Goal: Transaction & Acquisition: Purchase product/service

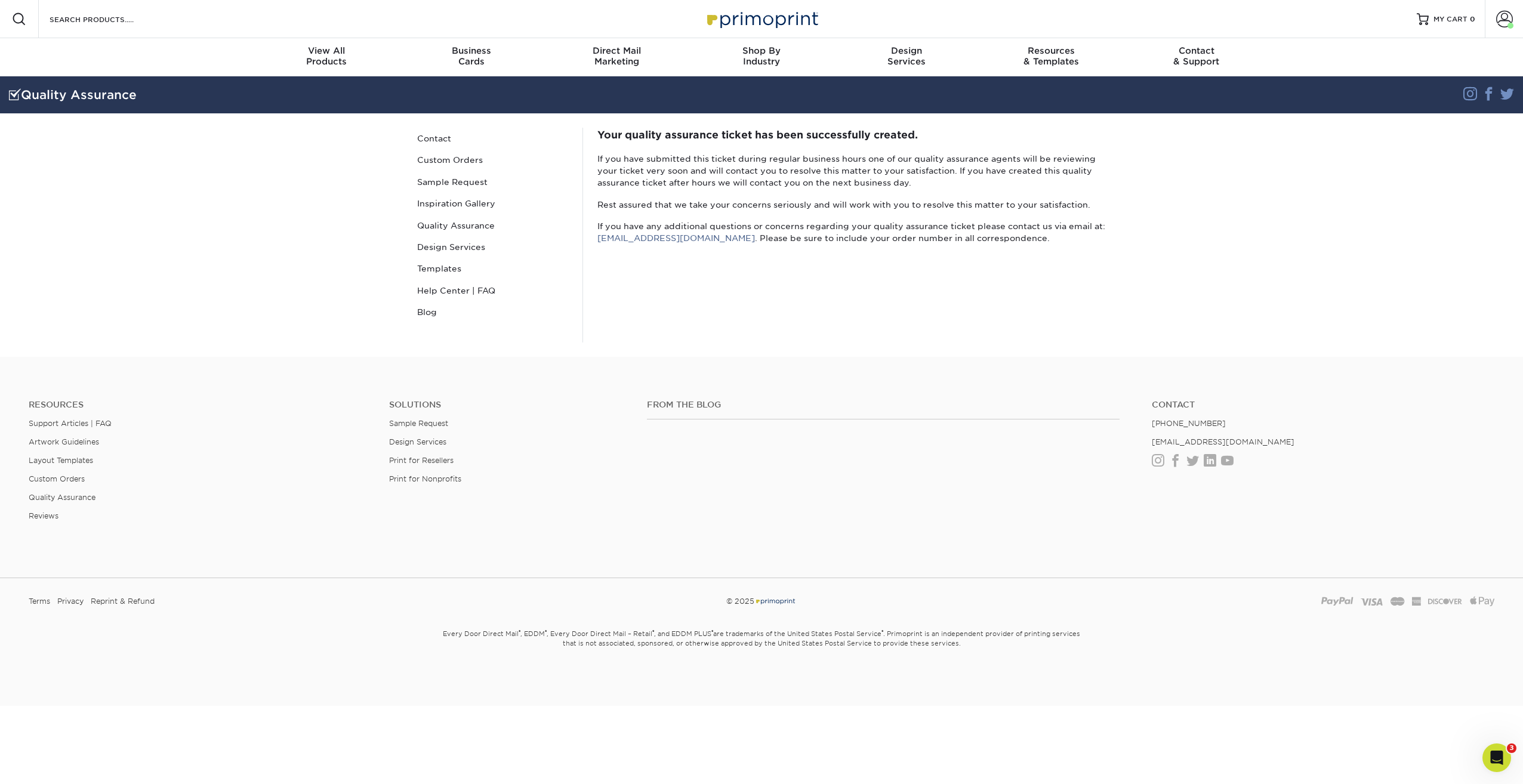
click at [754, 14] on img at bounding box center [762, 18] width 119 height 26
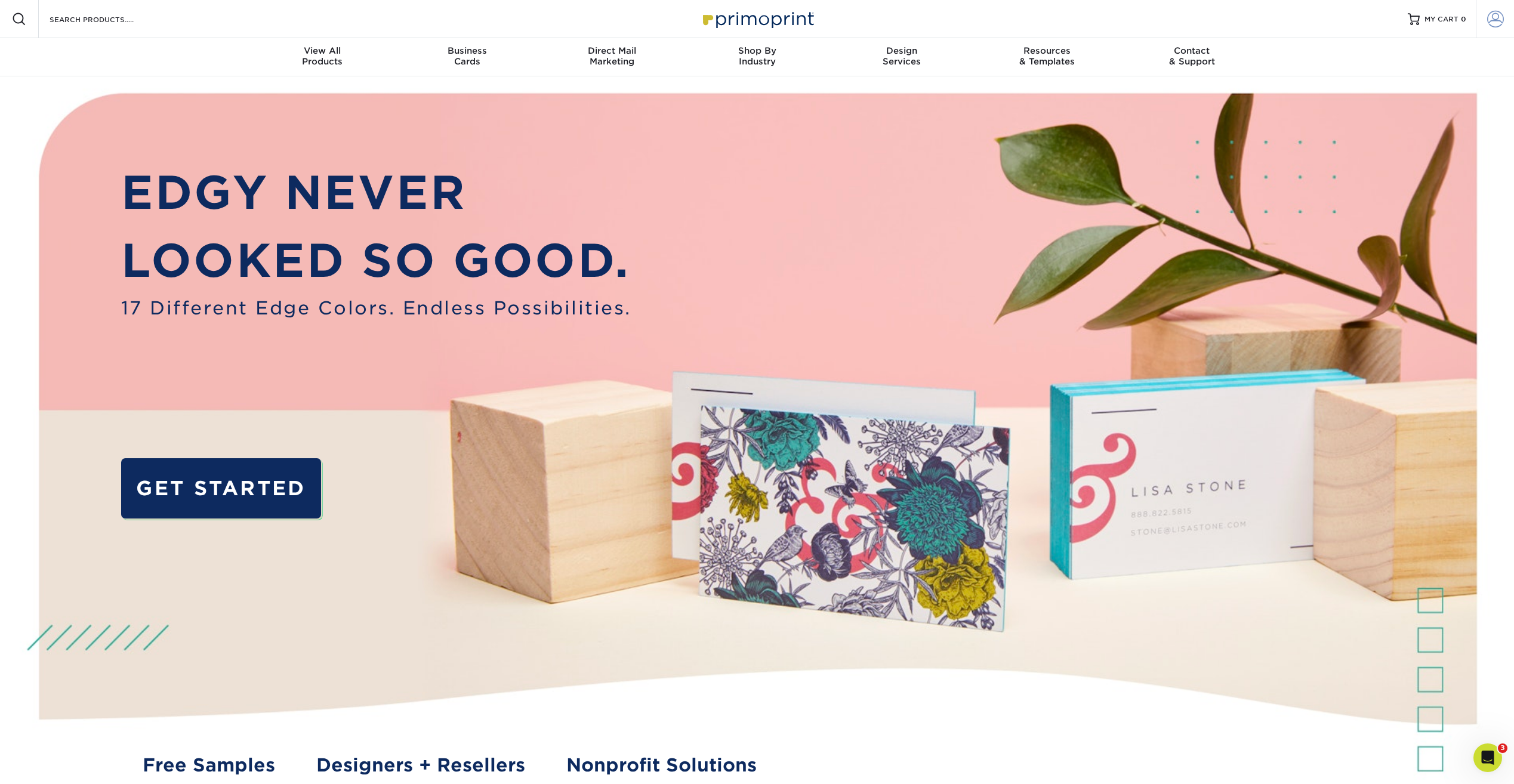
click at [1493, 21] on span at bounding box center [1496, 19] width 17 height 17
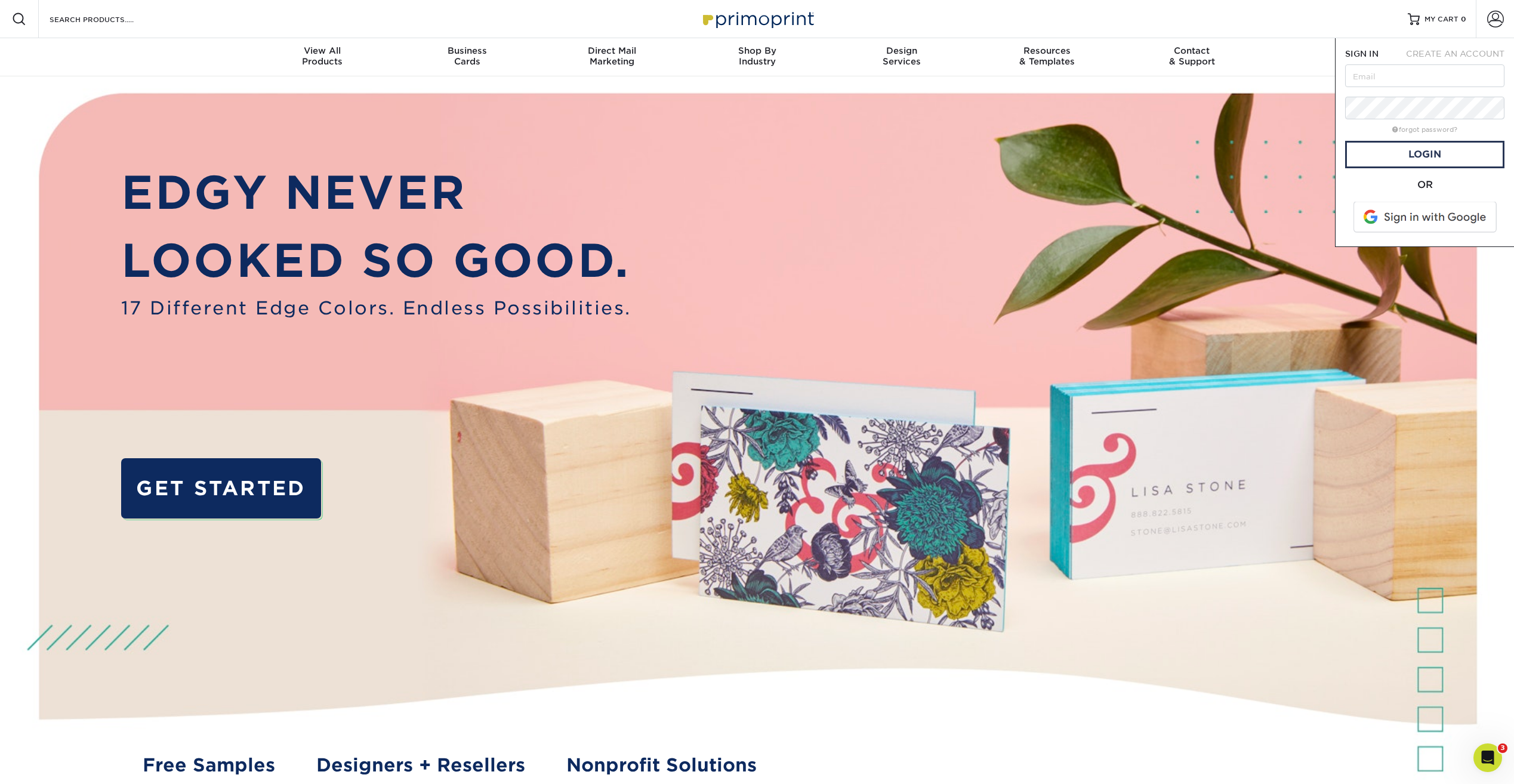
click at [1405, 213] on span at bounding box center [1426, 217] width 152 height 31
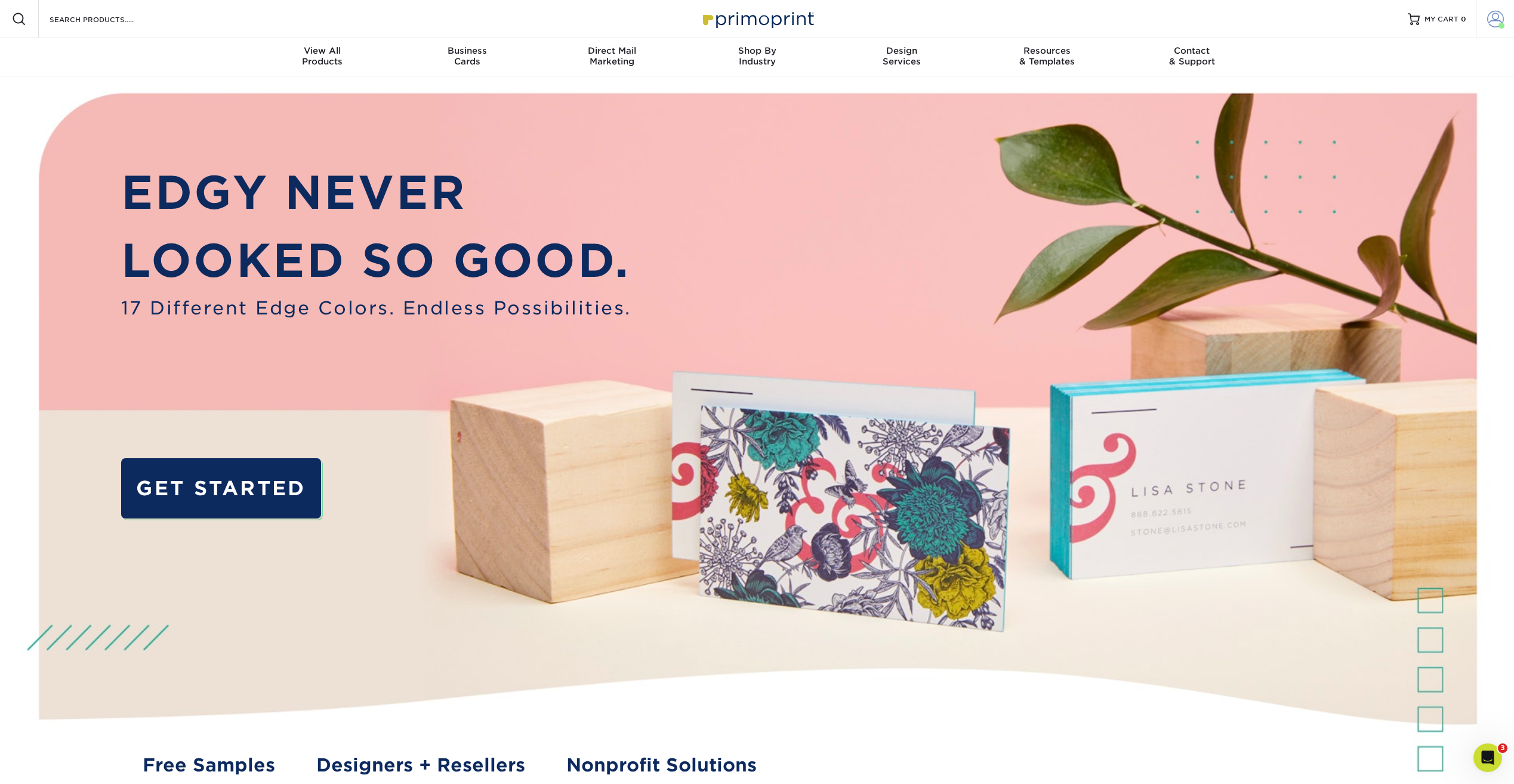
click at [1498, 21] on span at bounding box center [1496, 19] width 17 height 17
click at [1374, 114] on link "Order History" at bounding box center [1425, 116] width 150 height 16
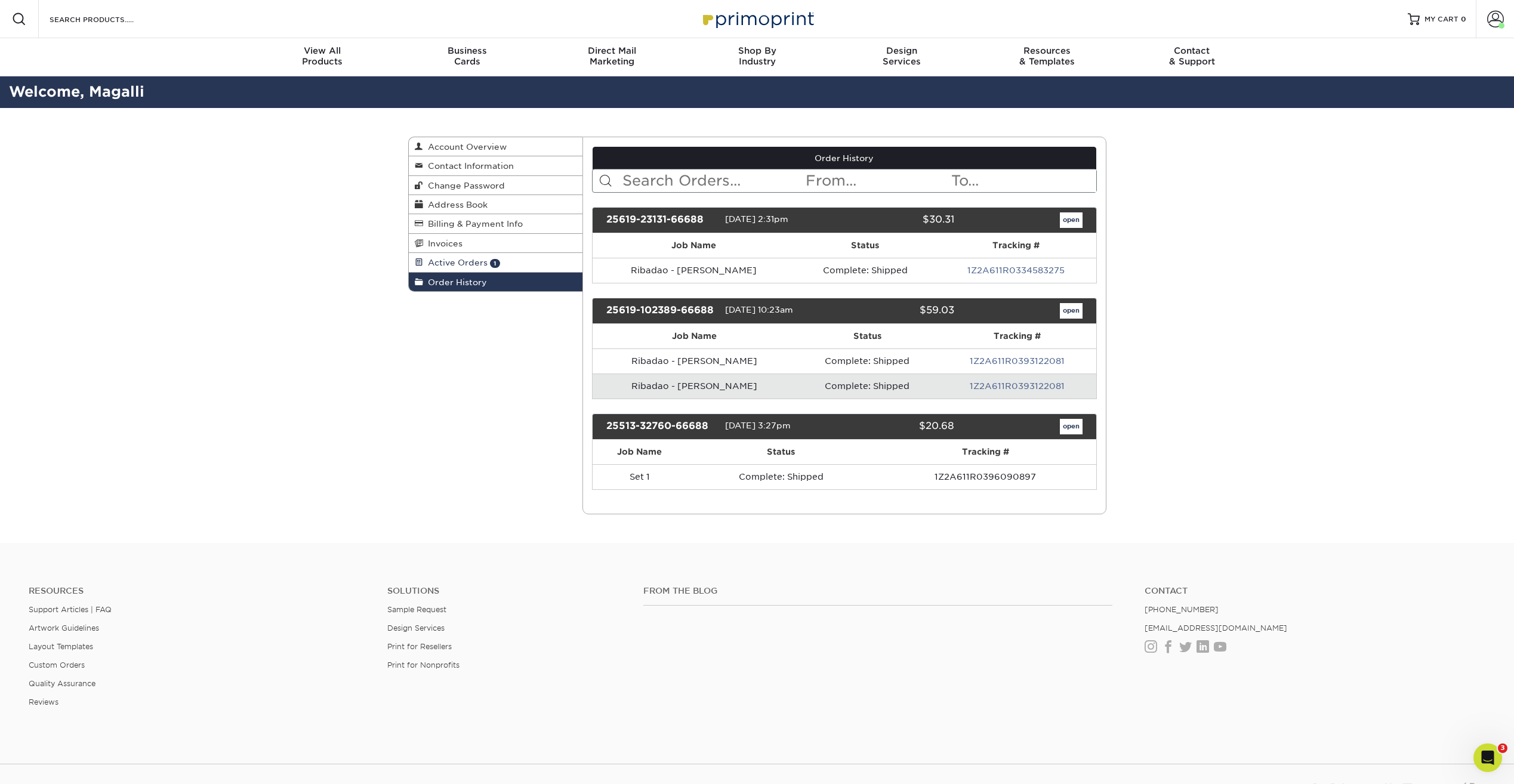
click at [463, 255] on link "Active Orders 1" at bounding box center [496, 262] width 174 height 19
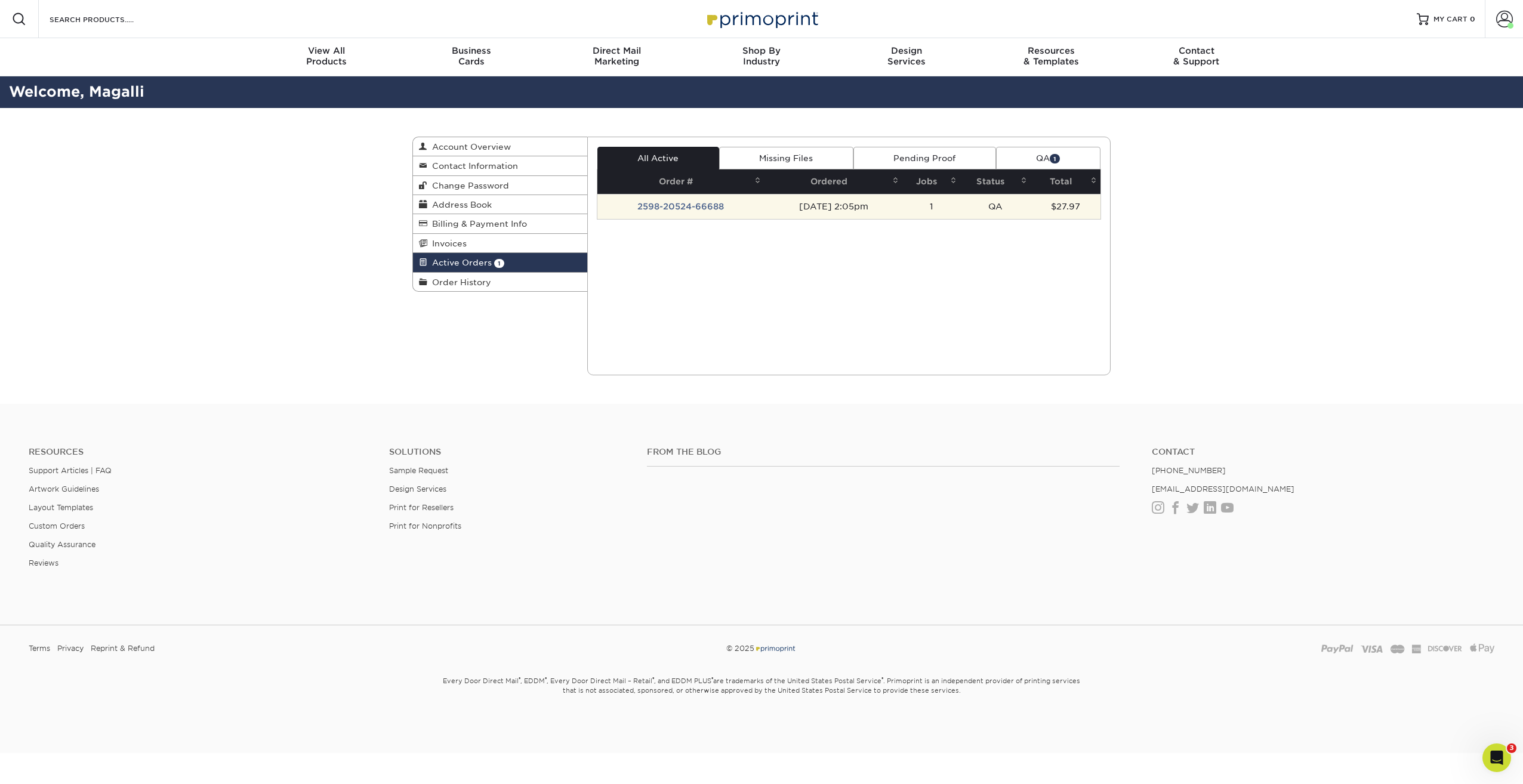
click at [655, 206] on td "2598-20524-66688" at bounding box center [681, 206] width 167 height 25
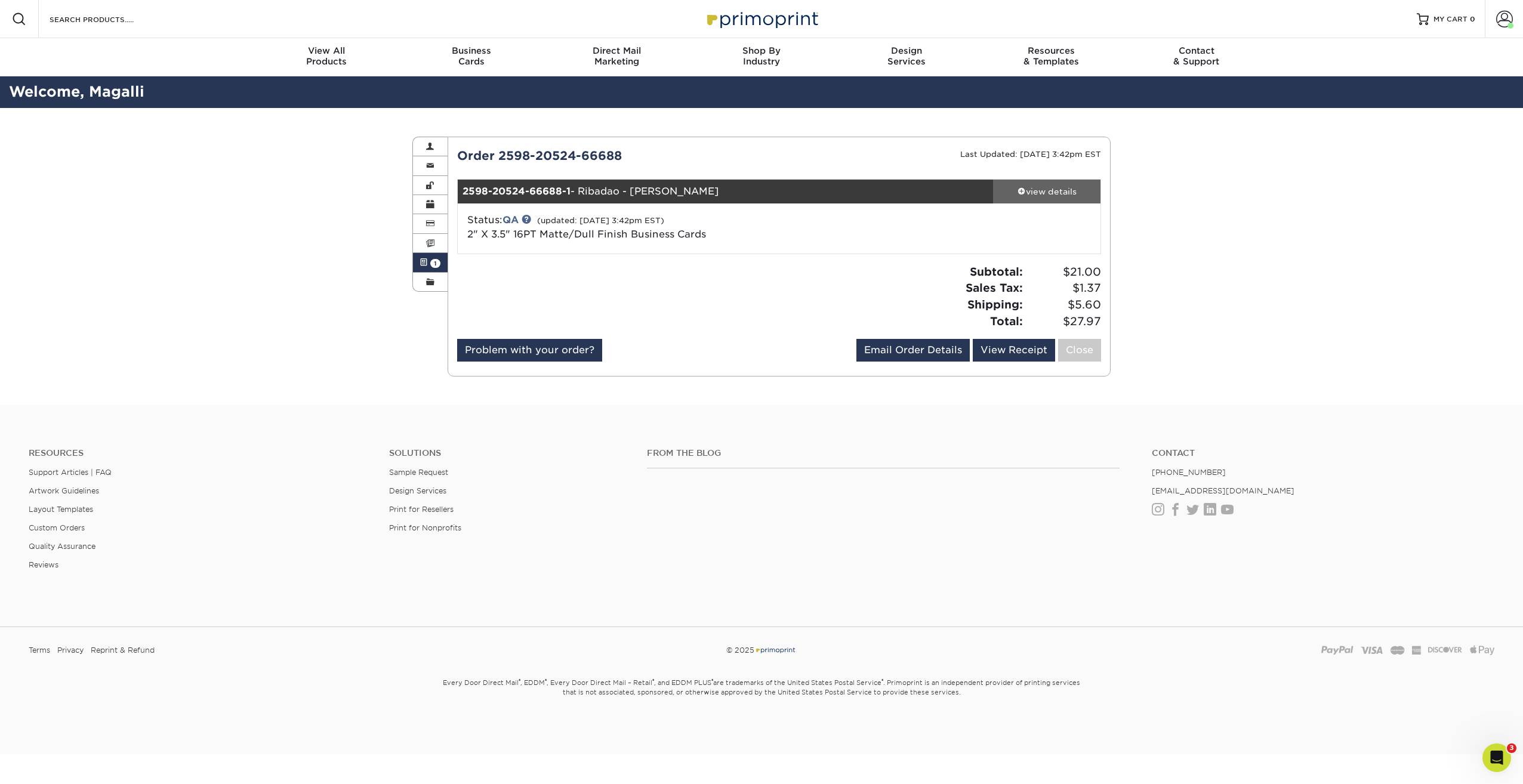
click at [1073, 195] on div "view details" at bounding box center [1046, 191] width 107 height 12
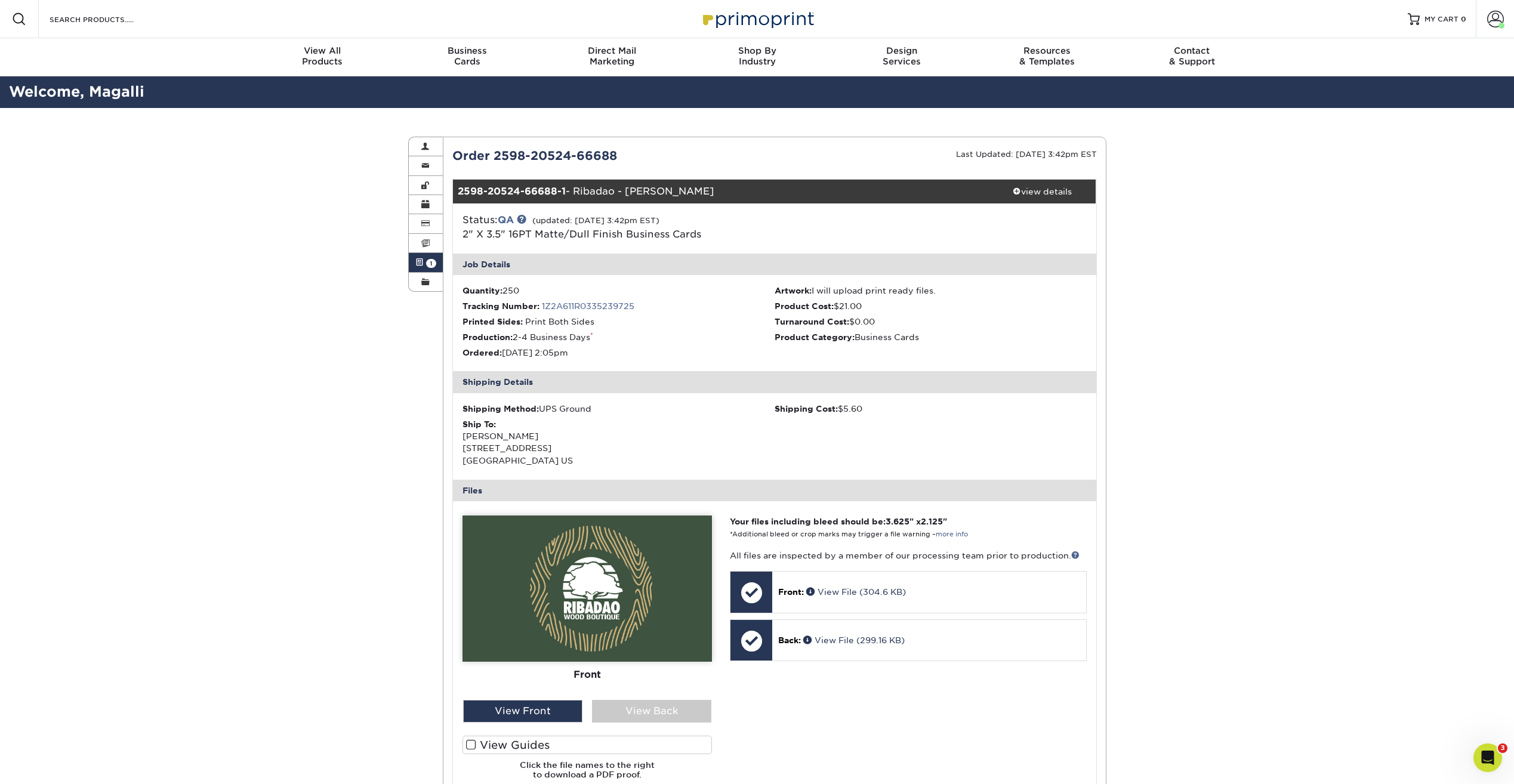
click at [560, 462] on div "Ship To: Carlos Ramirez 6133 Metro West Blvd Building 15 Unit 101 Orlando, FL 3…" at bounding box center [618, 442] width 312 height 49
drag, startPoint x: 564, startPoint y: 464, endPoint x: 460, endPoint y: 435, distance: 108.0
click at [460, 435] on div "Shipping Method: UPS Ground Shipping Cost: $5.60 Ship To: Carlos Ramirez 6133 M…" at bounding box center [774, 437] width 643 height 86
drag, startPoint x: 460, startPoint y: 435, endPoint x: 494, endPoint y: 446, distance: 35.7
drag, startPoint x: 494, startPoint y: 446, endPoint x: 641, endPoint y: 408, distance: 151.8
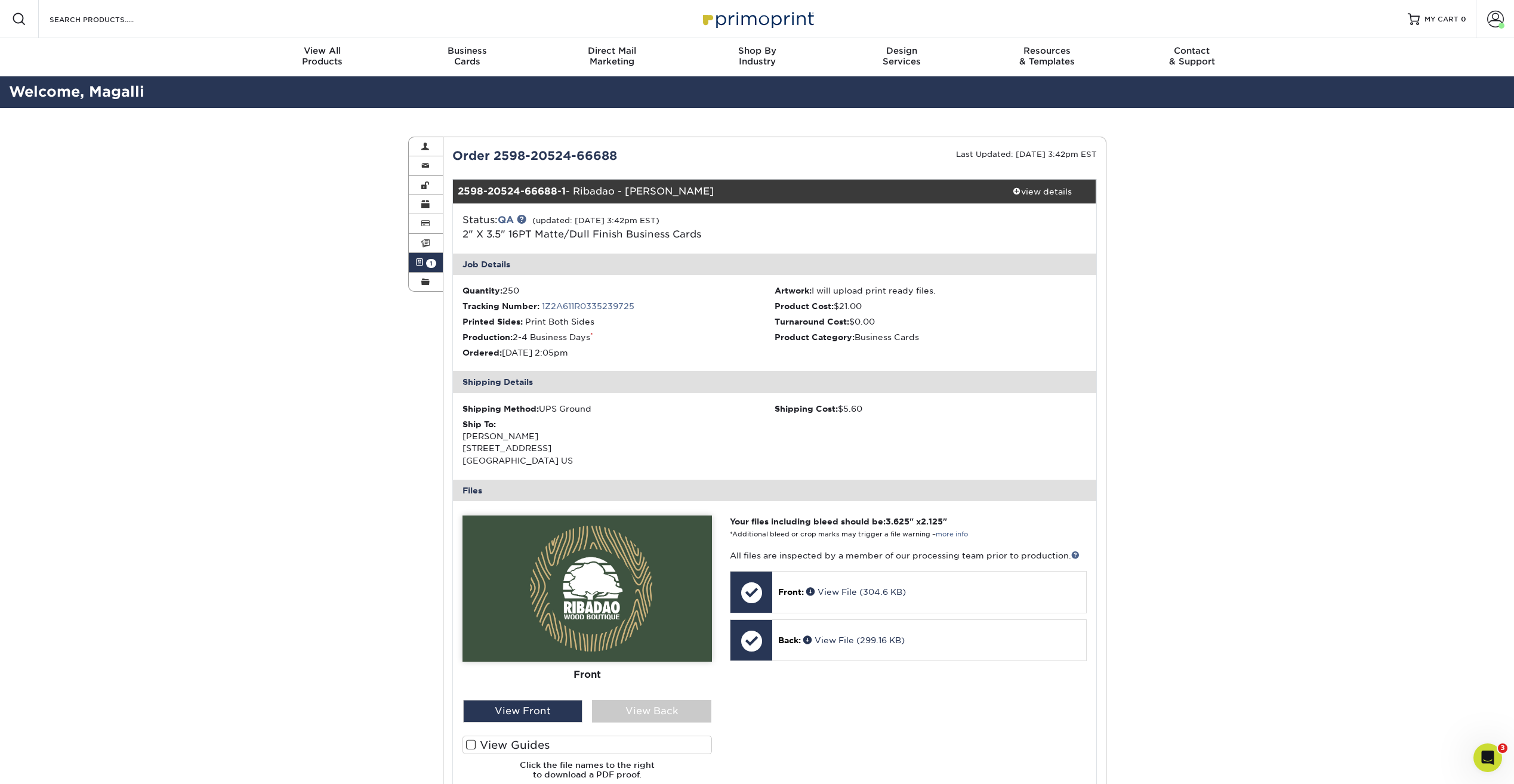
click at [641, 408] on div "Shipping Method: UPS Ground" at bounding box center [618, 408] width 312 height 12
click at [428, 284] on span at bounding box center [425, 281] width 9 height 9
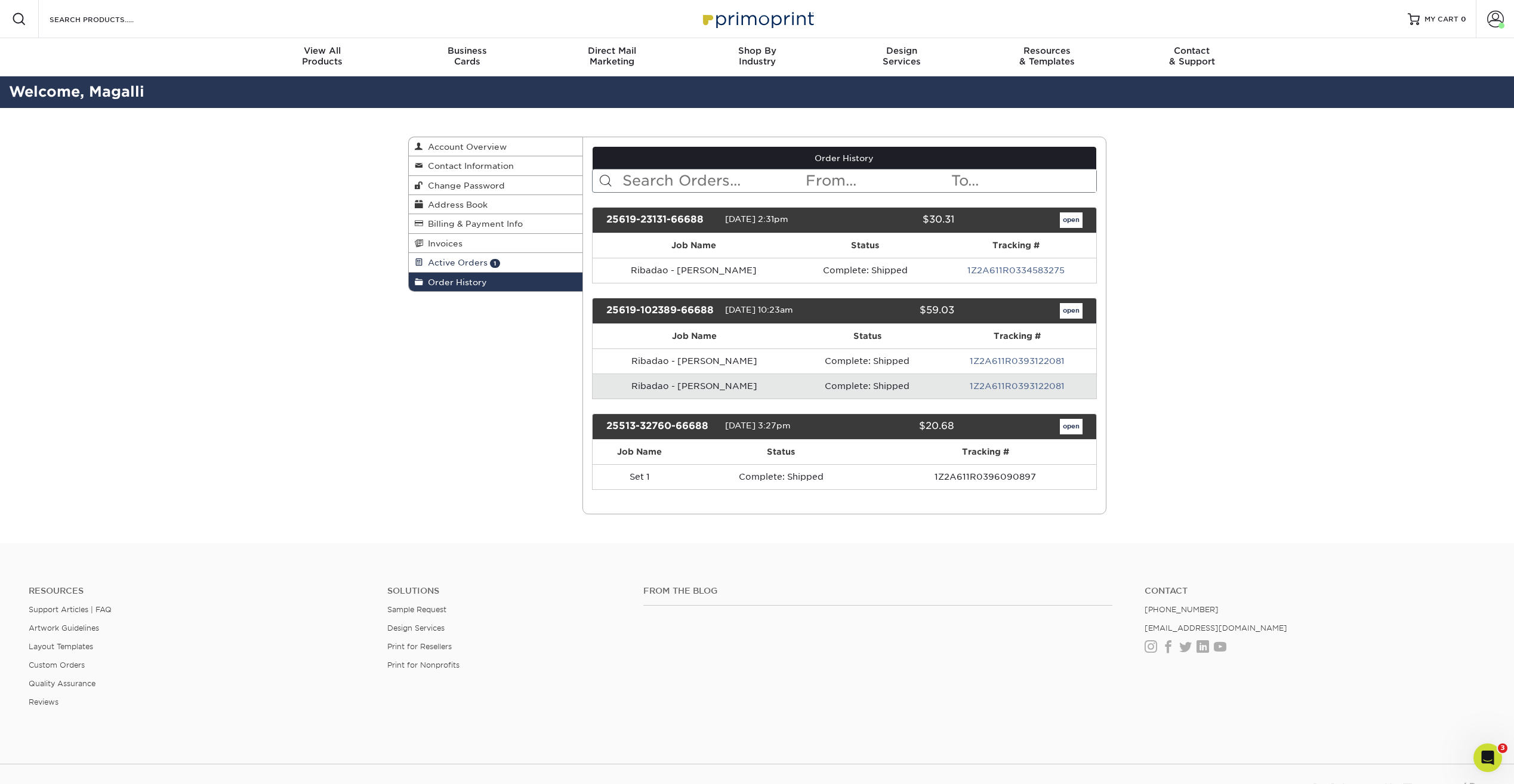
click at [446, 255] on link "Active Orders 1" at bounding box center [496, 262] width 174 height 19
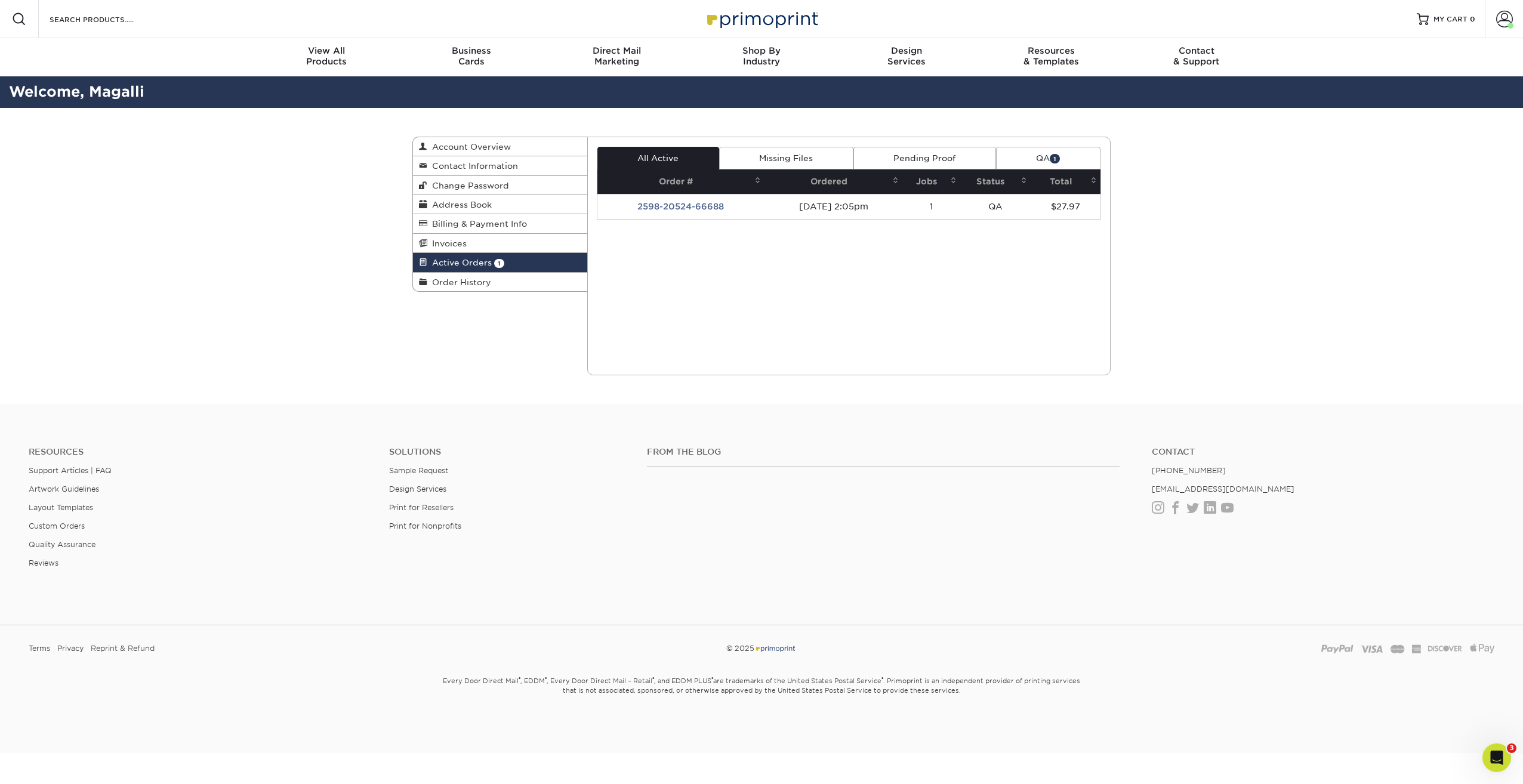
click at [781, 165] on link "Missing Files" at bounding box center [786, 158] width 134 height 23
click at [659, 150] on link "All Active" at bounding box center [658, 158] width 122 height 23
click at [691, 205] on td "2598-20524-66688" at bounding box center [681, 206] width 167 height 25
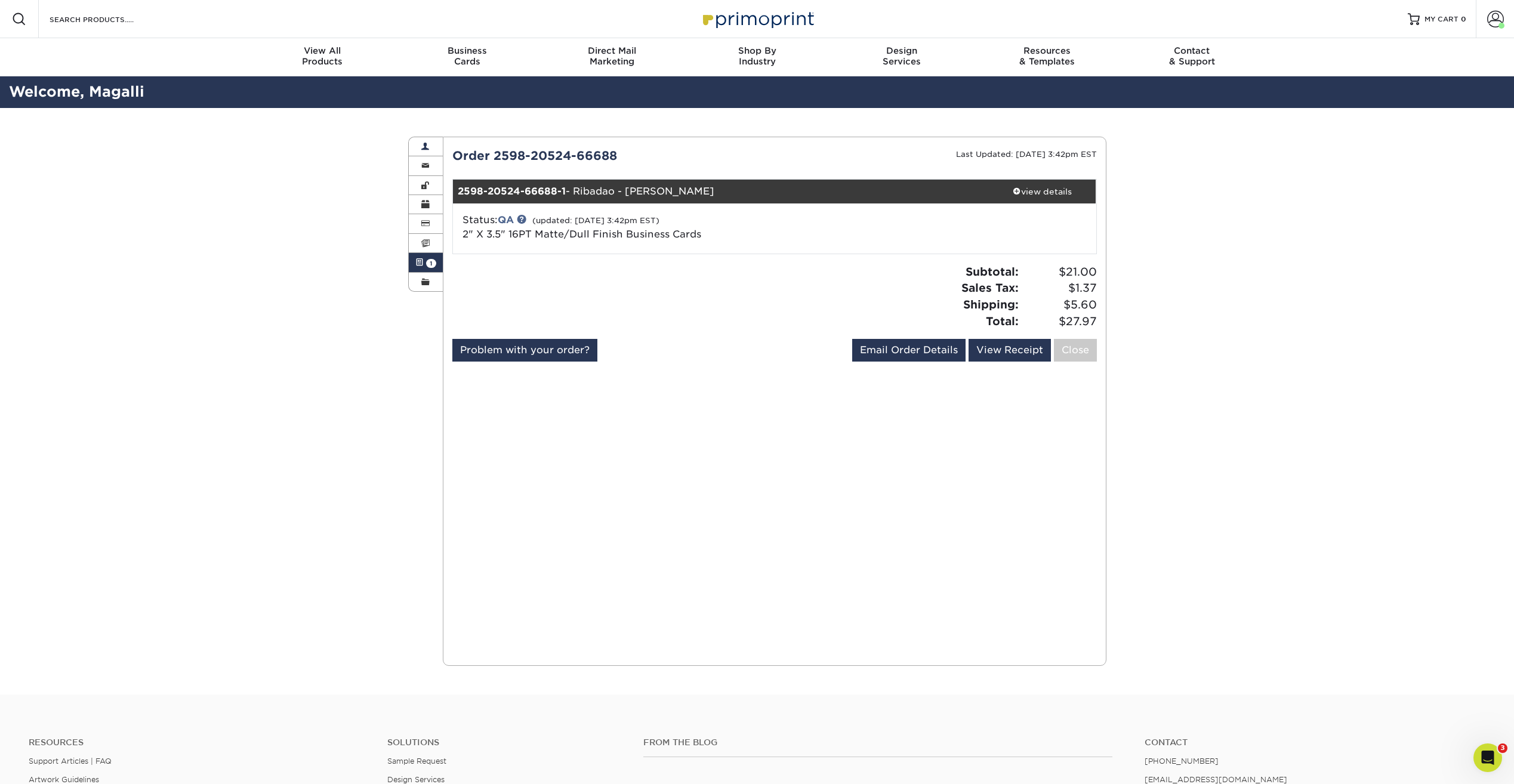
click at [436, 140] on link "Account Overview" at bounding box center [426, 147] width 35 height 19
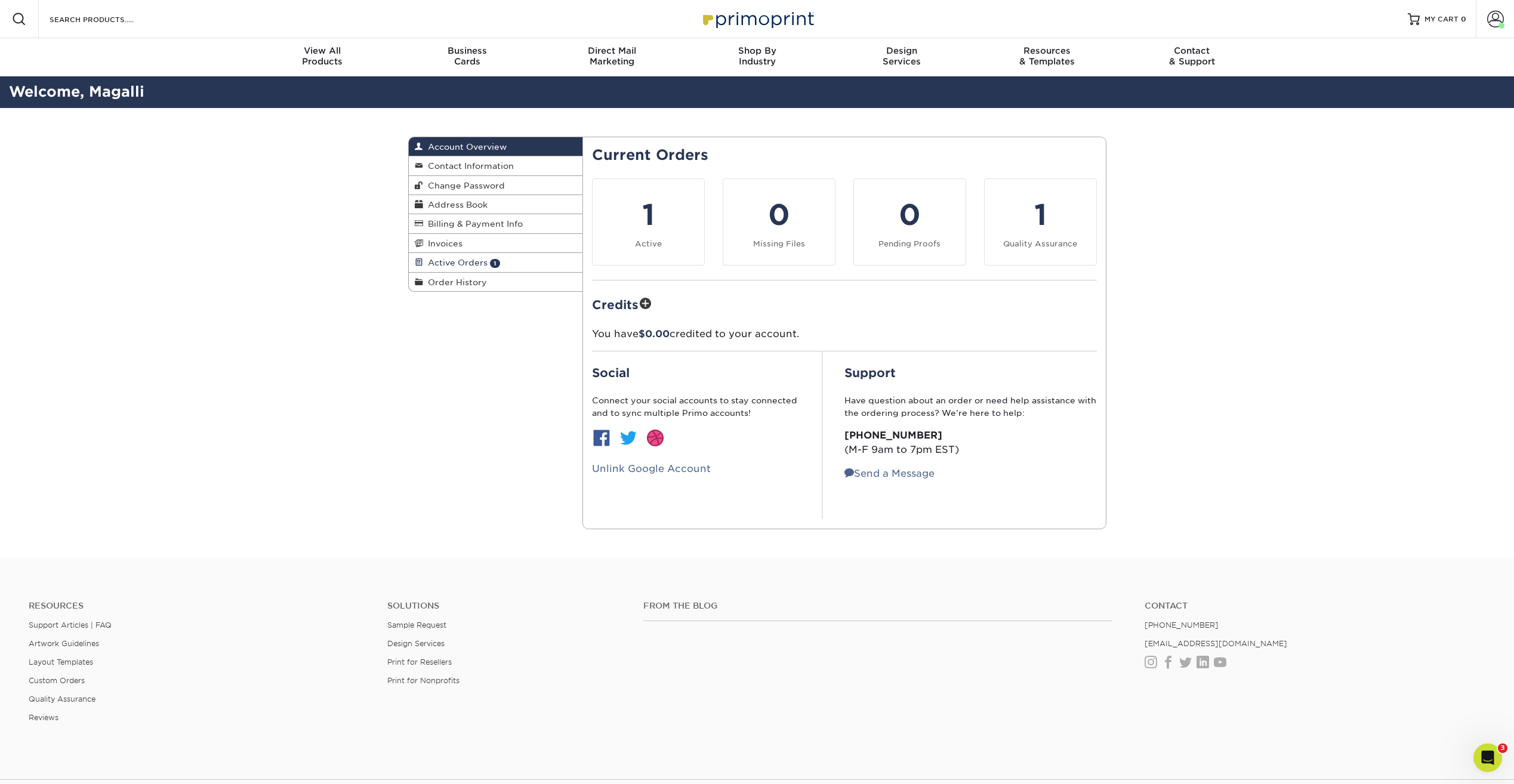
click at [479, 259] on span "Active Orders" at bounding box center [455, 262] width 65 height 9
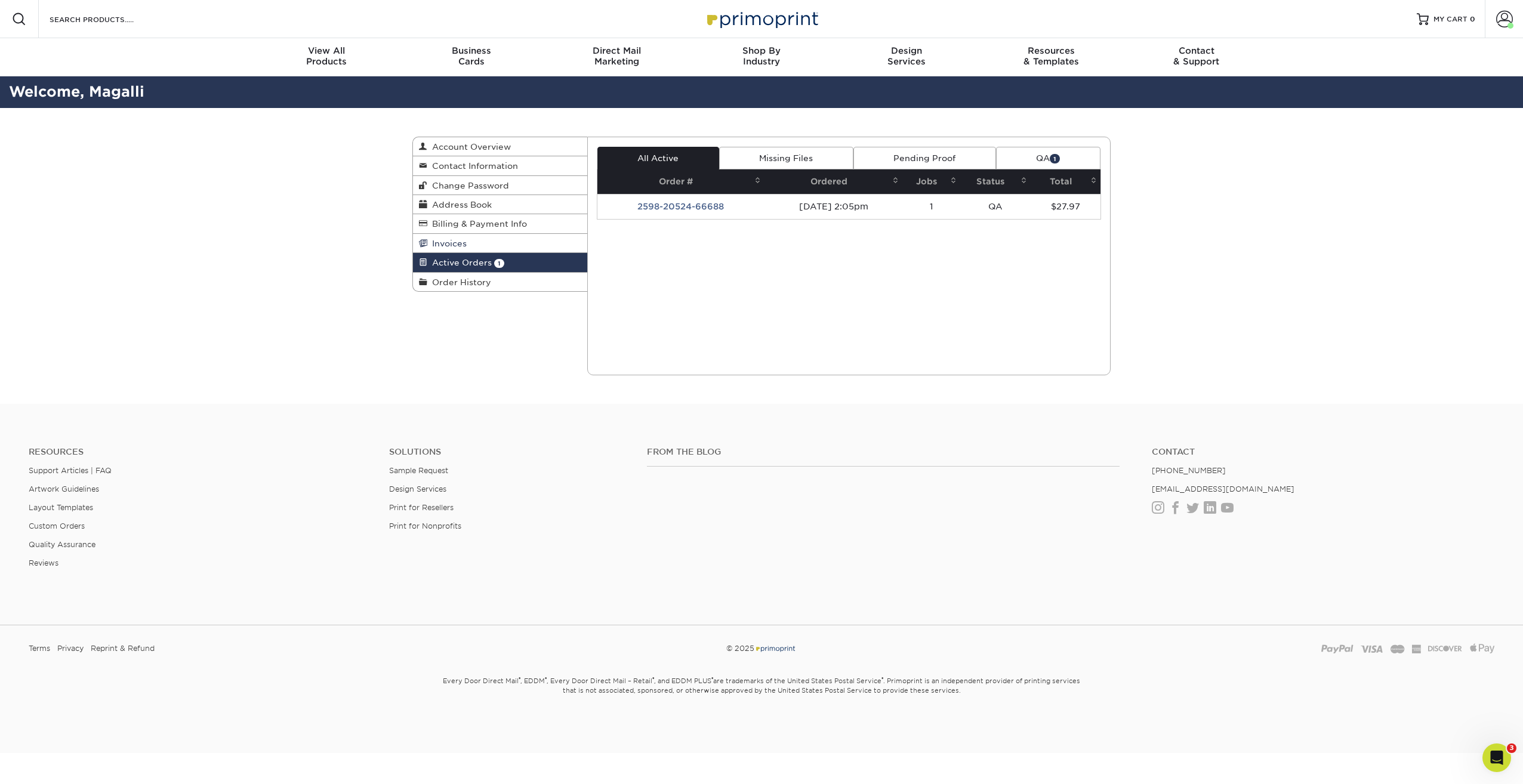
click at [491, 243] on link "Invoices" at bounding box center [500, 243] width 174 height 19
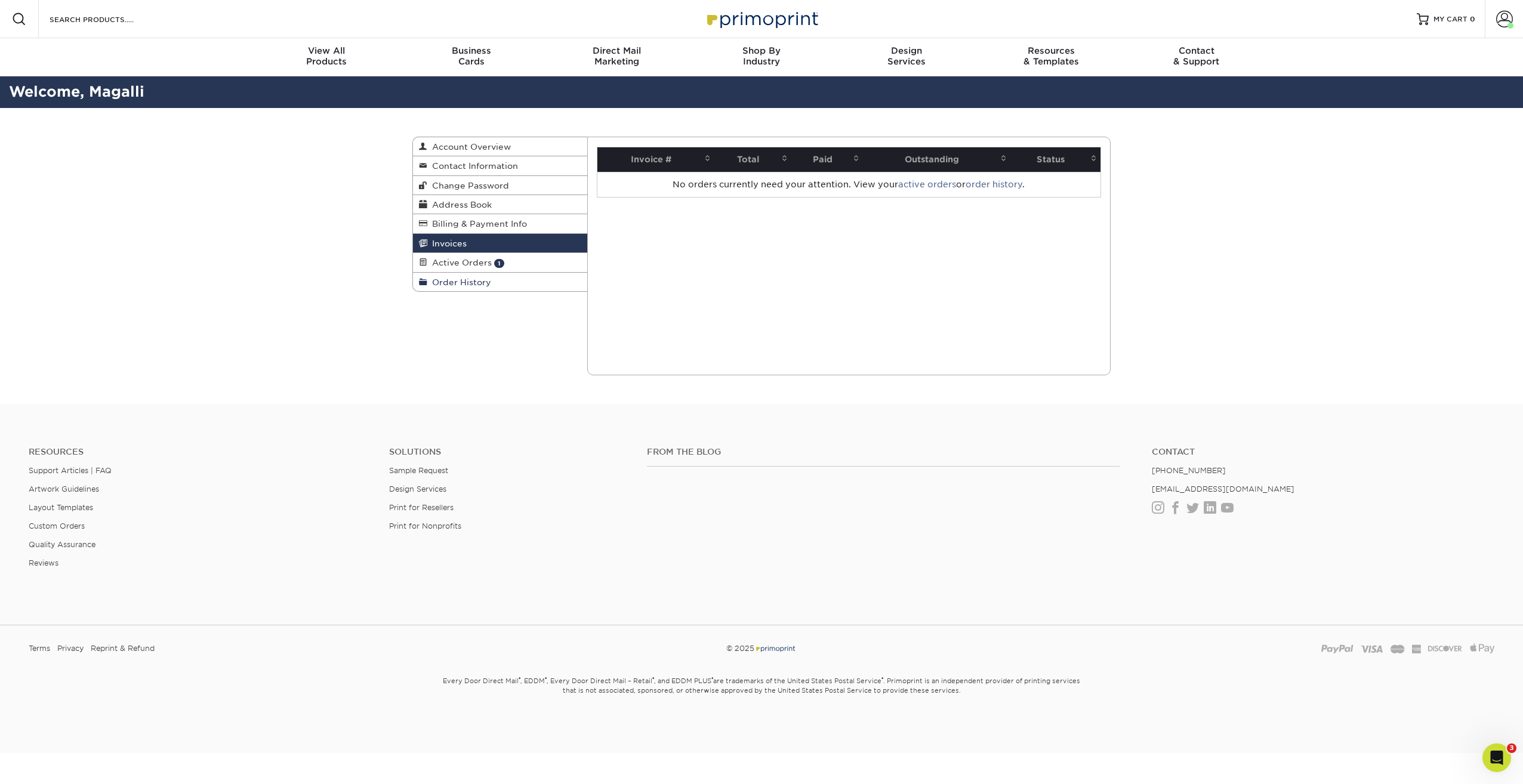
click at [491, 286] on link "Order History" at bounding box center [500, 282] width 174 height 18
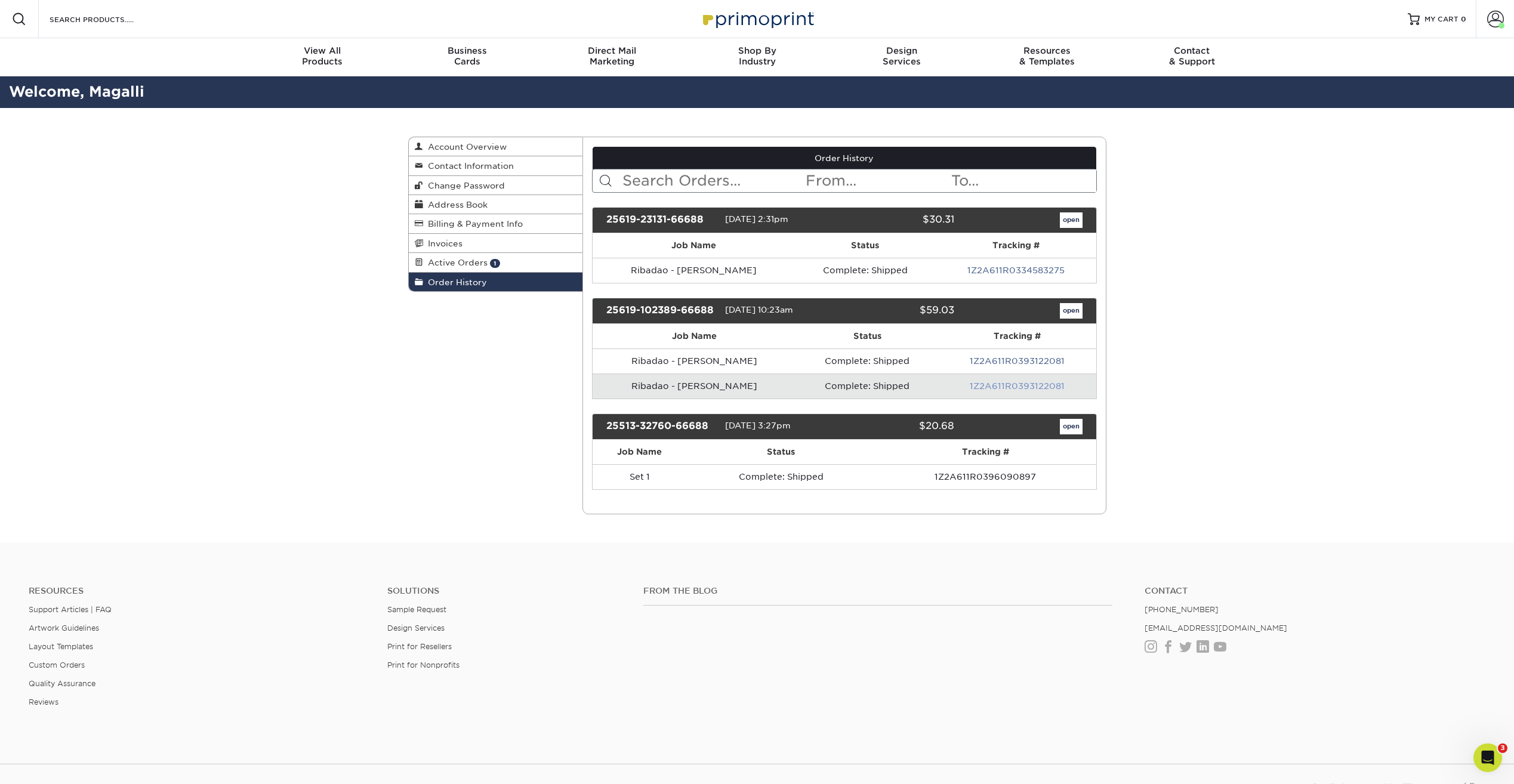
click at [1023, 388] on link "1Z2A611R0393122081" at bounding box center [1018, 386] width 95 height 9
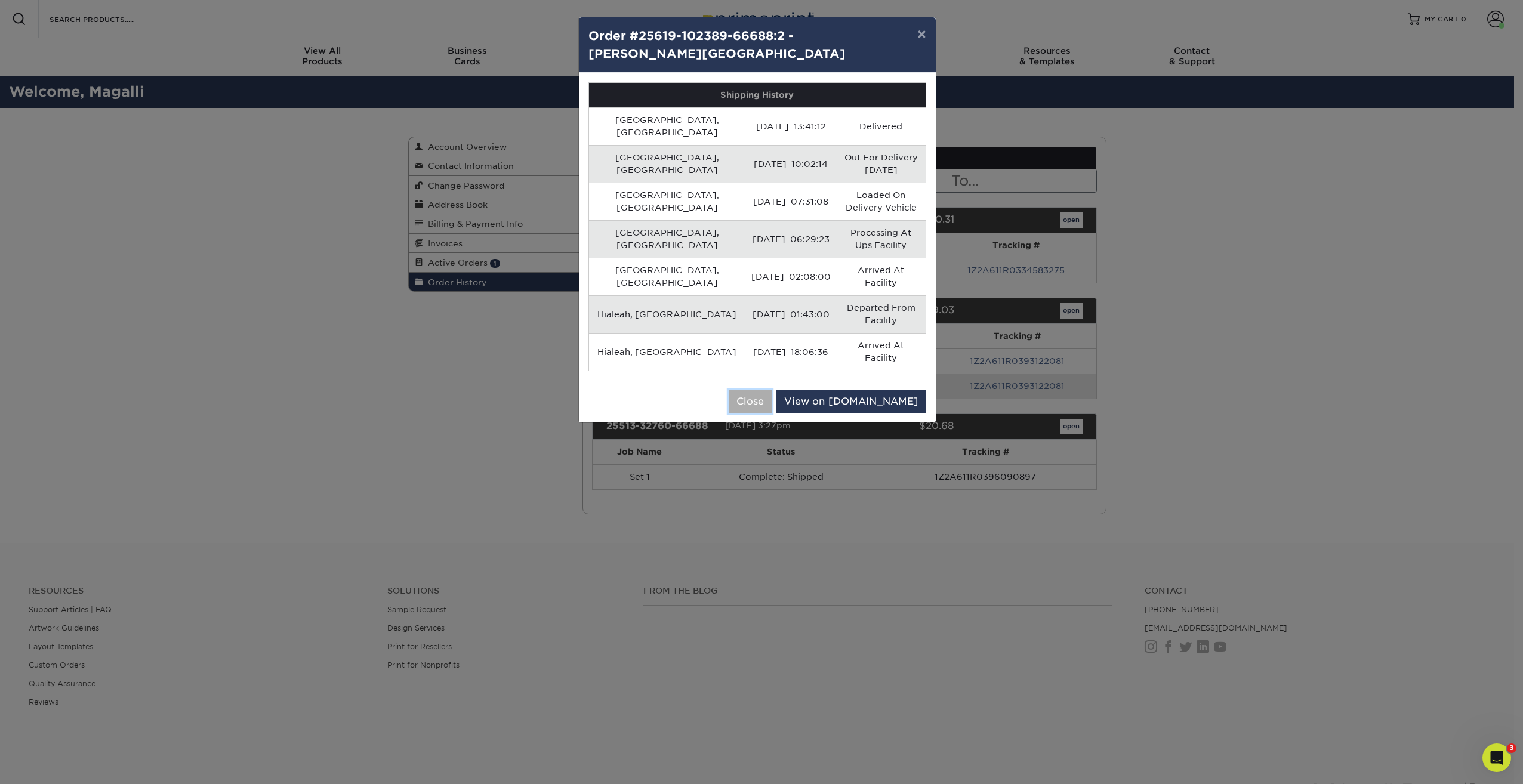
click at [771, 390] on button "Close" at bounding box center [750, 401] width 43 height 23
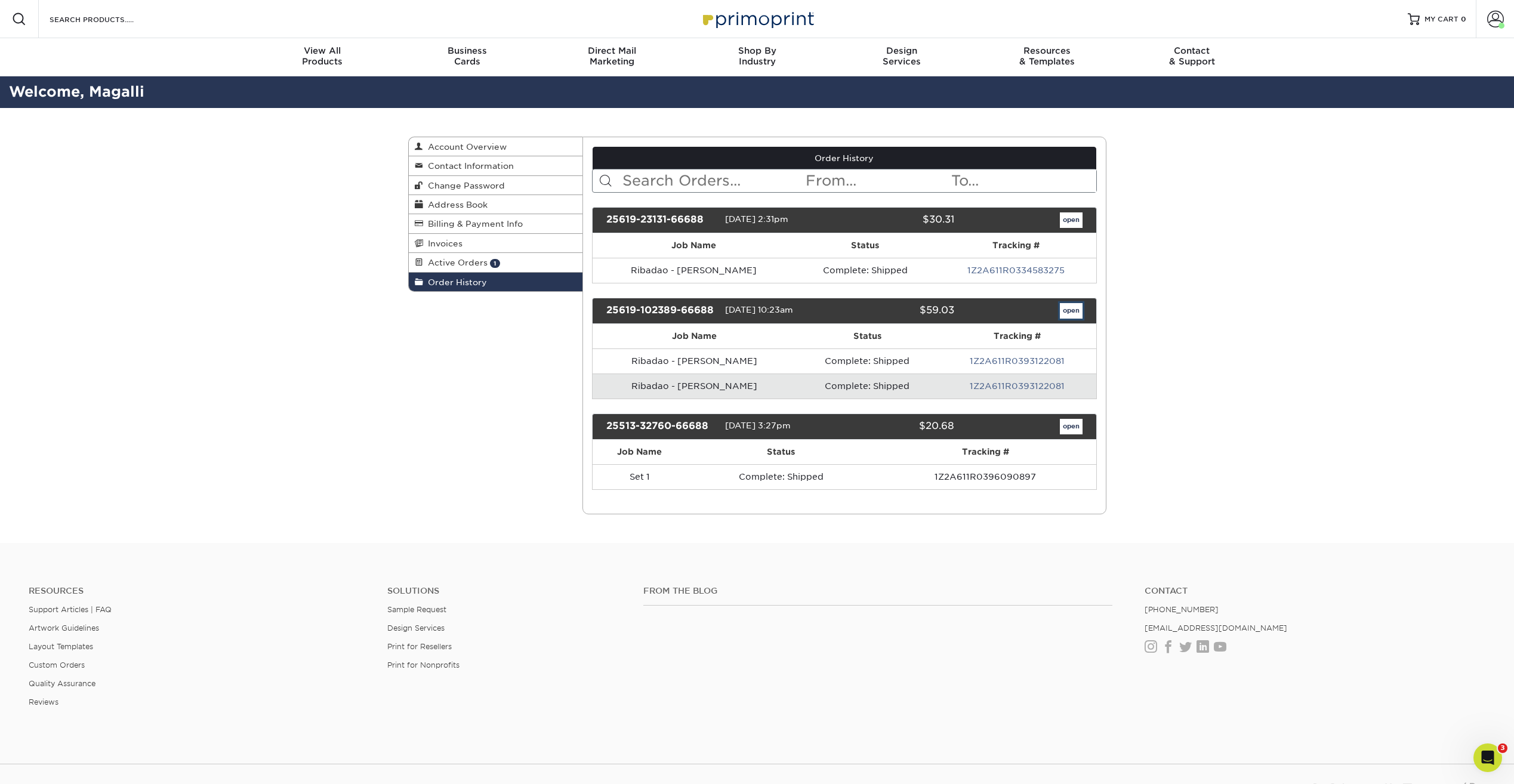
click at [1072, 310] on link "open" at bounding box center [1072, 311] width 23 height 16
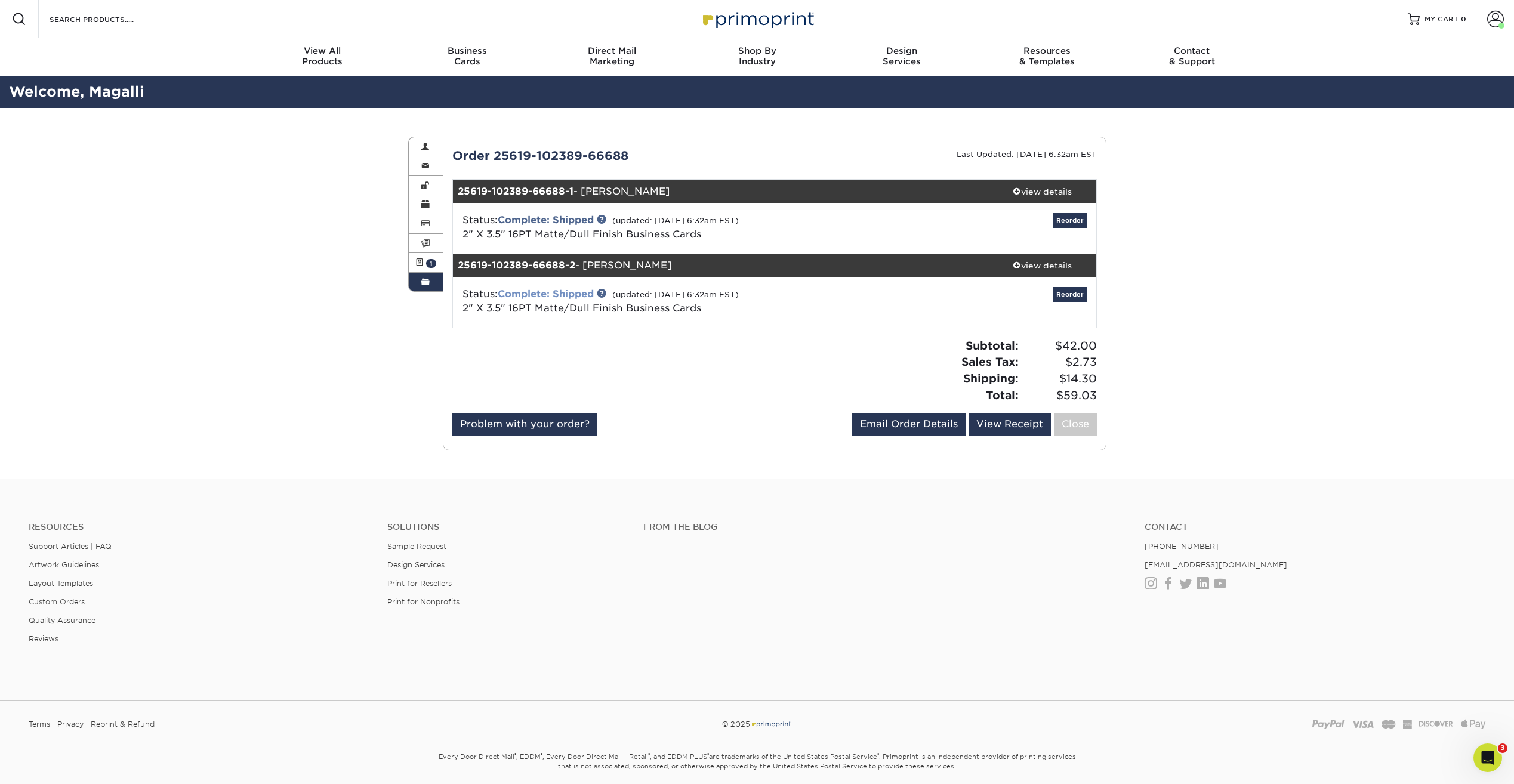
click at [543, 292] on link "Complete: Shipped" at bounding box center [546, 294] width 96 height 11
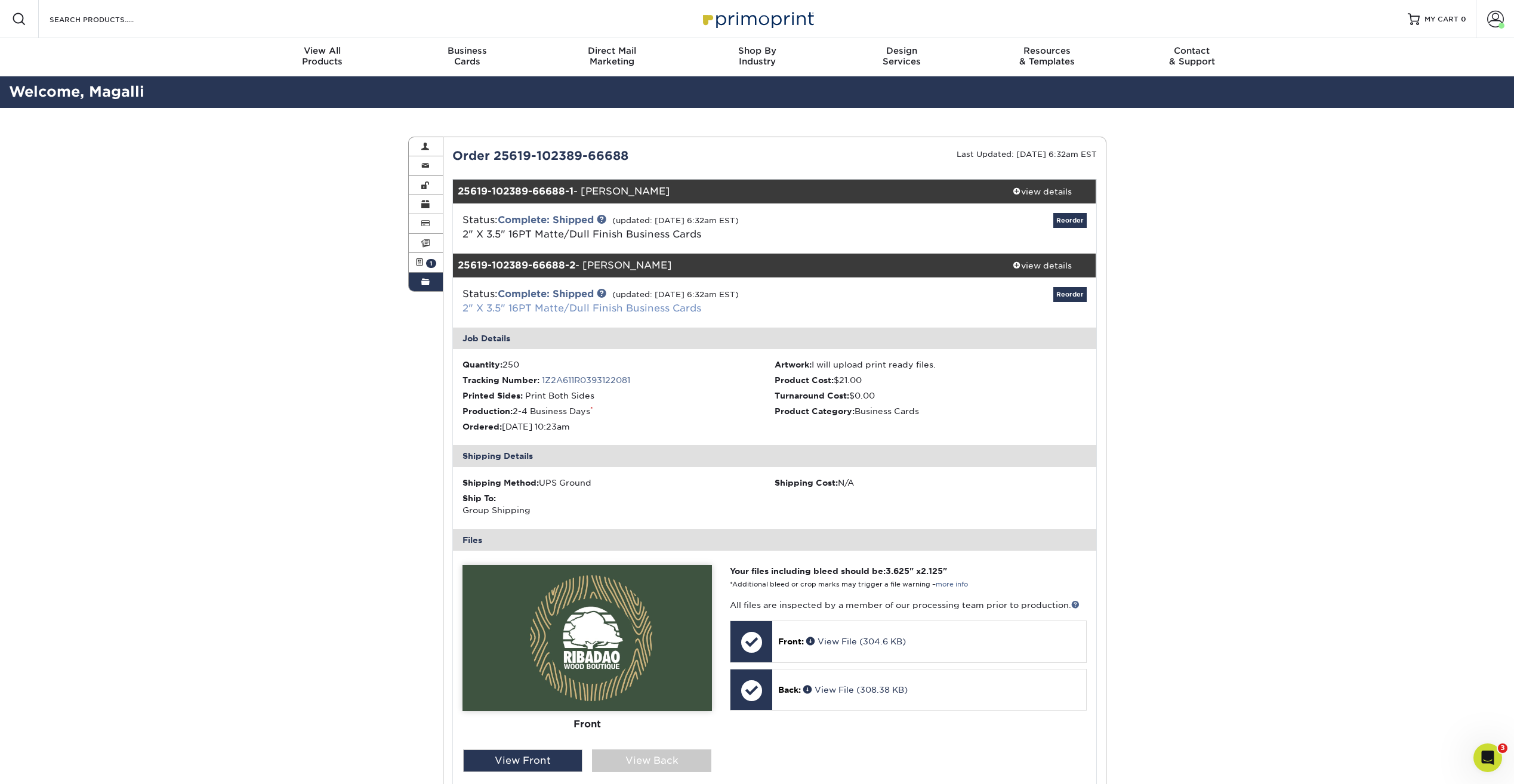
click at [560, 308] on link "2" X 3.5" 16PT Matte/Dull Finish Business Cards" at bounding box center [581, 308] width 239 height 11
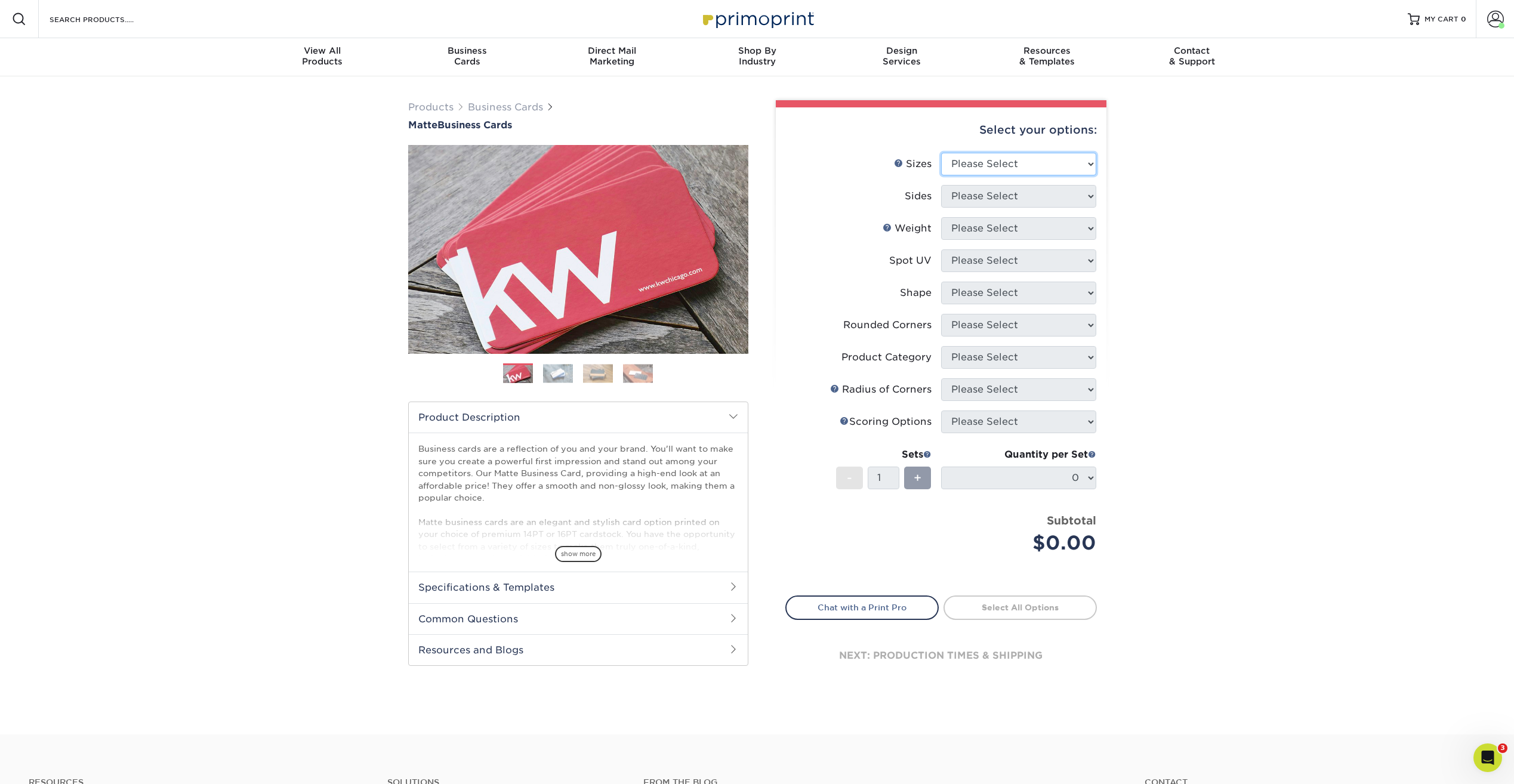
click at [1038, 159] on select "Please Select 1.5" x 3.5" - Mini 1.75" x 3.5" - Mini 2" x 2" - Square 2" x 3" -…" at bounding box center [1018, 164] width 155 height 23
select select "2.00x3.50"
click at [941, 152] on select "Please Select 1.5" x 3.5" - Mini 1.75" x 3.5" - Mini 2" x 2" - Square 2" x 3" -…" at bounding box center [1018, 164] width 155 height 23
click at [1006, 196] on select "Please Select Print Both Sides Print Front Only" at bounding box center [1018, 196] width 155 height 23
select select "13abbda7-1d64-4f25-8bb2-c179b224825d"
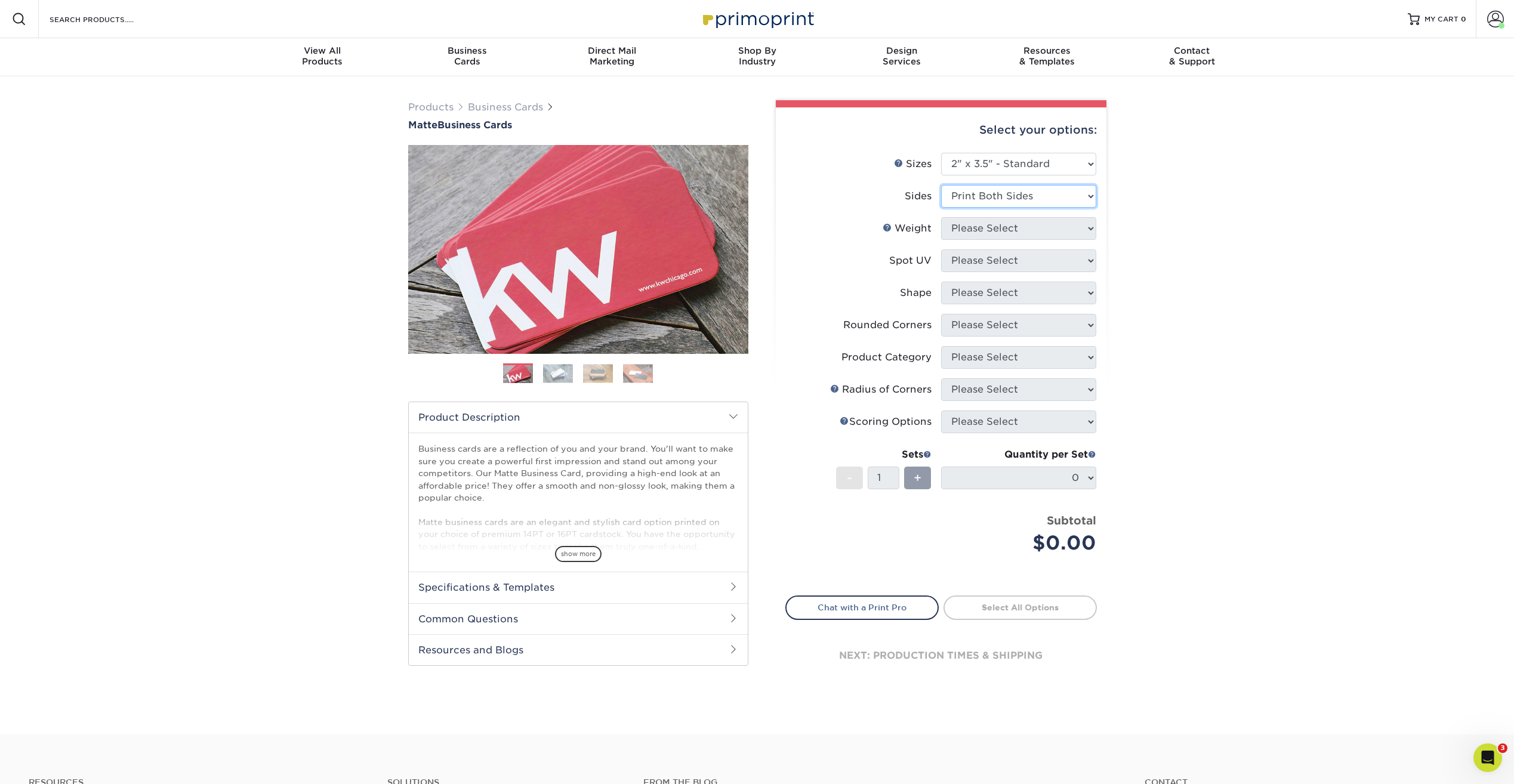
click at [941, 185] on select "Please Select Print Both Sides Print Front Only" at bounding box center [1018, 196] width 155 height 23
click at [1019, 223] on select "Please Select 16PT 14PT" at bounding box center [1018, 228] width 155 height 23
select select "16PT"
click at [941, 217] on select "Please Select 16PT 14PT" at bounding box center [1018, 228] width 155 height 23
click at [1020, 264] on select "Please Select No Spot UV Front and Back (Both Sides) Front Only Back Only" at bounding box center [1018, 261] width 155 height 23
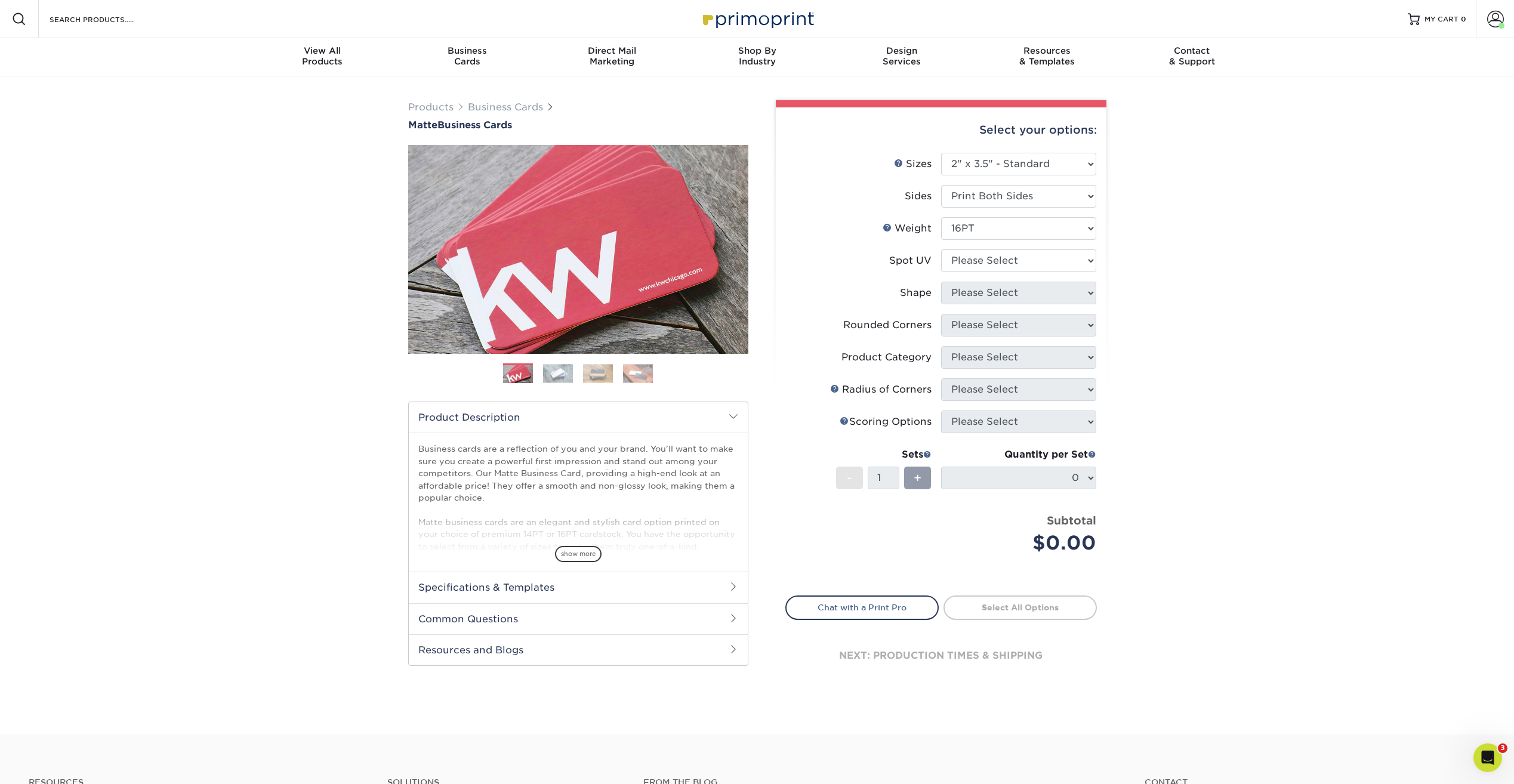
drag, startPoint x: 1198, startPoint y: 279, endPoint x: 1165, endPoint y: 289, distance: 34.5
click at [1198, 279] on div "Products Business Cards Matte Business Cards Previous Next 100 $ 9" at bounding box center [757, 405] width 1514 height 658
click at [1061, 265] on select "Please Select No Spot UV Front and Back (Both Sides) Front Only Back Only" at bounding box center [1018, 261] width 155 height 23
select select "3"
click at [941, 250] on select "Please Select No Spot UV Front and Back (Both Sides) Front Only Back Only" at bounding box center [1018, 261] width 155 height 23
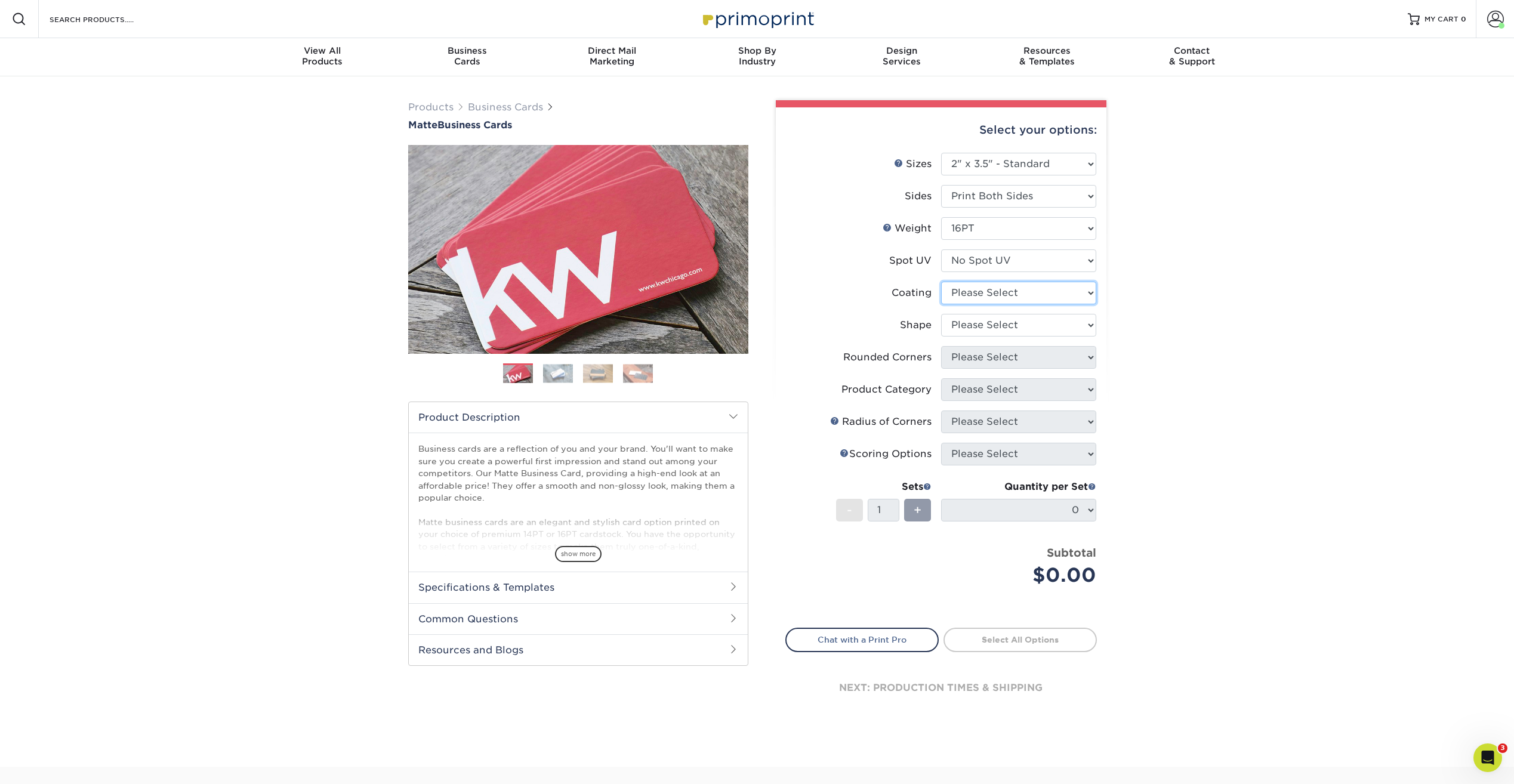
click at [1003, 296] on select at bounding box center [1018, 293] width 155 height 23
select select "121bb7b5-3b4d-429f-bd8d-bbf80e953313"
click at [941, 281] on select at bounding box center [1018, 293] width 155 height 23
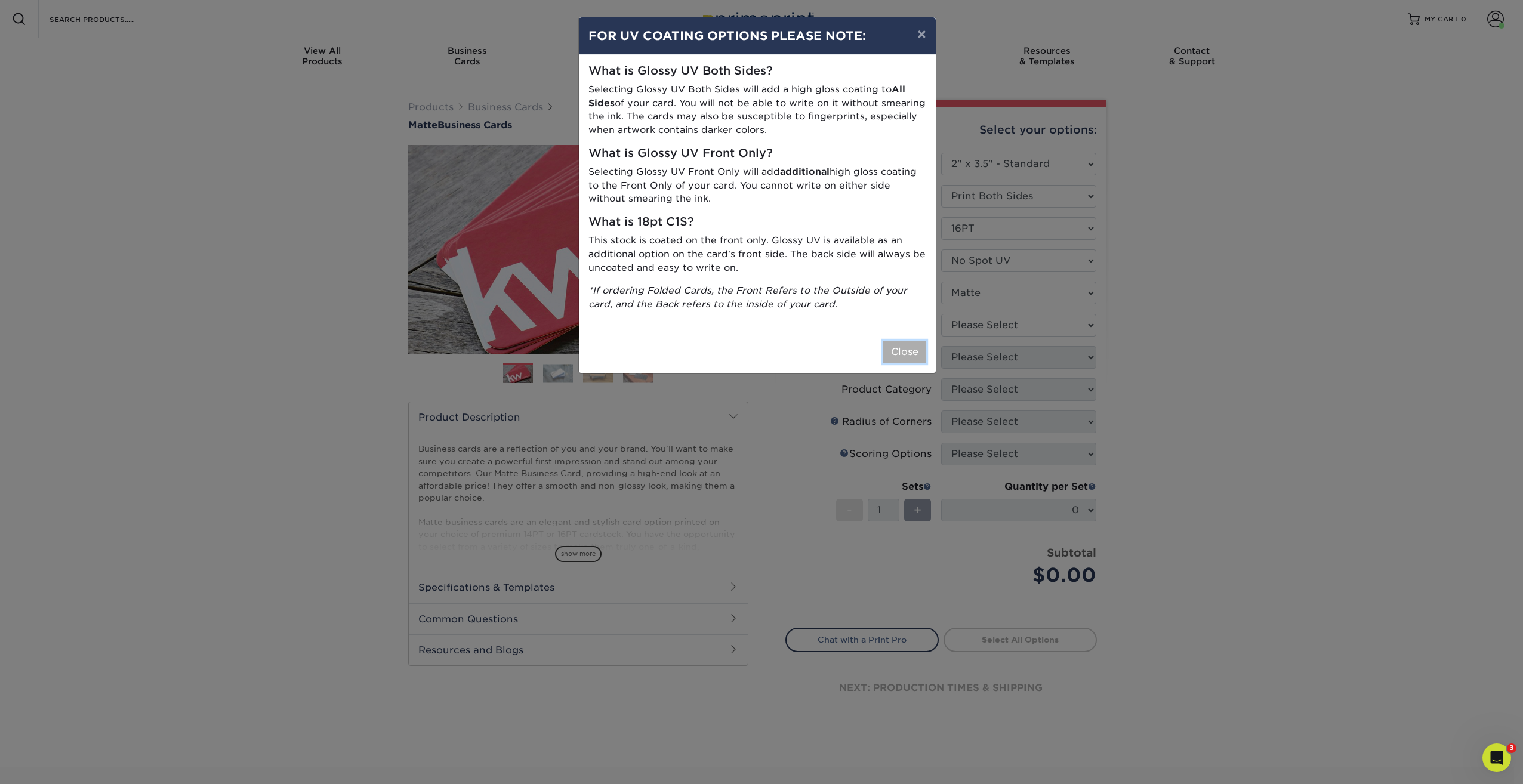
click at [899, 356] on button "Close" at bounding box center [905, 352] width 43 height 23
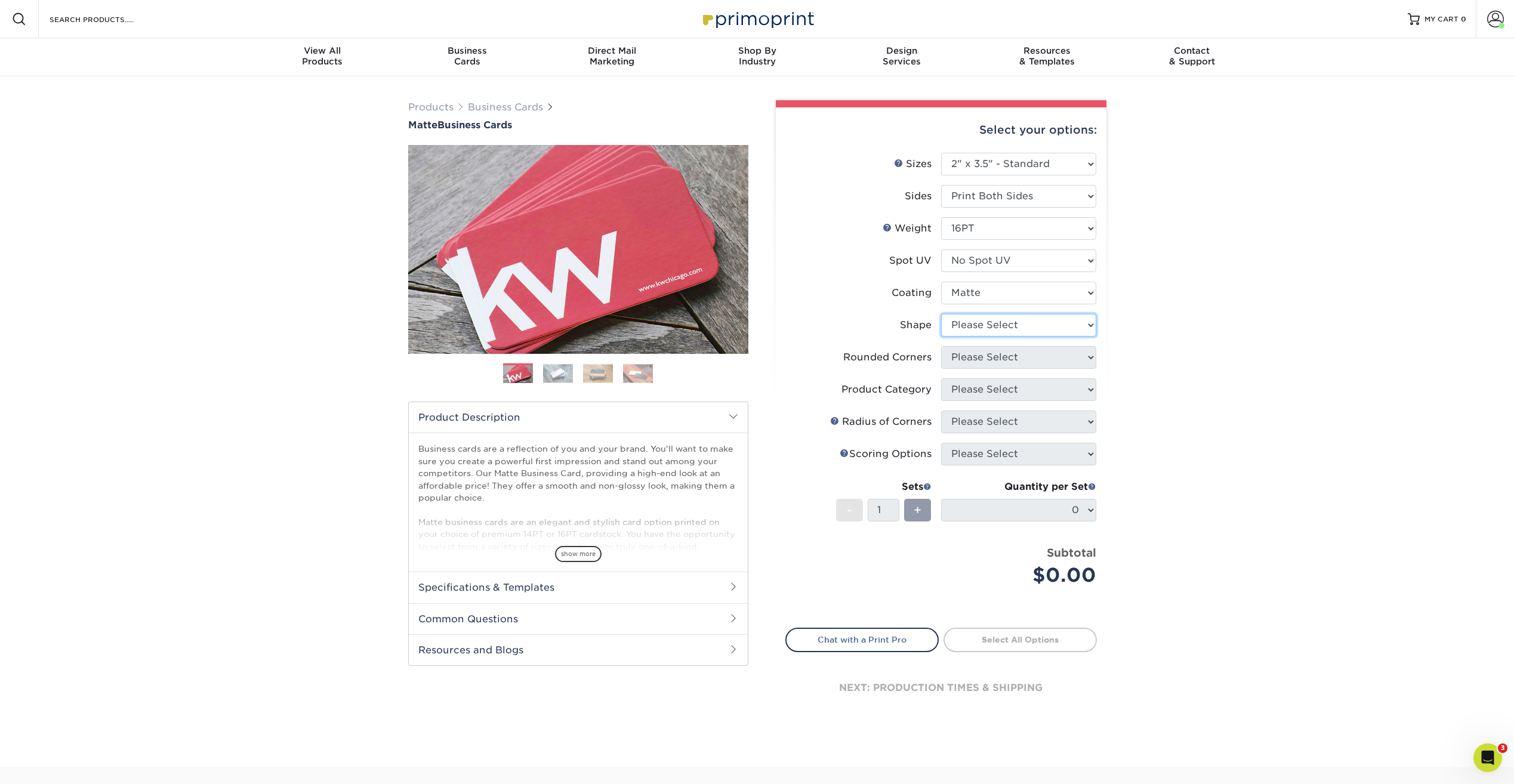
click at [1017, 329] on select "Please Select Standard Oval" at bounding box center [1018, 325] width 155 height 23
select select "standard"
click at [941, 314] on select "Please Select Standard Oval" at bounding box center [1018, 325] width 155 height 23
click at [1001, 359] on select "Please Select Yes - Round 2 Corners Yes - Round 4 Corners No" at bounding box center [1018, 357] width 155 height 23
select select "0"
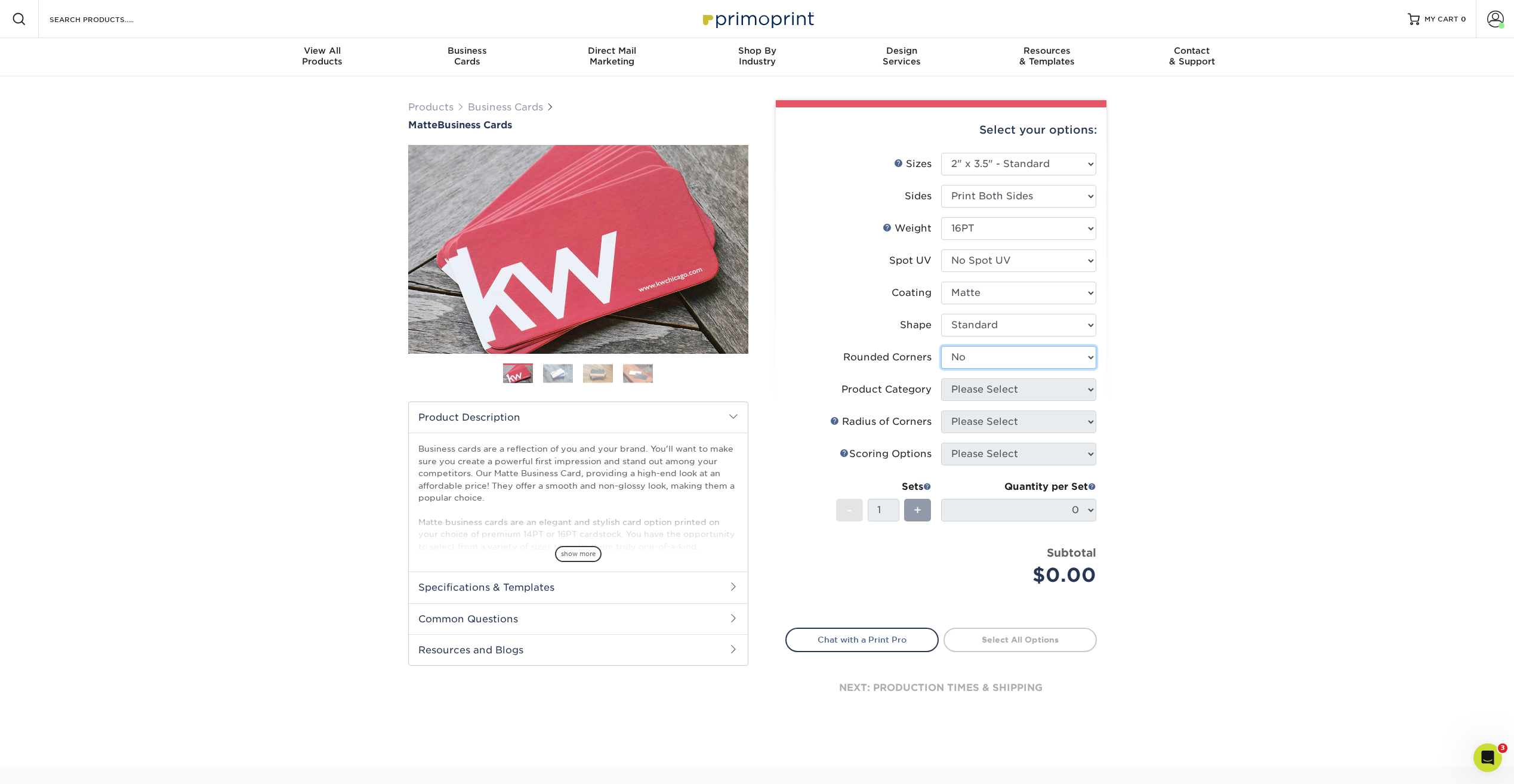
click at [941, 346] on select "Please Select Yes - Round 2 Corners Yes - Round 4 Corners No" at bounding box center [1018, 357] width 155 height 23
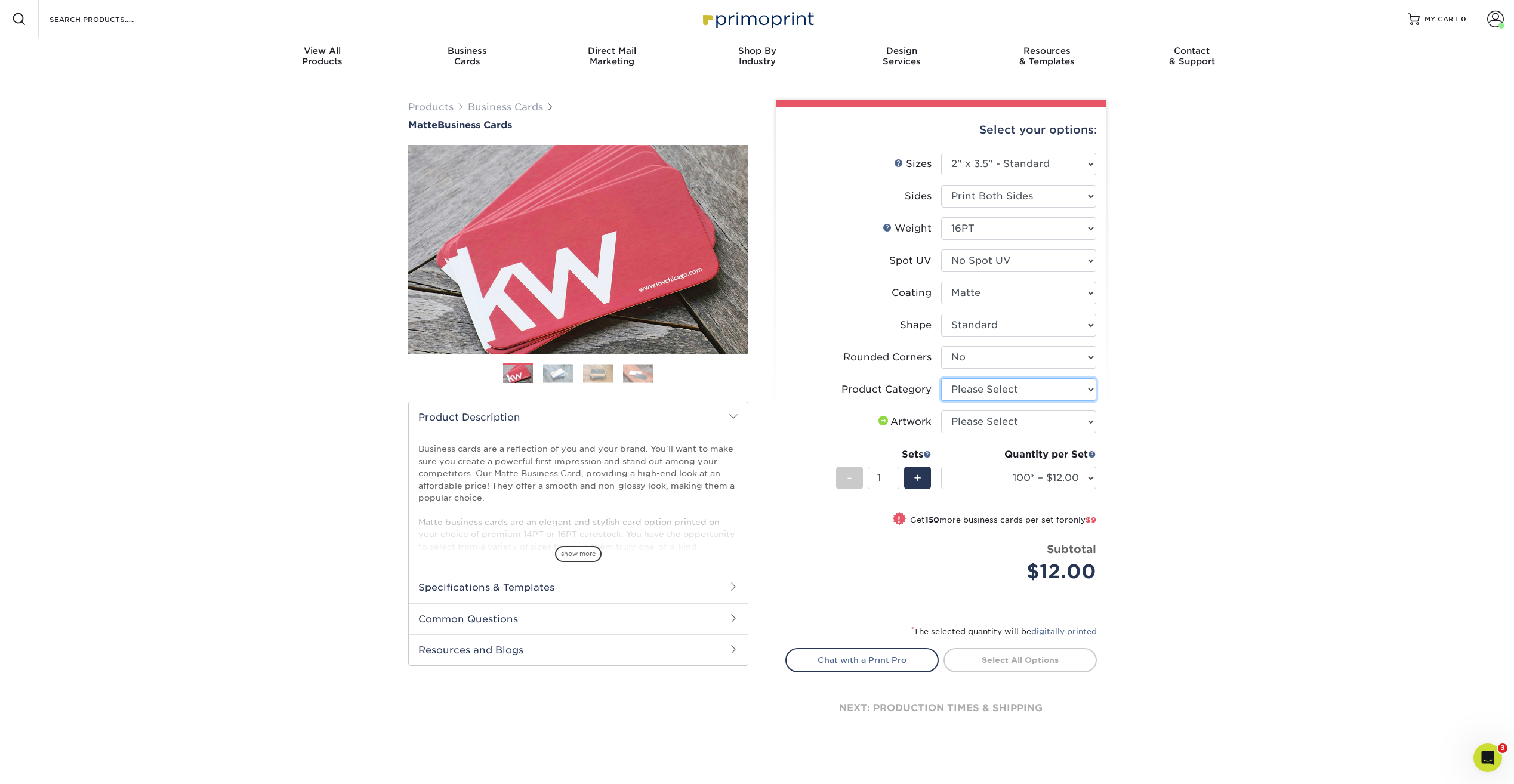
click at [962, 383] on select "Please Select Business Cards" at bounding box center [1018, 390] width 155 height 23
select select "3b5148f1-0588-4f88-a218-97bcfdce65c1"
click at [941, 379] on select "Please Select Business Cards" at bounding box center [1018, 390] width 155 height 23
click at [971, 422] on select "Please Select I will upload files I need a design - $100" at bounding box center [1018, 422] width 155 height 23
select select "upload"
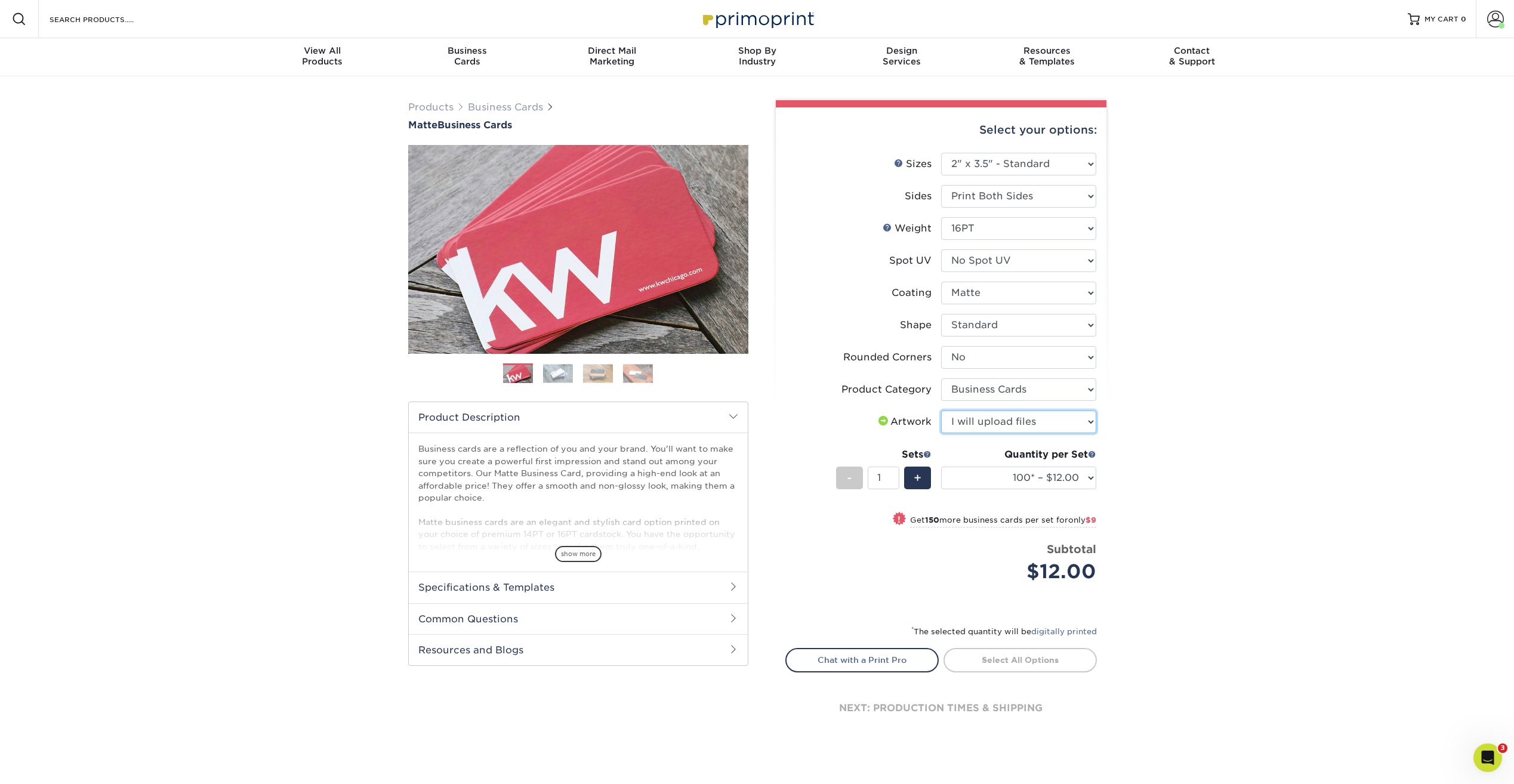
click at [941, 410] on select "Please Select I will upload files I need a design - $100" at bounding box center [1018, 422] width 155 height 23
click at [1054, 478] on select "100* – $12.00 250* – $21.00 500 – $42.00 1000 – $53.00 2500 – $95.00 5000 – $18…" at bounding box center [1018, 478] width 155 height 23
select select "250* – $21.00"
click at [941, 466] on select "100* – $12.00 250* – $21.00 500 – $42.00 1000 – $53.00 2500 – $95.00 5000 – $18…" at bounding box center [1018, 478] width 155 height 23
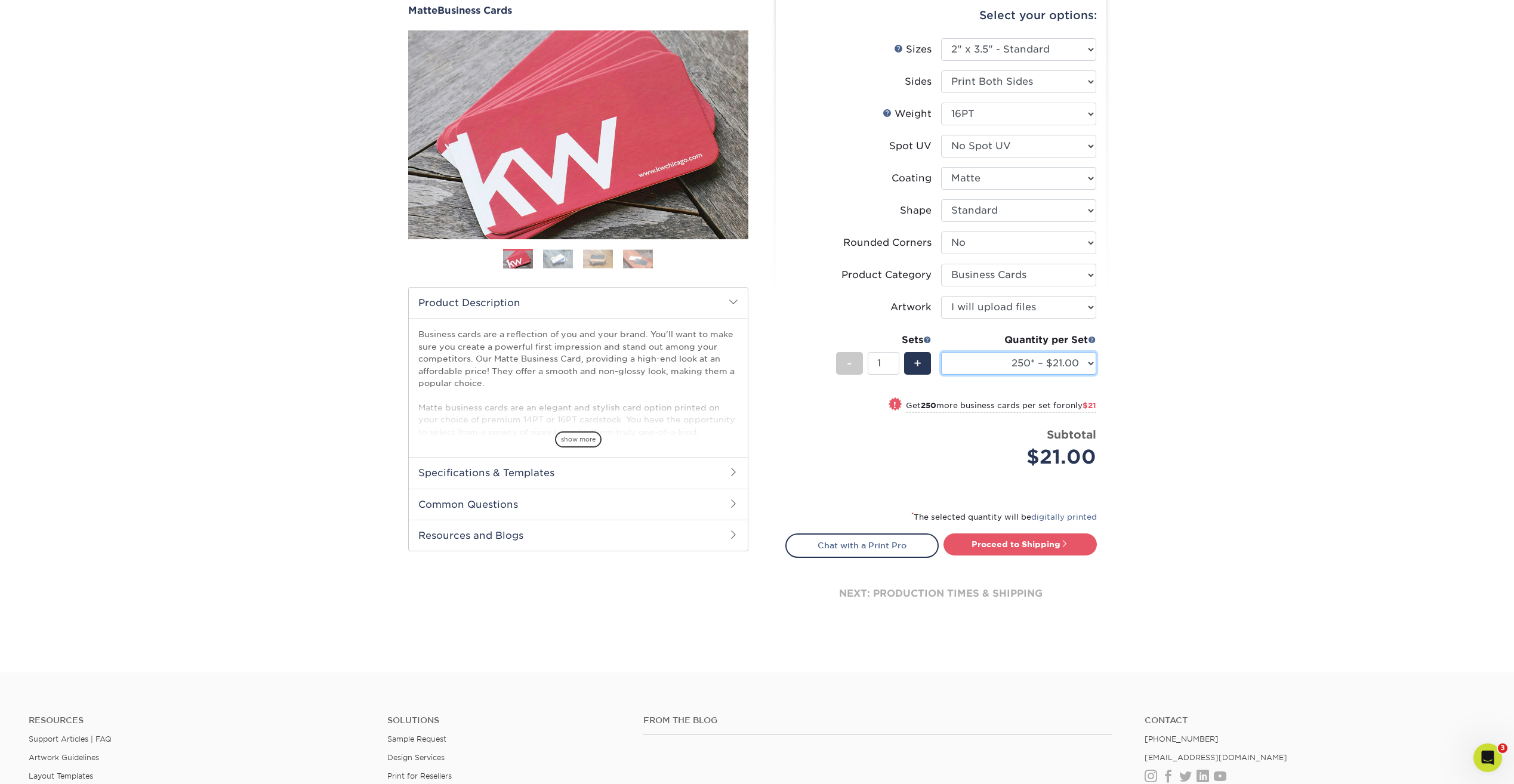
scroll to position [119, 0]
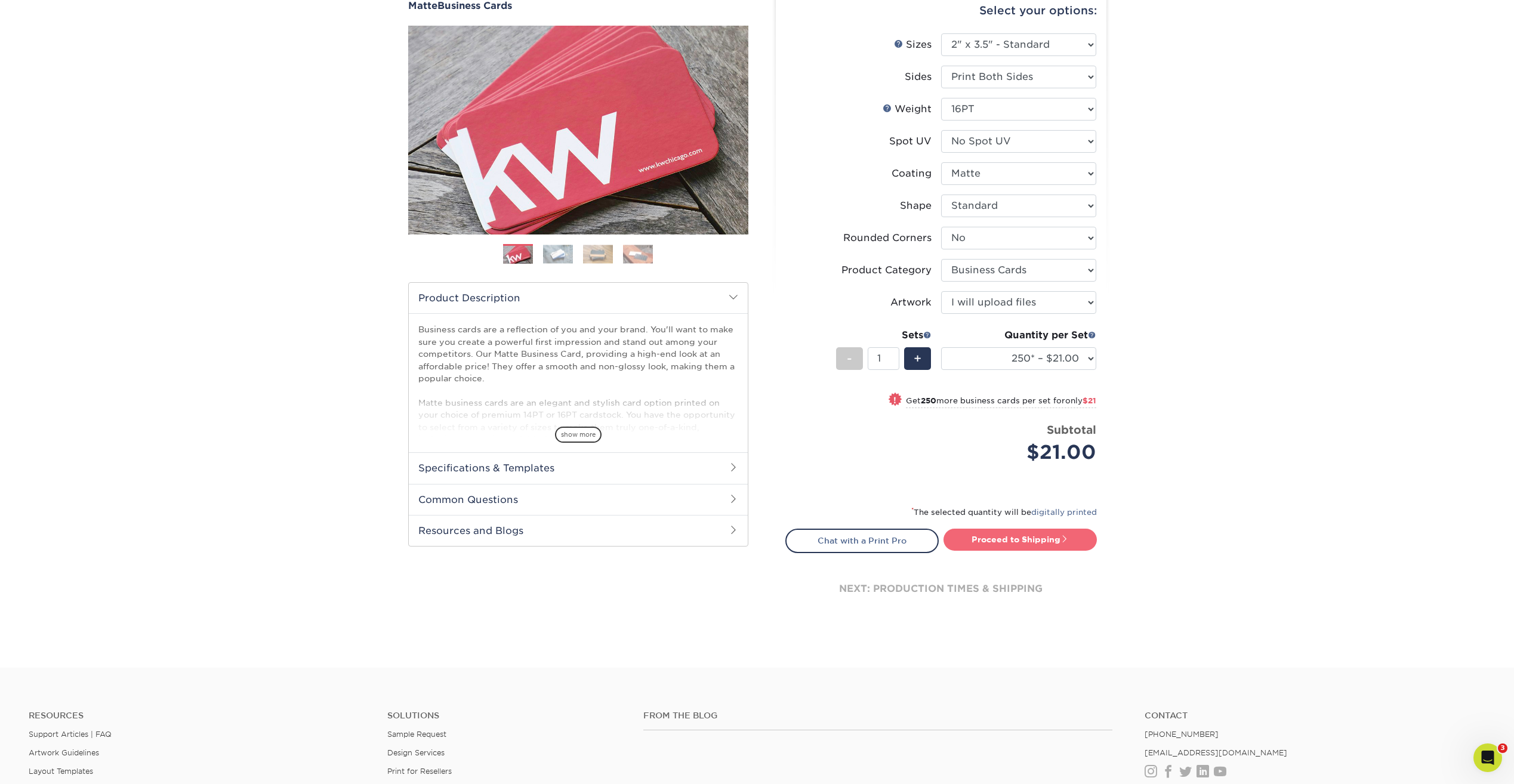
click at [1046, 542] on link "Proceed to Shipping" at bounding box center [1020, 539] width 153 height 21
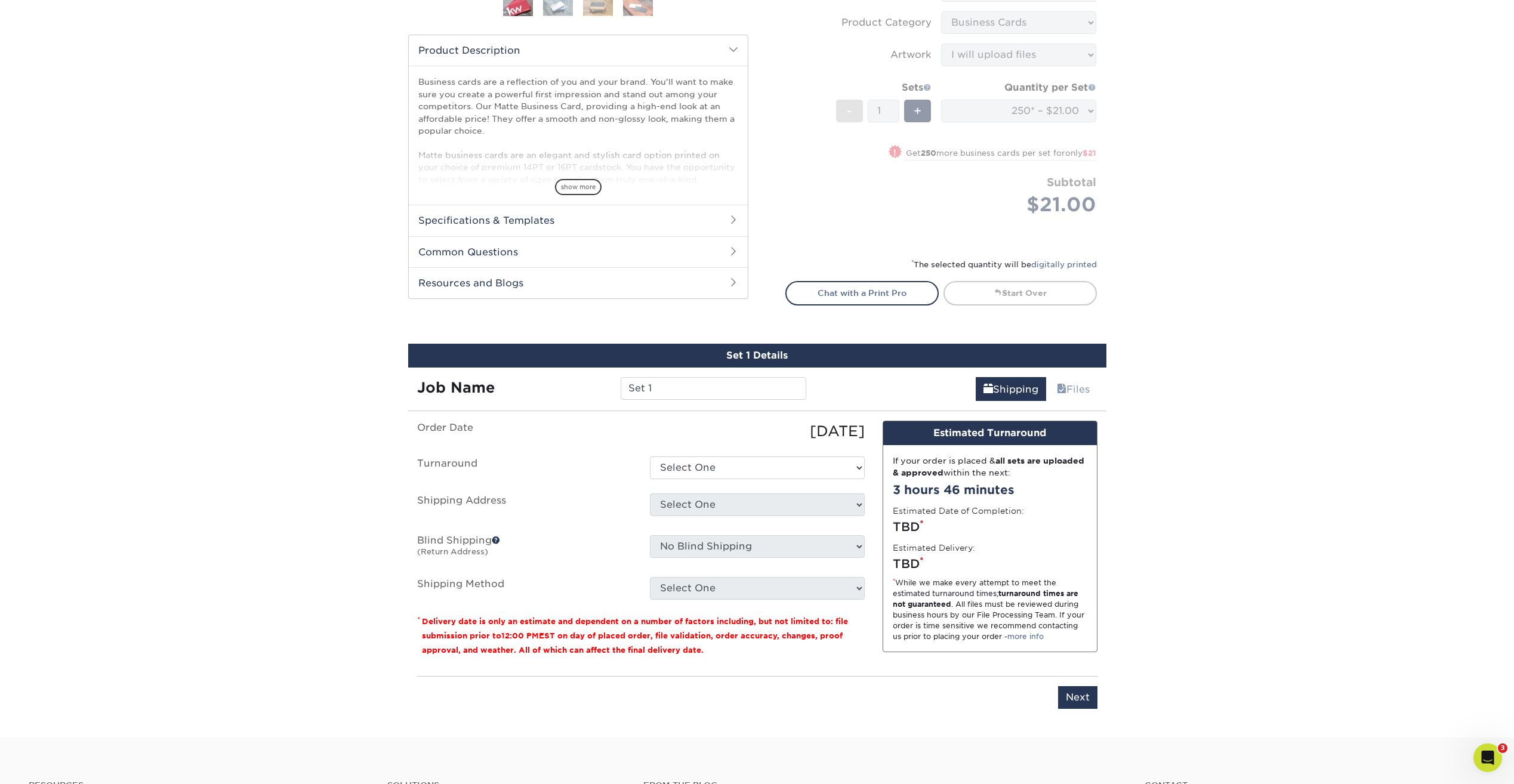
scroll to position [669, 0]
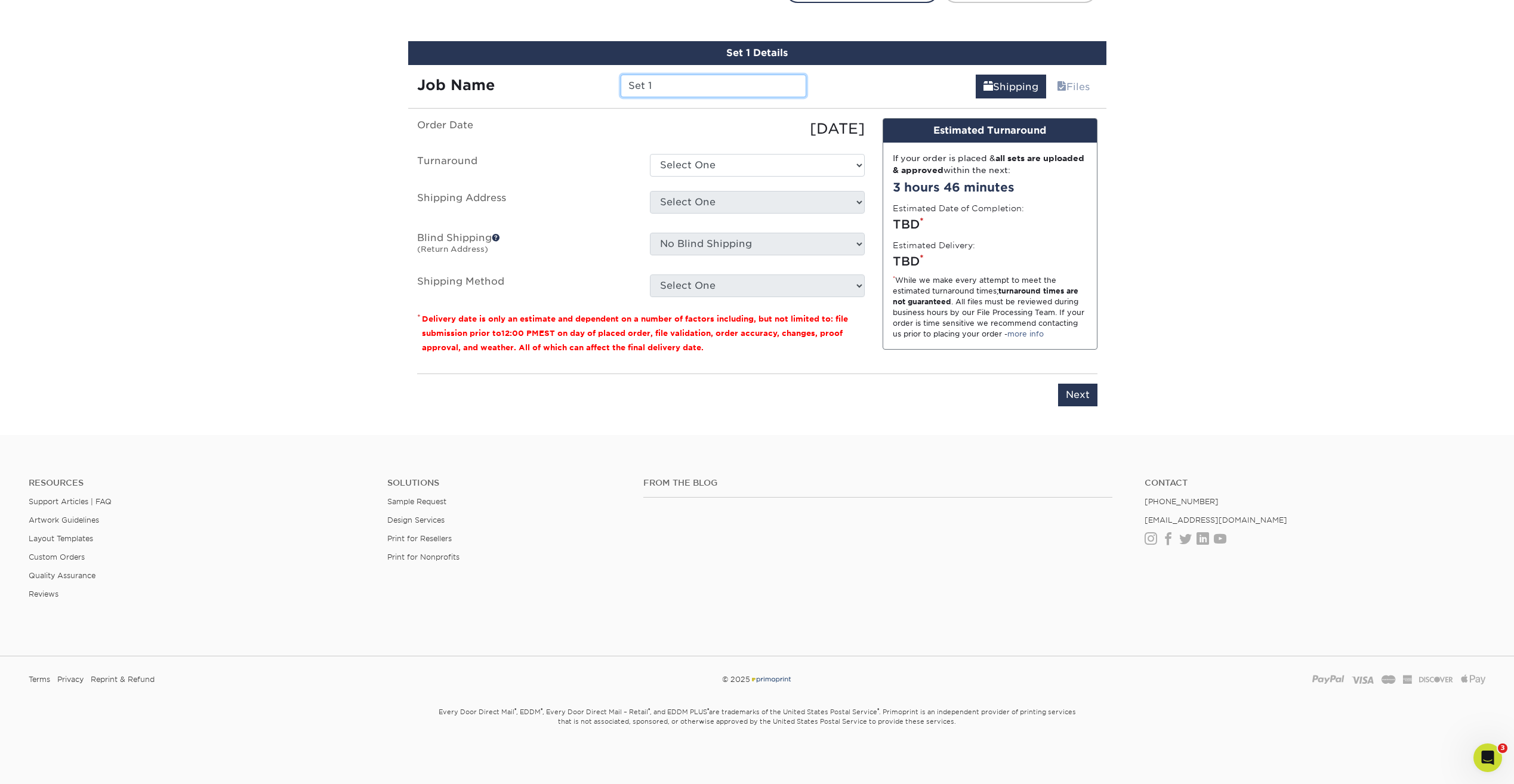
drag, startPoint x: 677, startPoint y: 84, endPoint x: 547, endPoint y: 86, distance: 130.0
click at [547, 86] on div "Job Name Set 1" at bounding box center [612, 86] width 408 height 23
paste input "Ribadao - [PERSON_NAME]"
type input "Ribadao - [PERSON_NAME]"
click at [699, 164] on select "Select One 2-4 Business Days 2 Day Next Business Day" at bounding box center [757, 165] width 215 height 23
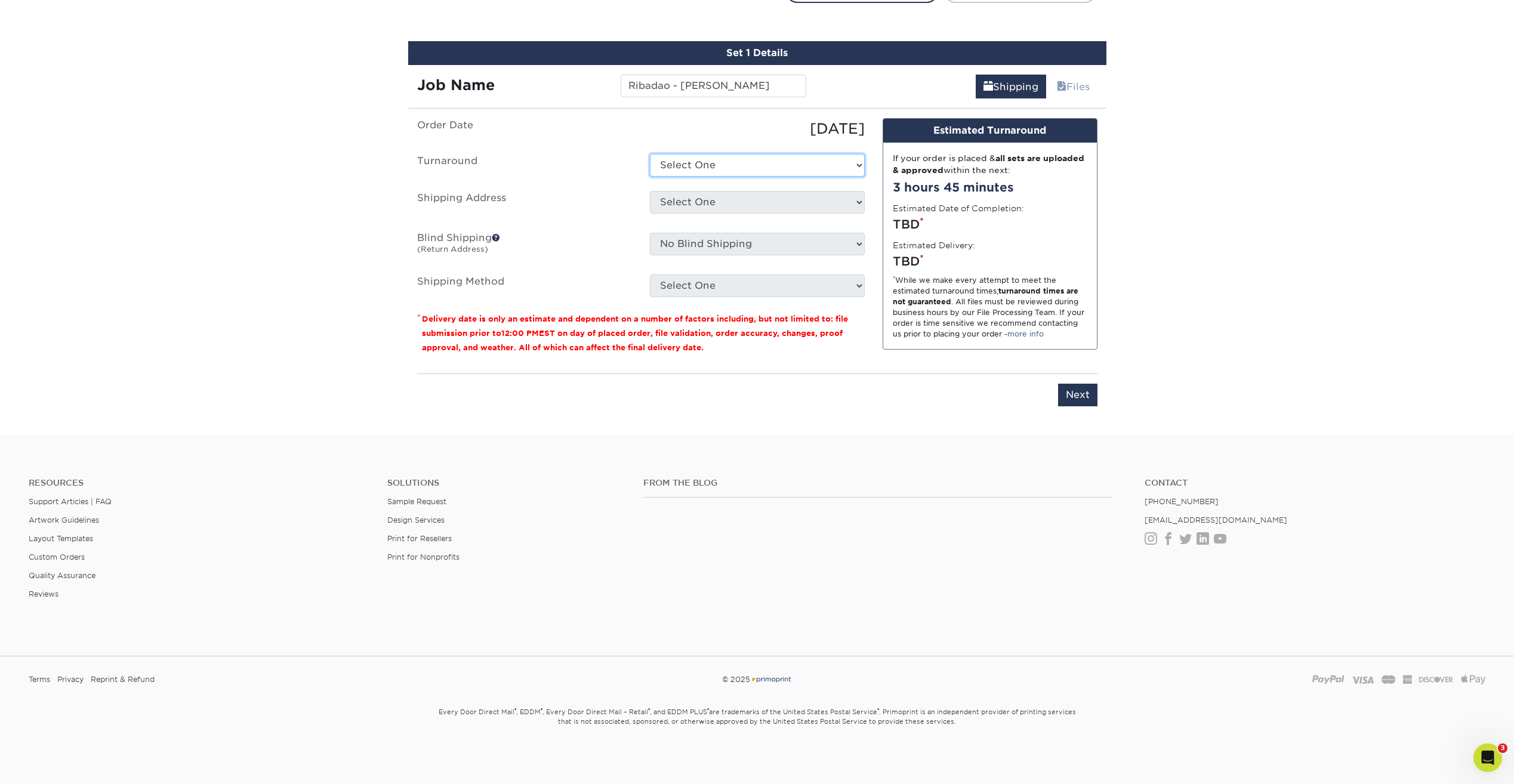
select select "23721297-b68b-4846-ba83-3171e6bd9d78"
click at [650, 154] on select "Select One 2-4 Business Days 2 Day Next Business Day" at bounding box center [757, 165] width 215 height 23
click at [694, 203] on select "Select One Carlos Ramirez Ribadao Wood Boutique + Add New Address" at bounding box center [757, 202] width 215 height 23
select select "newaddress"
click at [650, 191] on select "Select One Carlos Ramirez Ribadao Wood Boutique + Add New Address" at bounding box center [757, 202] width 215 height 23
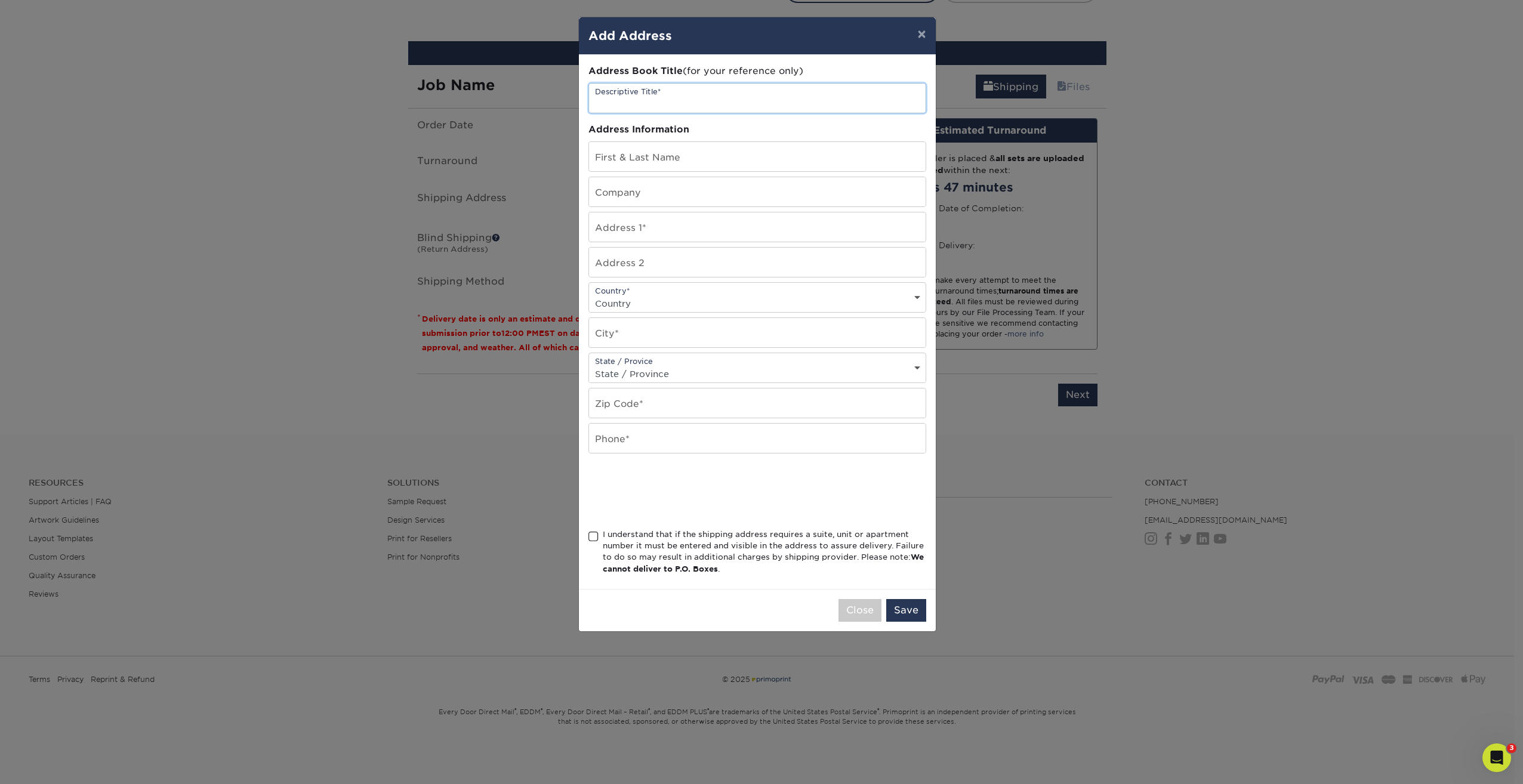
click at [631, 97] on input "text" at bounding box center [757, 98] width 337 height 29
click at [699, 84] on input "text" at bounding box center [757, 98] width 337 height 29
type input "[PERSON_NAME]"
click at [703, 158] on input "text" at bounding box center [757, 156] width 337 height 29
type input "K"
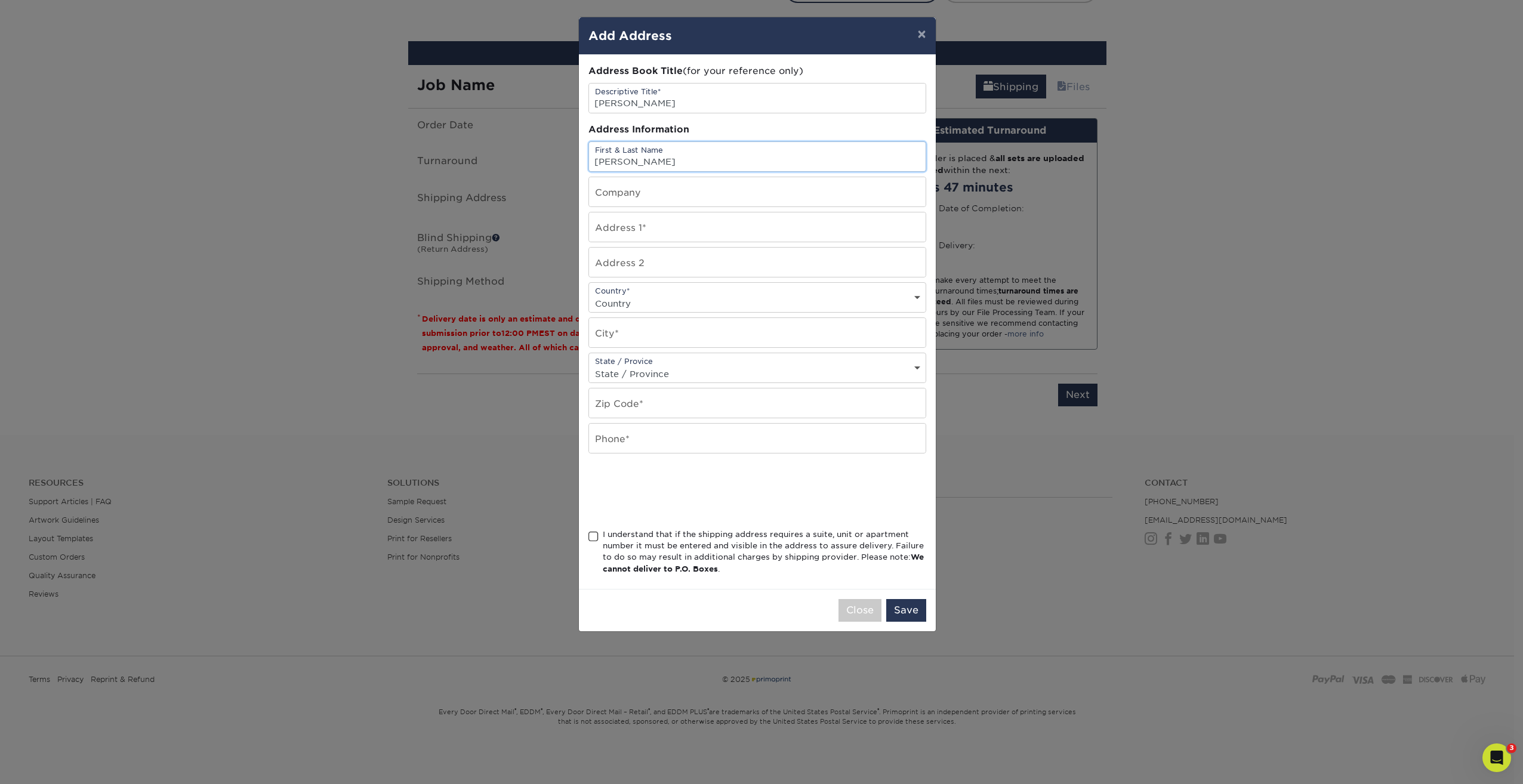
type input "[PERSON_NAME]"
click at [648, 206] on div "Company" at bounding box center [757, 191] width 337 height 30
click at [650, 197] on input "text" at bounding box center [757, 191] width 337 height 29
type input "Ribadao Wood Boutique"
type input "15701 NW 15th avenue"
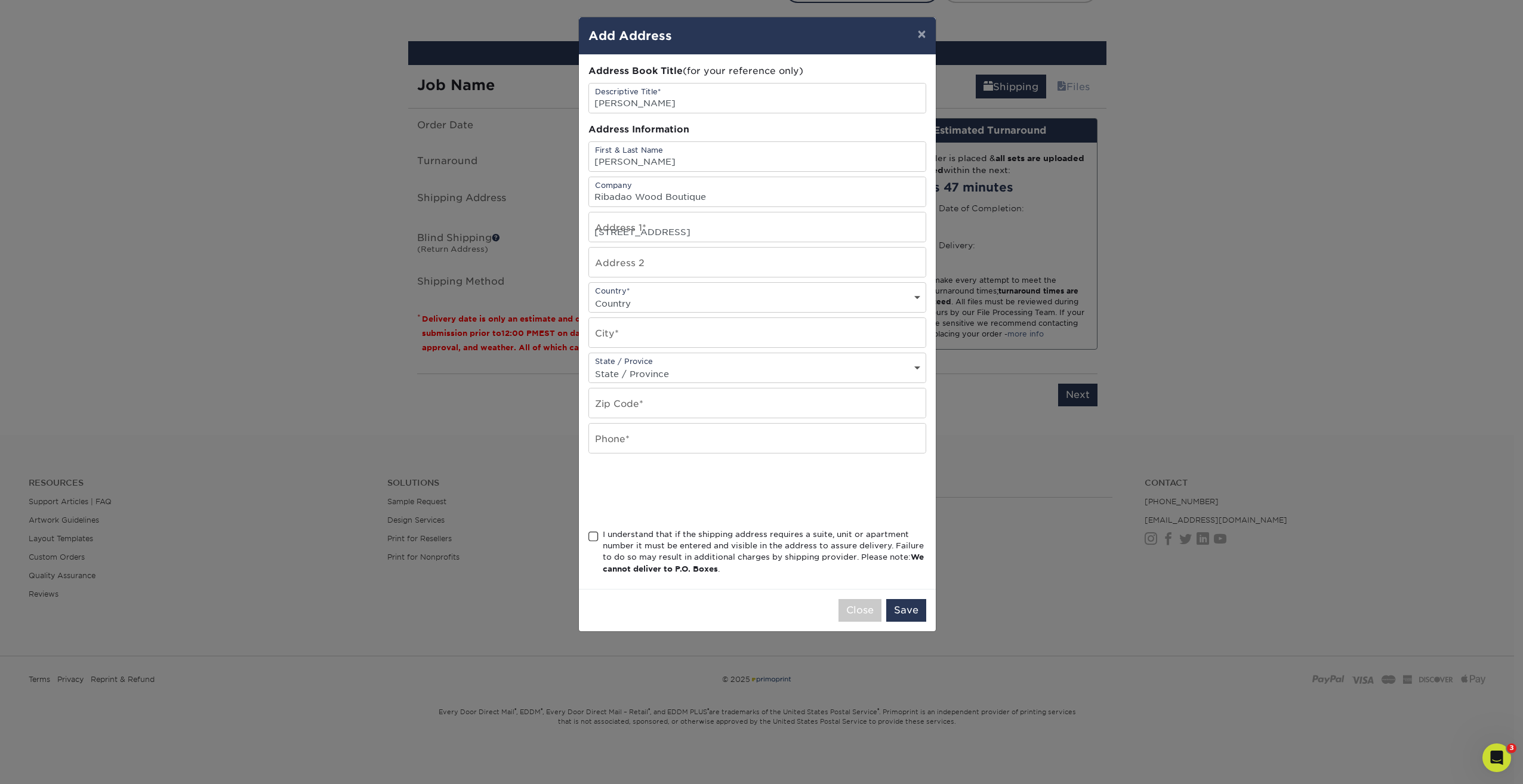
select select "US"
type input "Miami"
select select "FL"
type input "33169"
type input "8885052827"
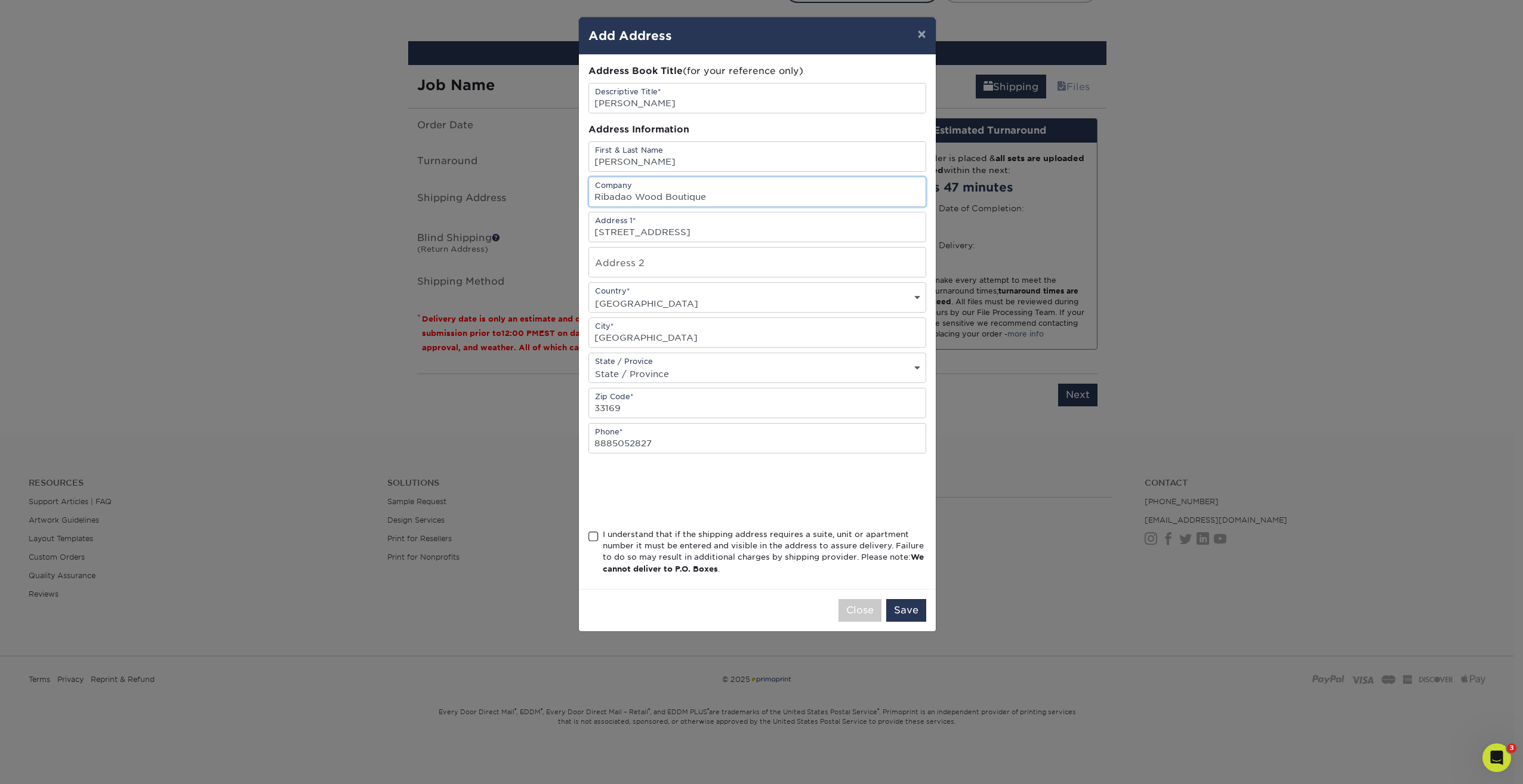
drag, startPoint x: 722, startPoint y: 204, endPoint x: 474, endPoint y: 189, distance: 248.5
click at [474, 189] on div "× Add Address Address Book Title (for your reference only) Descriptive Title* L…" at bounding box center [762, 392] width 1523 height 784
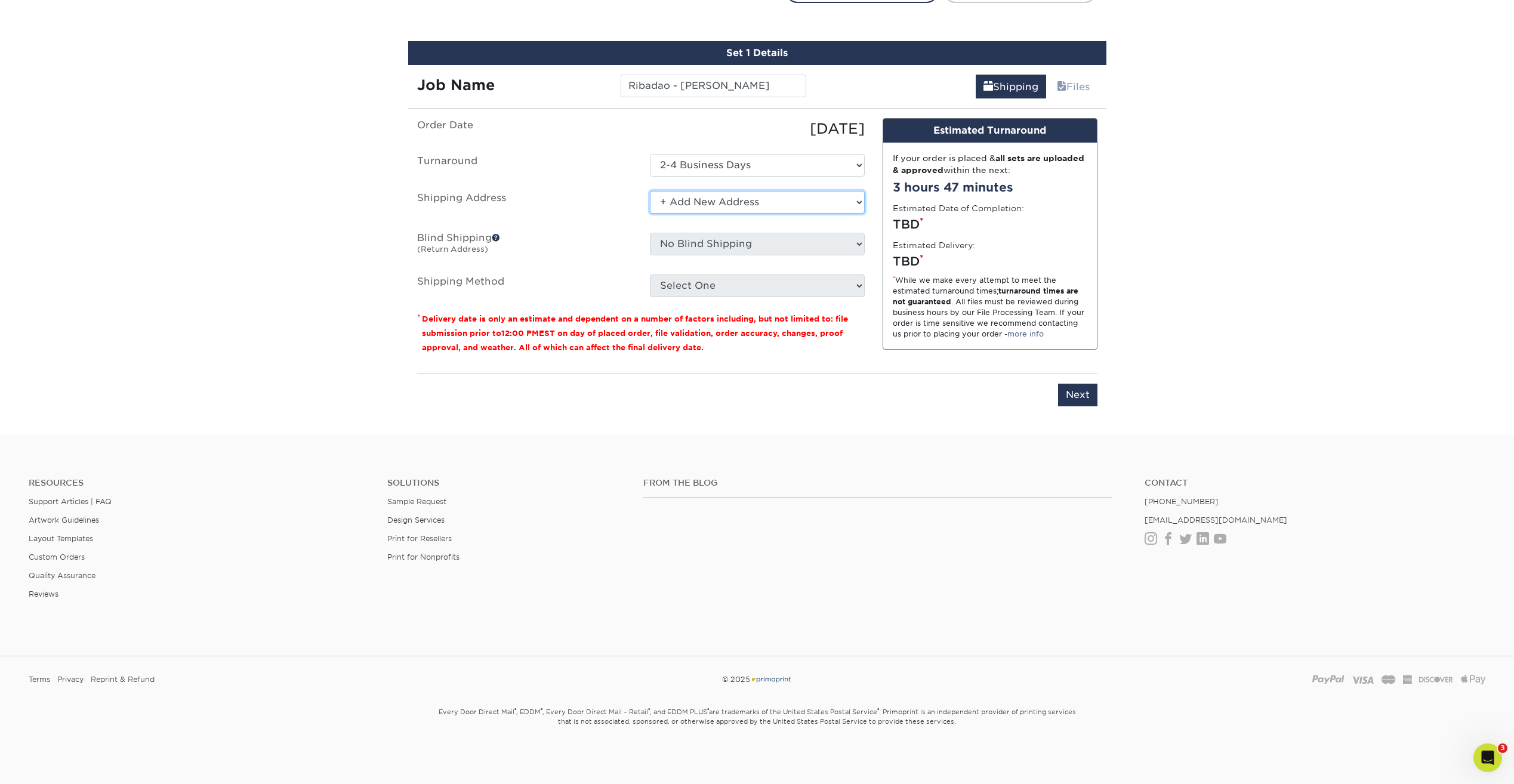
click at [788, 203] on select "Select One Carlos Ramirez Ribadao Wood Boutique + Add New Address" at bounding box center [757, 202] width 215 height 23
click at [650, 191] on select "Select One Carlos Ramirez Ribadao Wood Boutique + Add New Address" at bounding box center [757, 202] width 215 height 23
click at [724, 202] on select "Select One Carlos Ramirez Ribadao Wood Boutique + Add New Address" at bounding box center [757, 202] width 215 height 23
click at [650, 191] on select "Select One Carlos Ramirez Ribadao Wood Boutique + Add New Address" at bounding box center [757, 202] width 215 height 23
click at [733, 201] on select "Select One Carlos Ramirez Ribadao Wood Boutique + Add New Address" at bounding box center [757, 202] width 215 height 23
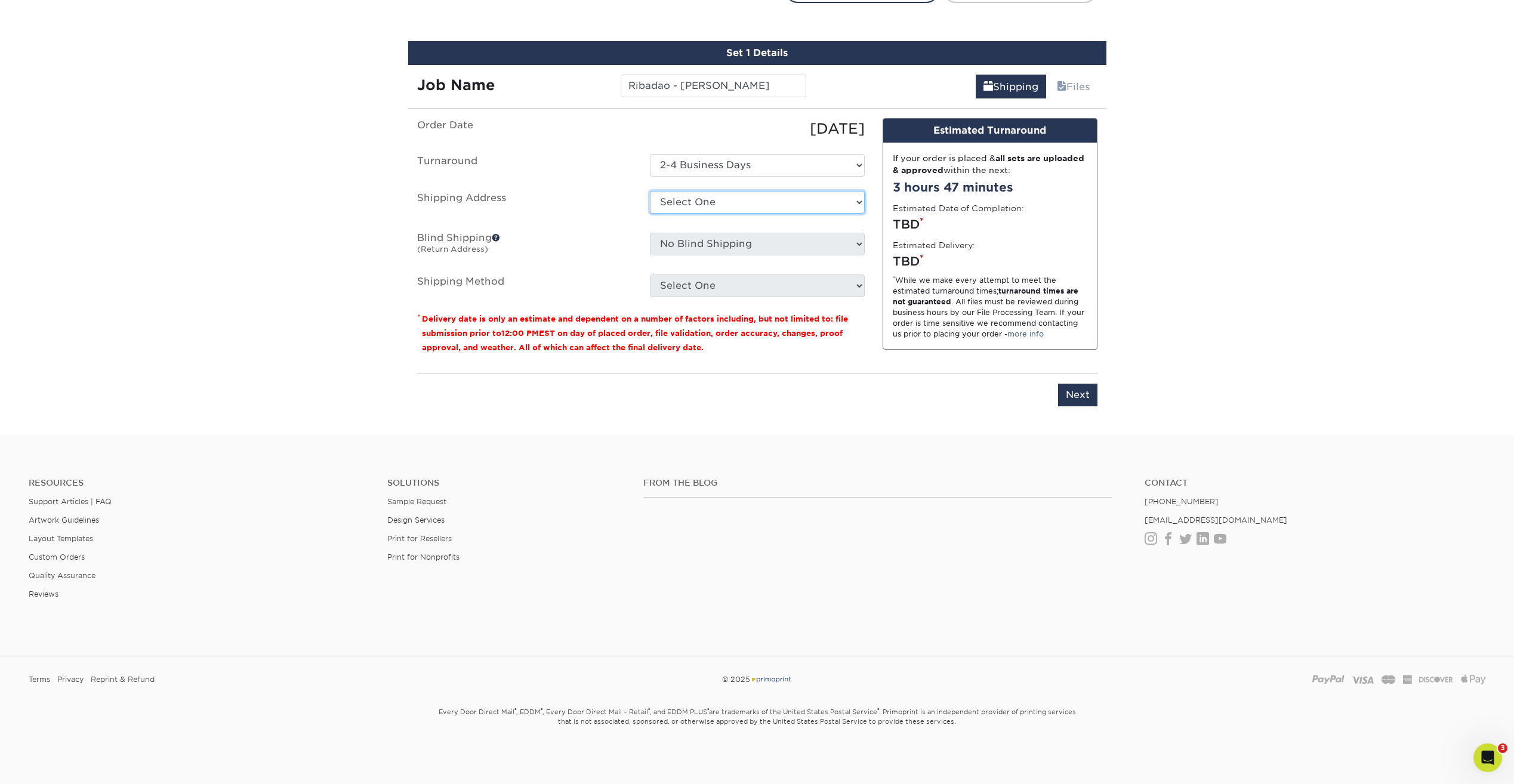
click at [650, 191] on select "Select One Carlos Ramirez Ribadao Wood Boutique + Add New Address" at bounding box center [757, 202] width 215 height 23
click at [706, 201] on select "Select One Carlos Ramirez Ribadao Wood Boutique + Add New Address" at bounding box center [757, 202] width 215 height 23
select select "newaddress"
click at [650, 191] on select "Select One Carlos Ramirez Ribadao Wood Boutique + Add New Address" at bounding box center [757, 202] width 215 height 23
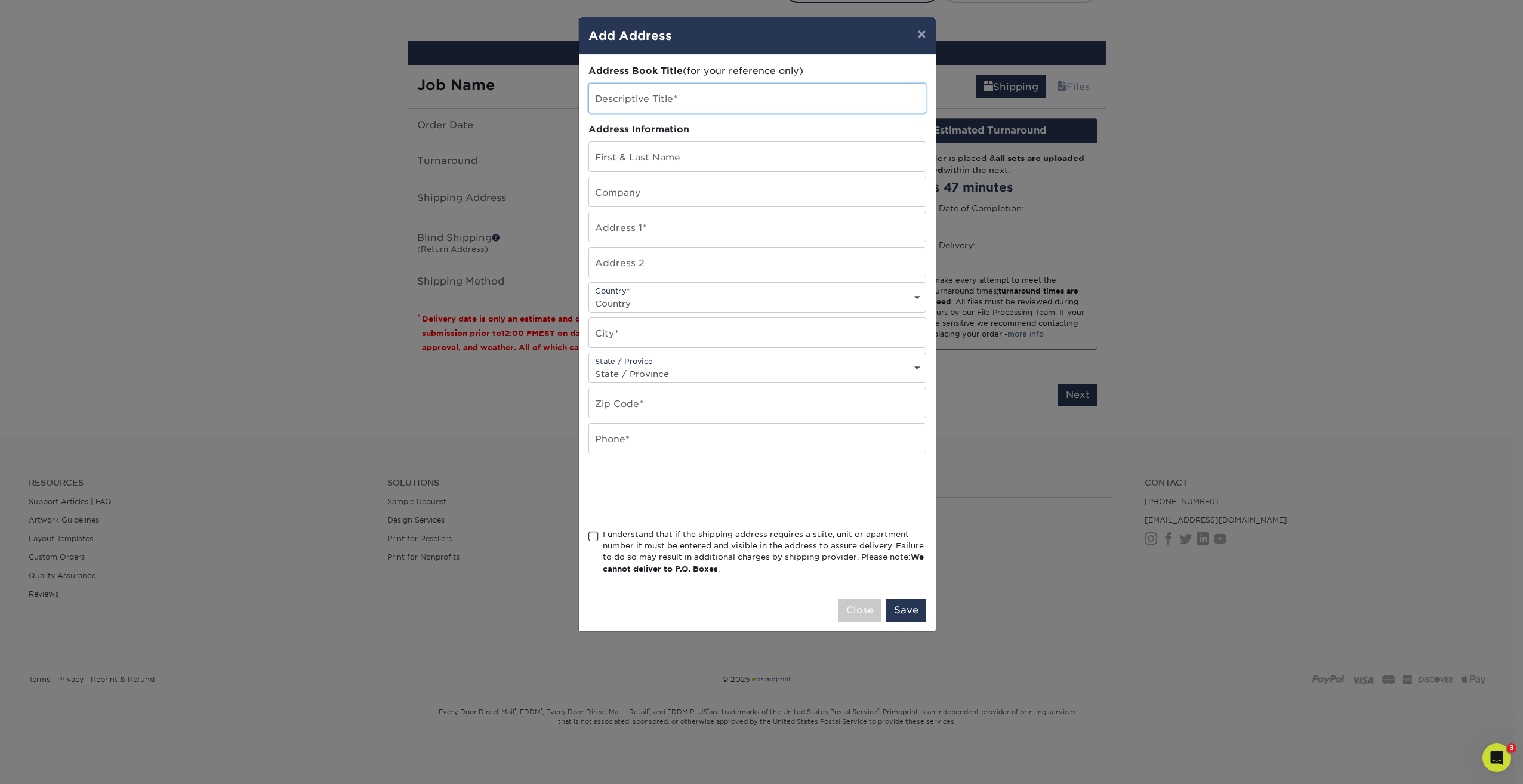
click at [645, 94] on input "text" at bounding box center [757, 98] width 337 height 29
type input "[PERSON_NAME]"
type input "Ribadao Wood Boutique"
type input "15701 NW 15th avenue"
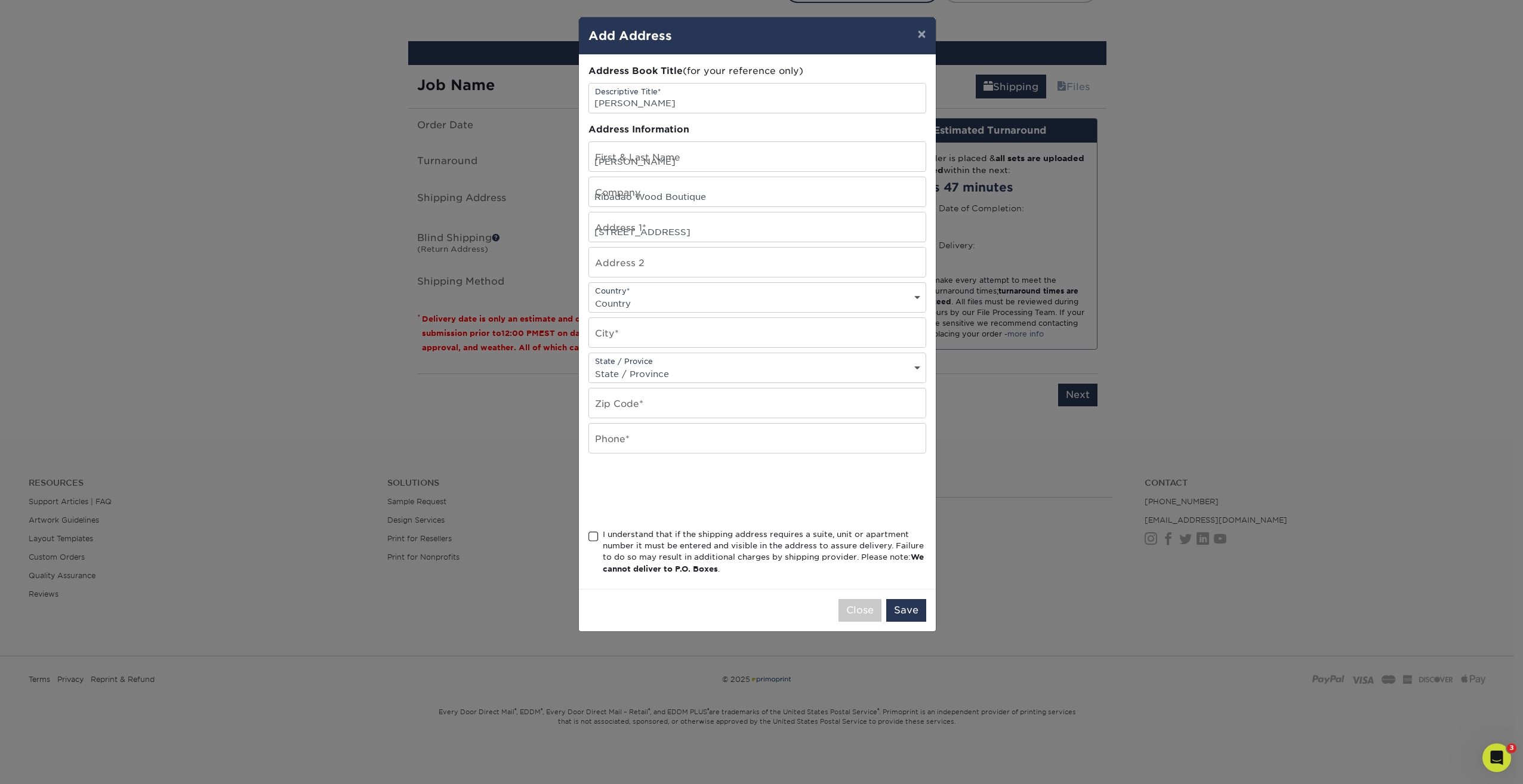
select select "US"
type input "Miami"
select select "FL"
type input "33169"
type input "8885052827"
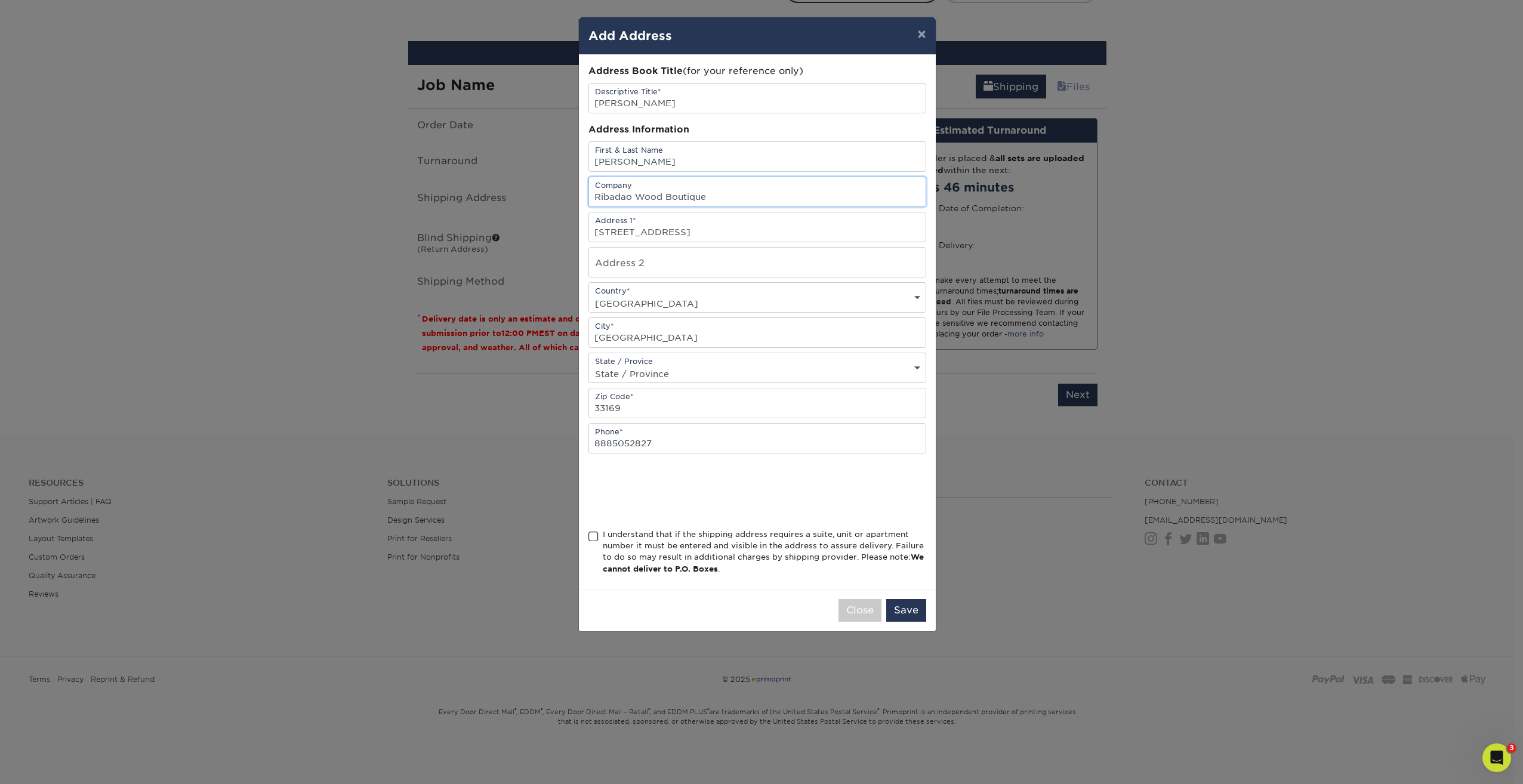
drag, startPoint x: 718, startPoint y: 194, endPoint x: 586, endPoint y: 195, distance: 132.0
click at [586, 195] on div "Address Book Title (for your reference only) Descriptive Title* Lori Clark Addr…" at bounding box center [757, 321] width 357 height 534
drag, startPoint x: 713, startPoint y: 227, endPoint x: 586, endPoint y: 224, distance: 127.0
click at [586, 224] on div "Address Book Title (for your reference only) Descriptive Title* Lori Clark Addr…" at bounding box center [757, 321] width 357 height 534
paste input "5390 Julington Creek Road"
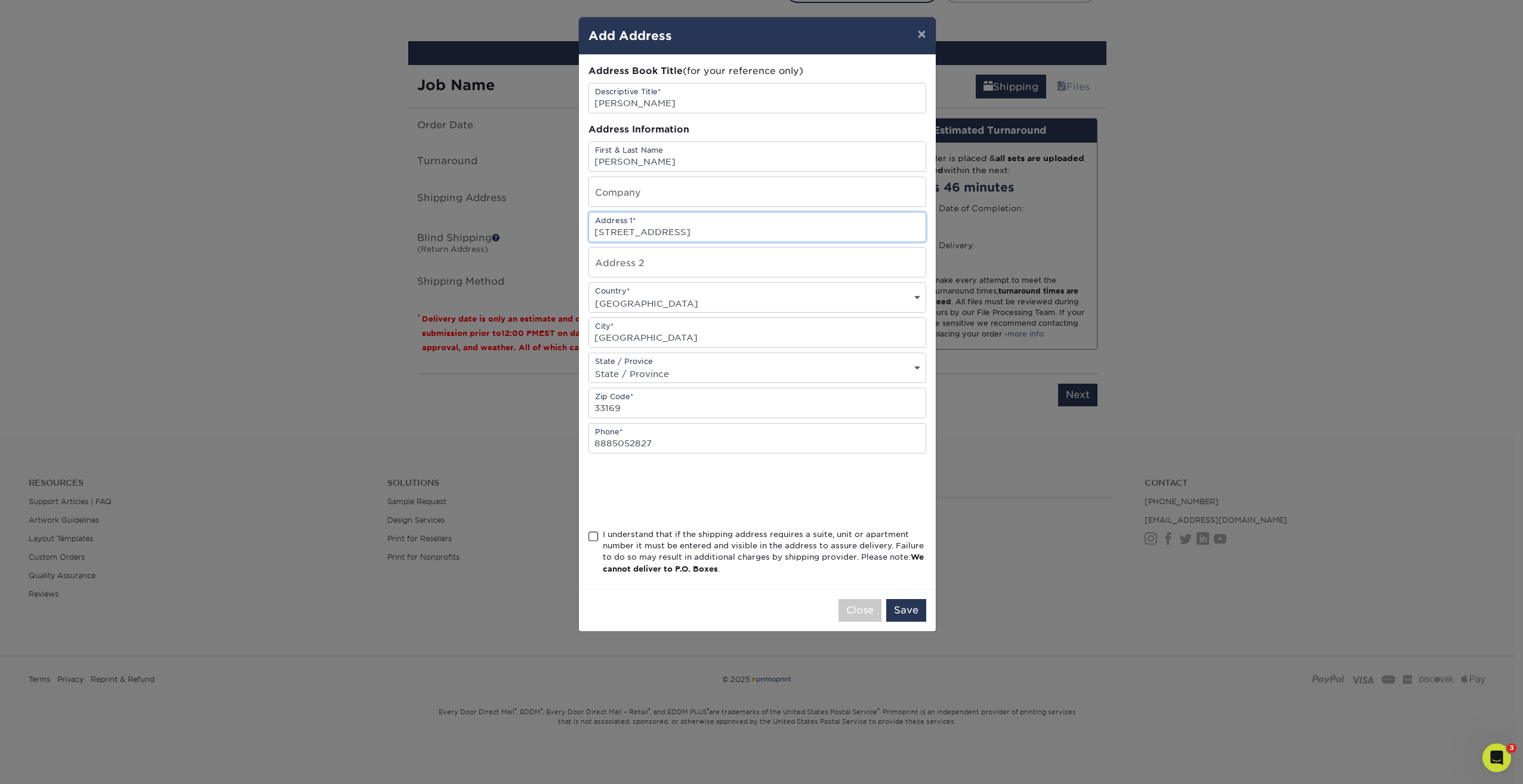
type input "5390 Julington Creek Road"
drag, startPoint x: 646, startPoint y: 342, endPoint x: 587, endPoint y: 337, distance: 59.2
click at [587, 337] on div "Address Book Title (for your reference only) Descriptive Title* Lori Clark Addr…" at bounding box center [757, 321] width 357 height 534
paste input "Jacksonville"
type input "Jacksonville"
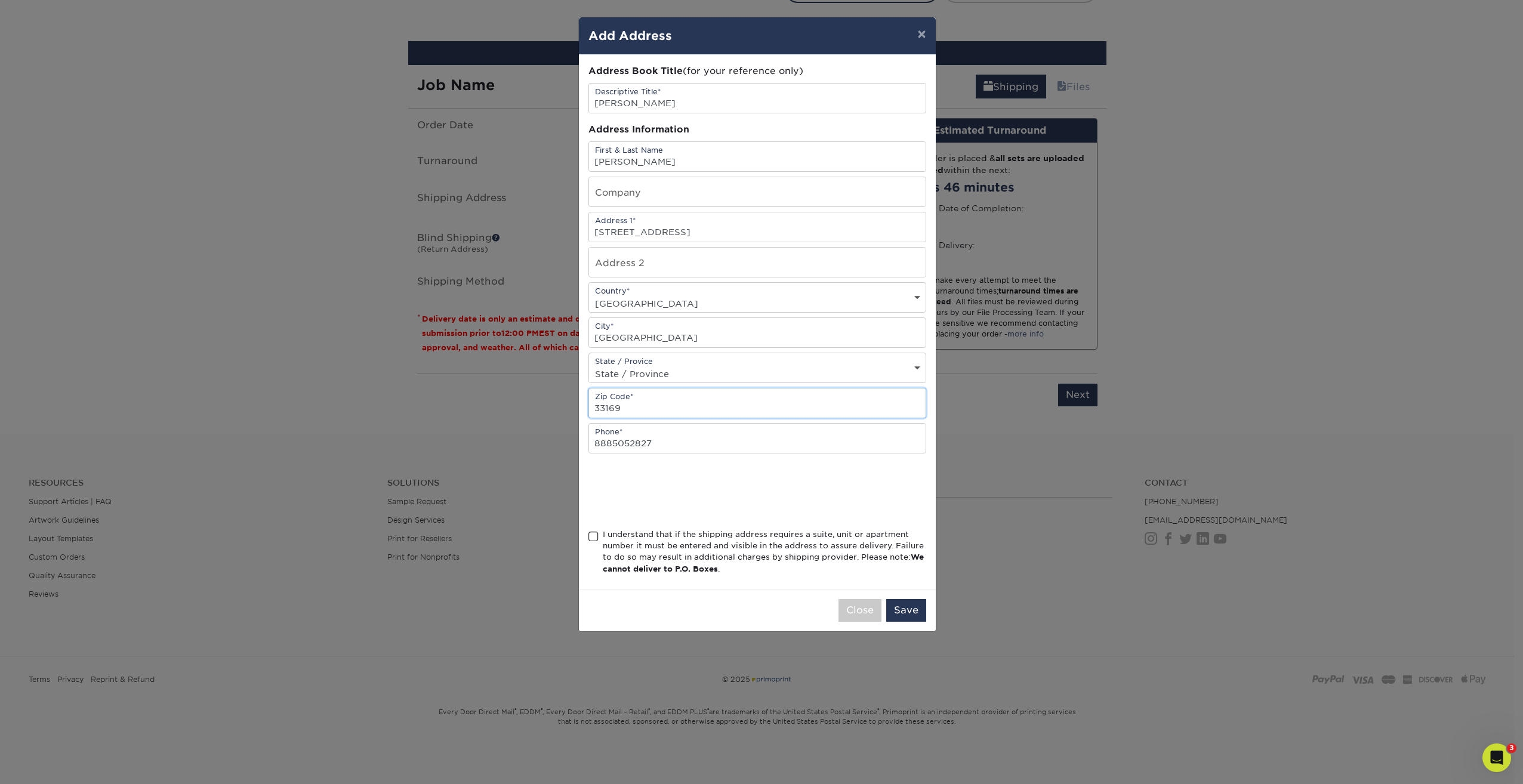
drag, startPoint x: 626, startPoint y: 407, endPoint x: 530, endPoint y: 427, distance: 98.1
click at [530, 427] on div "× Add Address Address Book Title (for your reference only) Descriptive Title* L…" at bounding box center [762, 392] width 1523 height 784
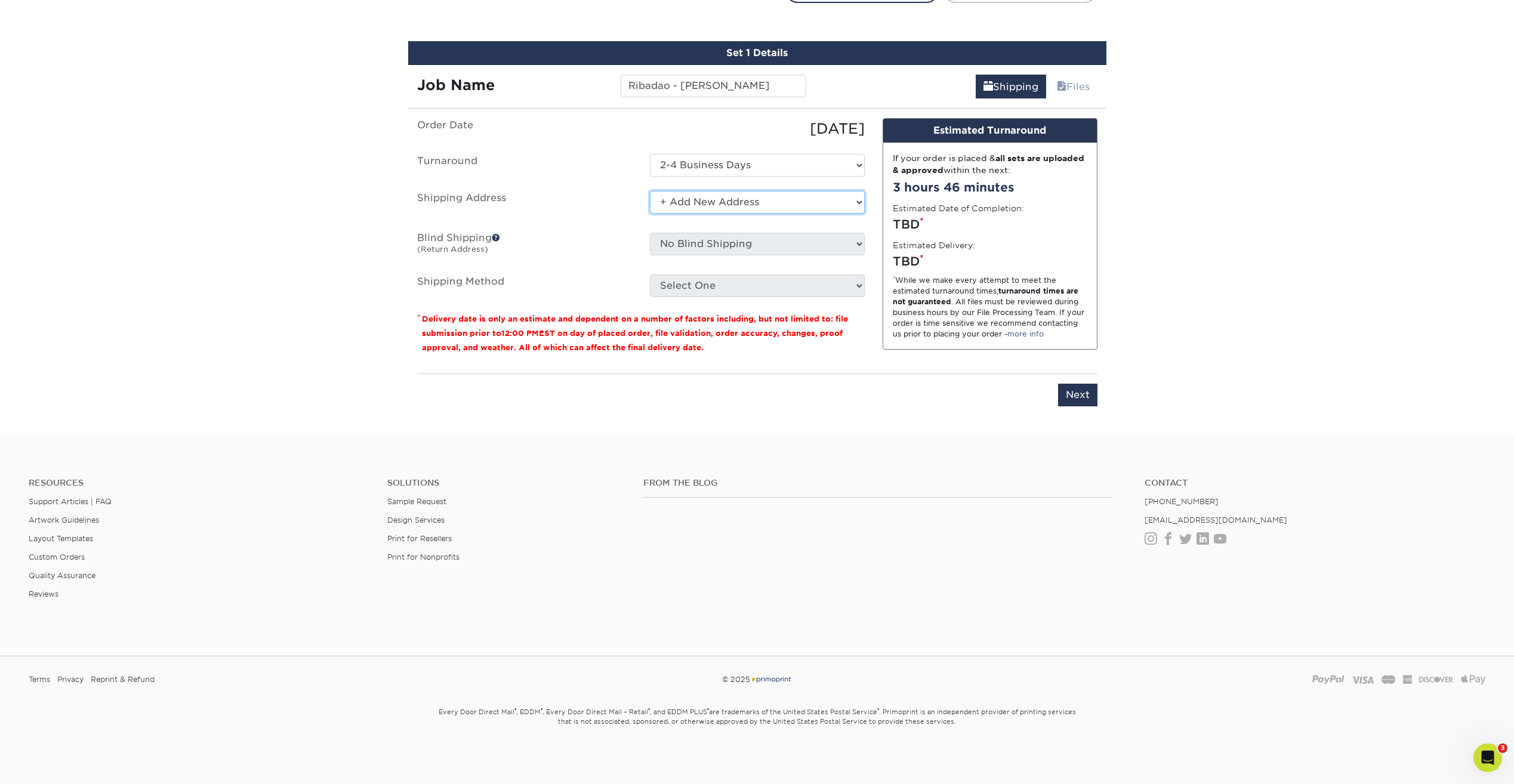
click at [728, 198] on select "Select One Carlos Ramirez Ribadao Wood Boutique + Add New Address" at bounding box center [757, 202] width 215 height 23
click at [650, 191] on select "Select One Carlos Ramirez Ribadao Wood Boutique + Add New Address" at bounding box center [757, 202] width 215 height 23
click at [725, 210] on select "Select One Carlos Ramirez Ribadao Wood Boutique + Add New Address" at bounding box center [757, 202] width 215 height 23
click at [650, 191] on select "Select One Carlos Ramirez Ribadao Wood Boutique + Add New Address" at bounding box center [757, 202] width 215 height 23
click at [724, 209] on select "Select One Carlos Ramirez Ribadao Wood Boutique + Add New Address" at bounding box center [757, 202] width 215 height 23
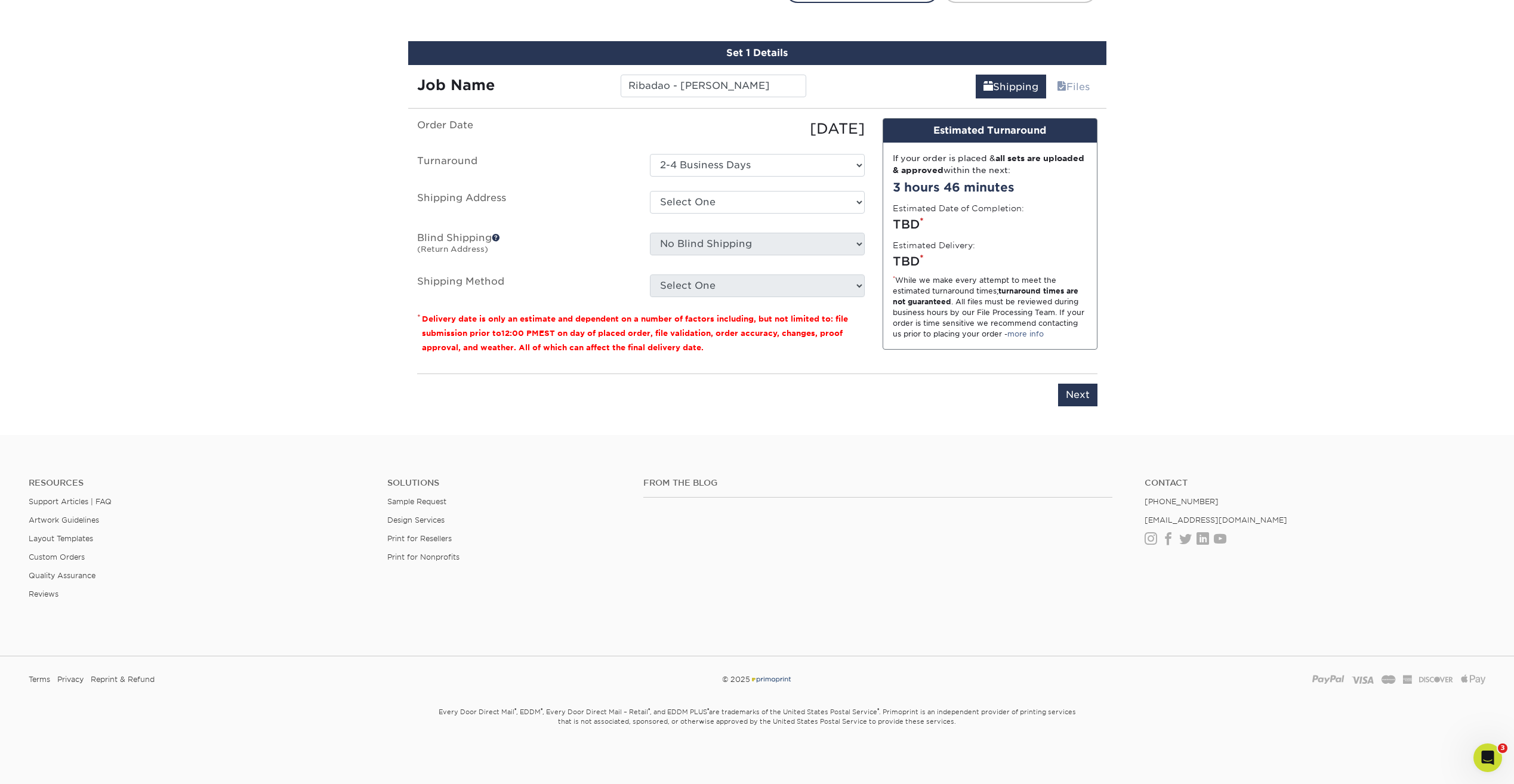
click at [708, 262] on ul "Order Date 10/01/2025 Turnaround Select One 2-4 Business Days 2 Day Next Busine…" at bounding box center [640, 208] width 447 height 179
click at [702, 202] on select "Select One Carlos Ramirez Ribadao Wood Boutique + Add New Address" at bounding box center [757, 202] width 215 height 23
select select "newaddress"
click at [650, 191] on select "Select One Carlos Ramirez Ribadao Wood Boutique + Add New Address" at bounding box center [757, 202] width 215 height 23
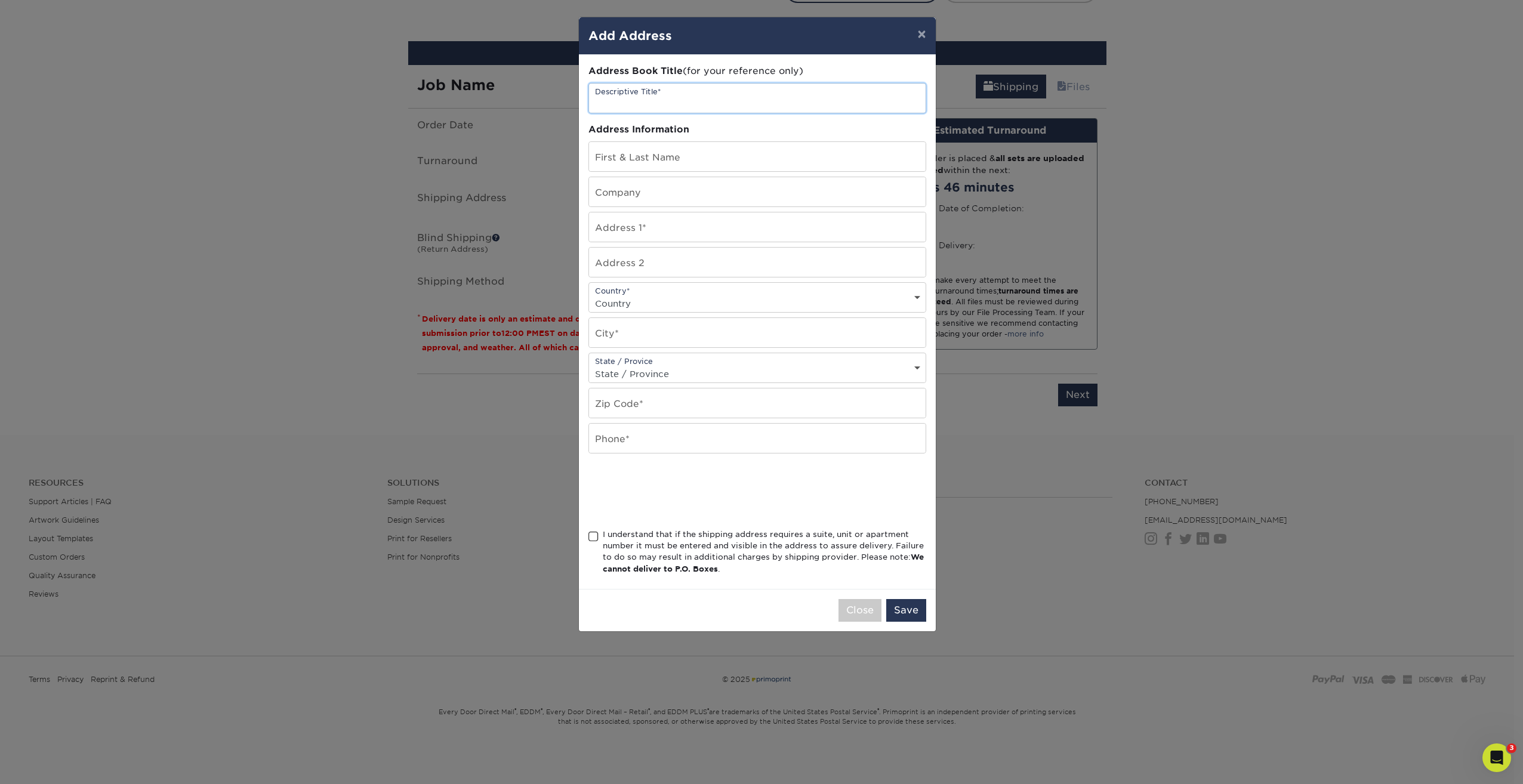
click at [665, 104] on input "text" at bounding box center [757, 98] width 337 height 29
type input "[PERSON_NAME]"
type input "5390 Julington Creek Road"
select select "US"
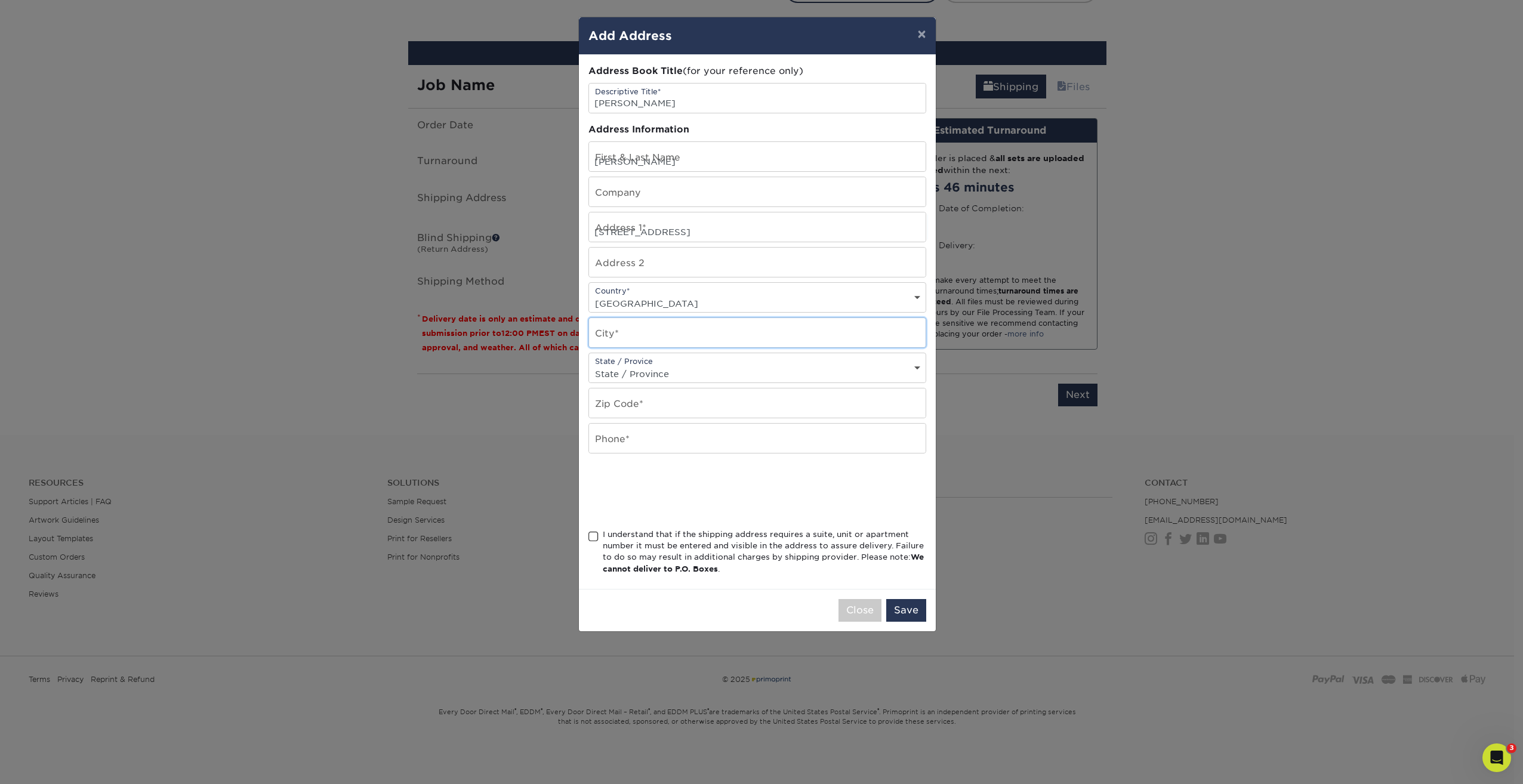
type input "Jacksonville"
select select "FL"
type input "33169"
type input "8885052827"
drag, startPoint x: 637, startPoint y: 398, endPoint x: 584, endPoint y: 402, distance: 53.2
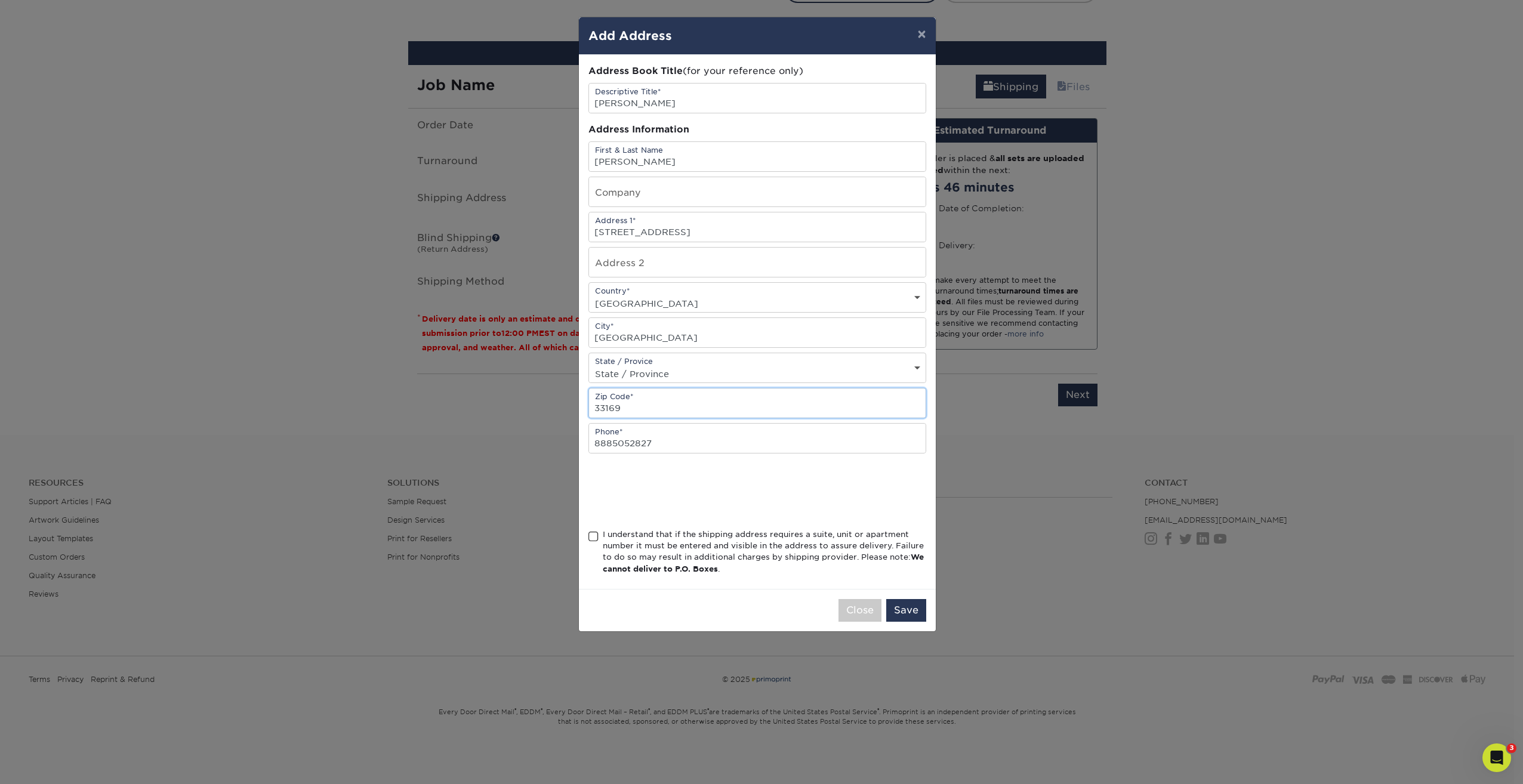
click at [584, 402] on div "Address Book Title (for your reference only) Descriptive Title* Lori Clark Addr…" at bounding box center [757, 321] width 357 height 534
paste input "2258"
type input "32258"
drag, startPoint x: 671, startPoint y: 447, endPoint x: 586, endPoint y: 451, distance: 85.1
click at [586, 451] on div "Address Book Title (for your reference only) Descriptive Title* Lori Clark Addr…" at bounding box center [757, 321] width 357 height 534
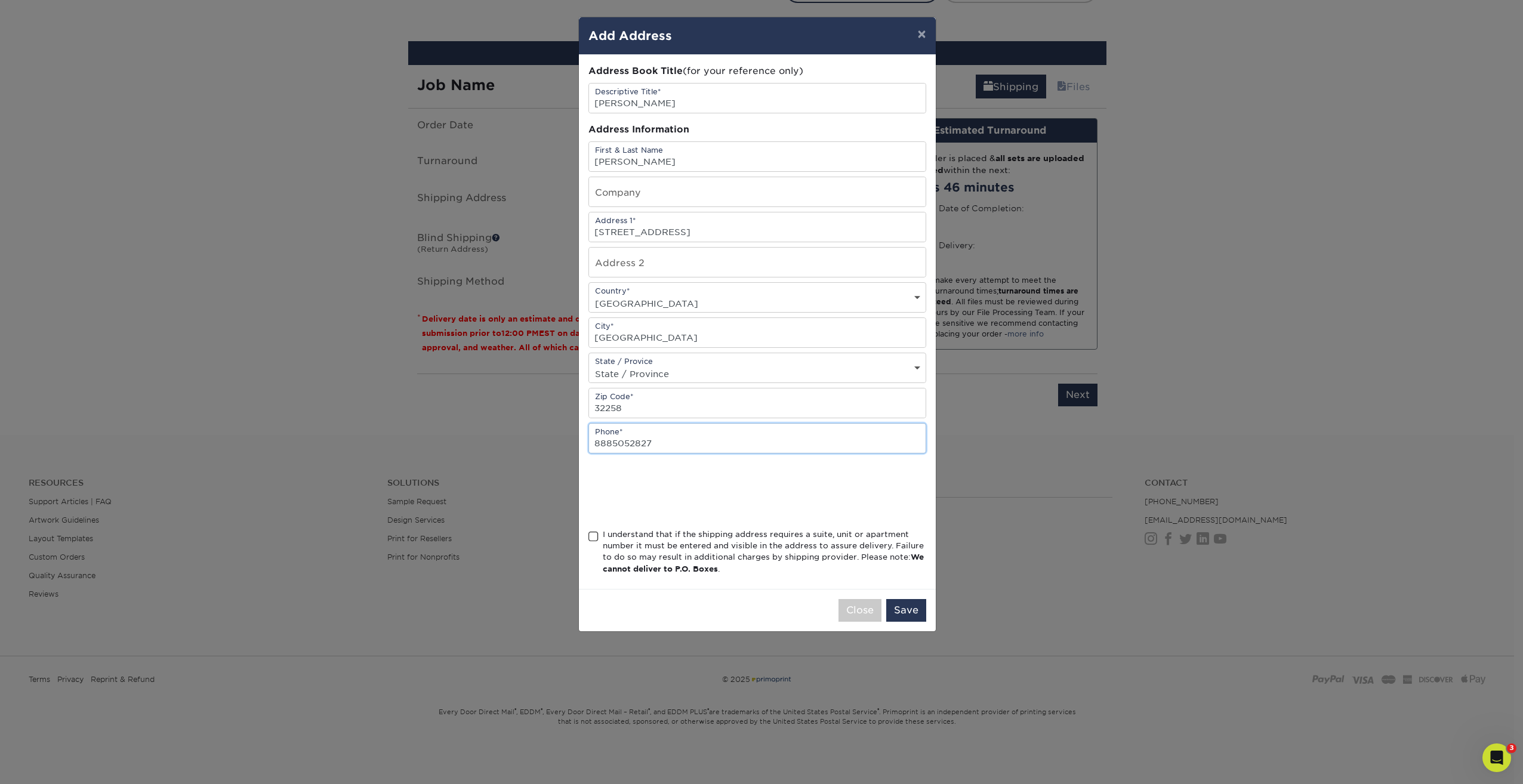
click at [842, 444] on input "8885052827" at bounding box center [757, 438] width 337 height 29
drag, startPoint x: 771, startPoint y: 441, endPoint x: 524, endPoint y: 437, distance: 247.0
click at [524, 437] on div "× Add Address Address Book Title (for your reference only) Descriptive Title* L…" at bounding box center [762, 392] width 1523 height 784
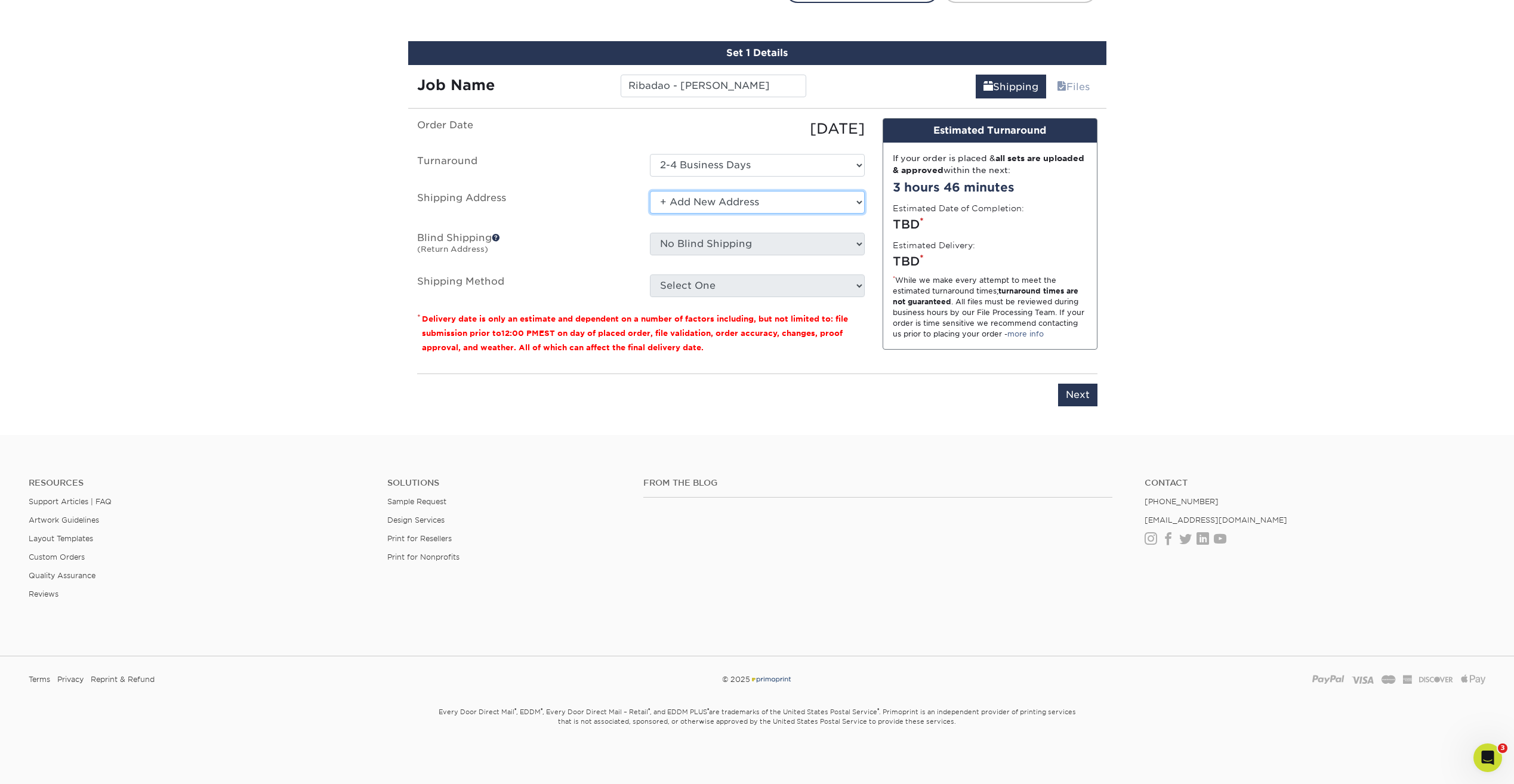
click at [732, 195] on select "Select One Carlos Ramirez Ribadao Wood Boutique + Add New Address" at bounding box center [757, 202] width 215 height 23
click at [650, 191] on select "Select One Carlos Ramirez Ribadao Wood Boutique + Add New Address" at bounding box center [757, 202] width 215 height 23
click at [714, 198] on select "Select One Carlos Ramirez Ribadao Wood Boutique + Add New Address" at bounding box center [757, 202] width 215 height 23
click at [650, 191] on select "Select One Carlos Ramirez Ribadao Wood Boutique + Add New Address" at bounding box center [757, 202] width 215 height 23
click at [715, 202] on select "Select One Carlos Ramirez Ribadao Wood Boutique + Add New Address" at bounding box center [757, 202] width 215 height 23
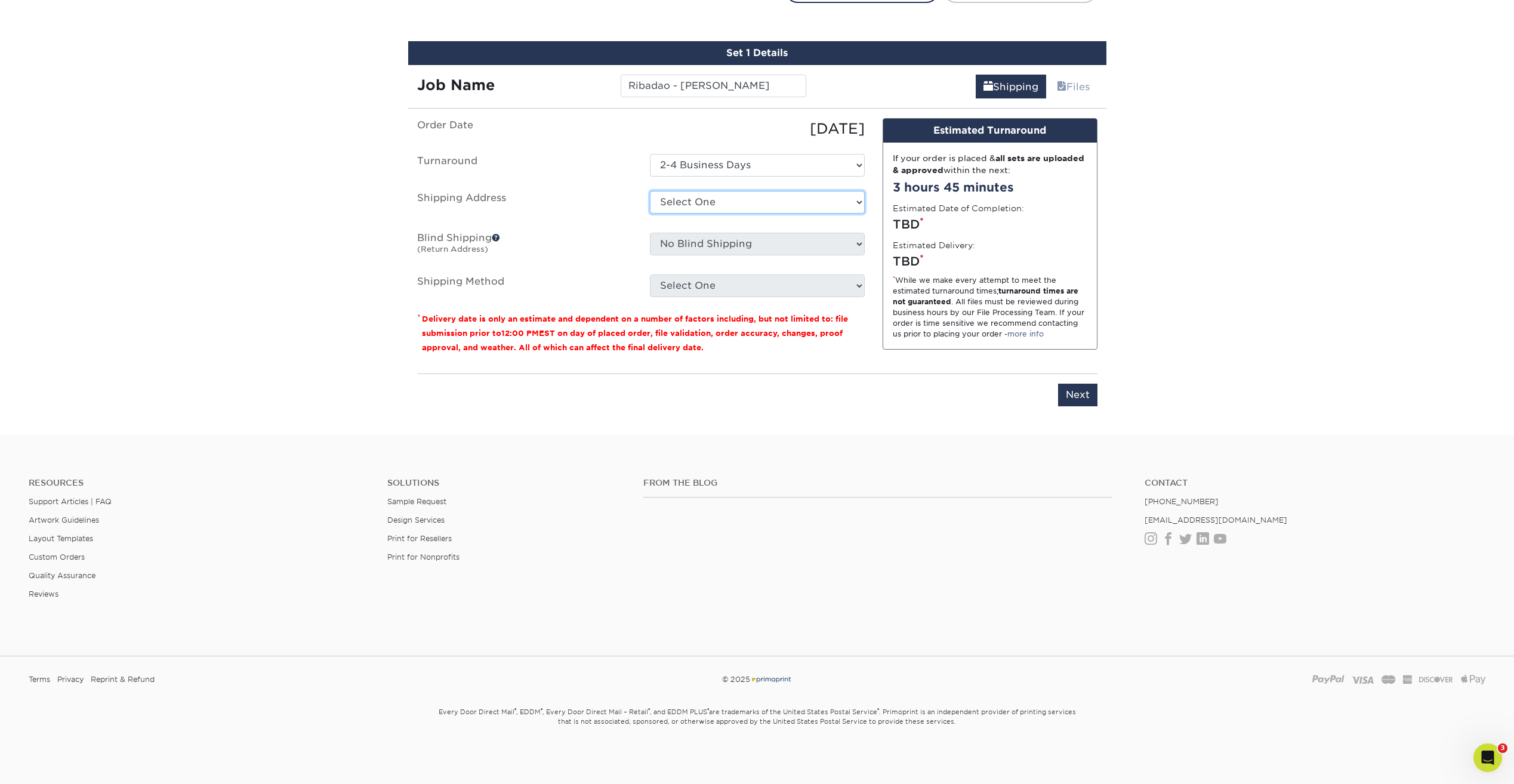
select select "newaddress"
click at [650, 191] on select "Select One Carlos Ramirez Ribadao Wood Boutique + Add New Address" at bounding box center [757, 202] width 215 height 23
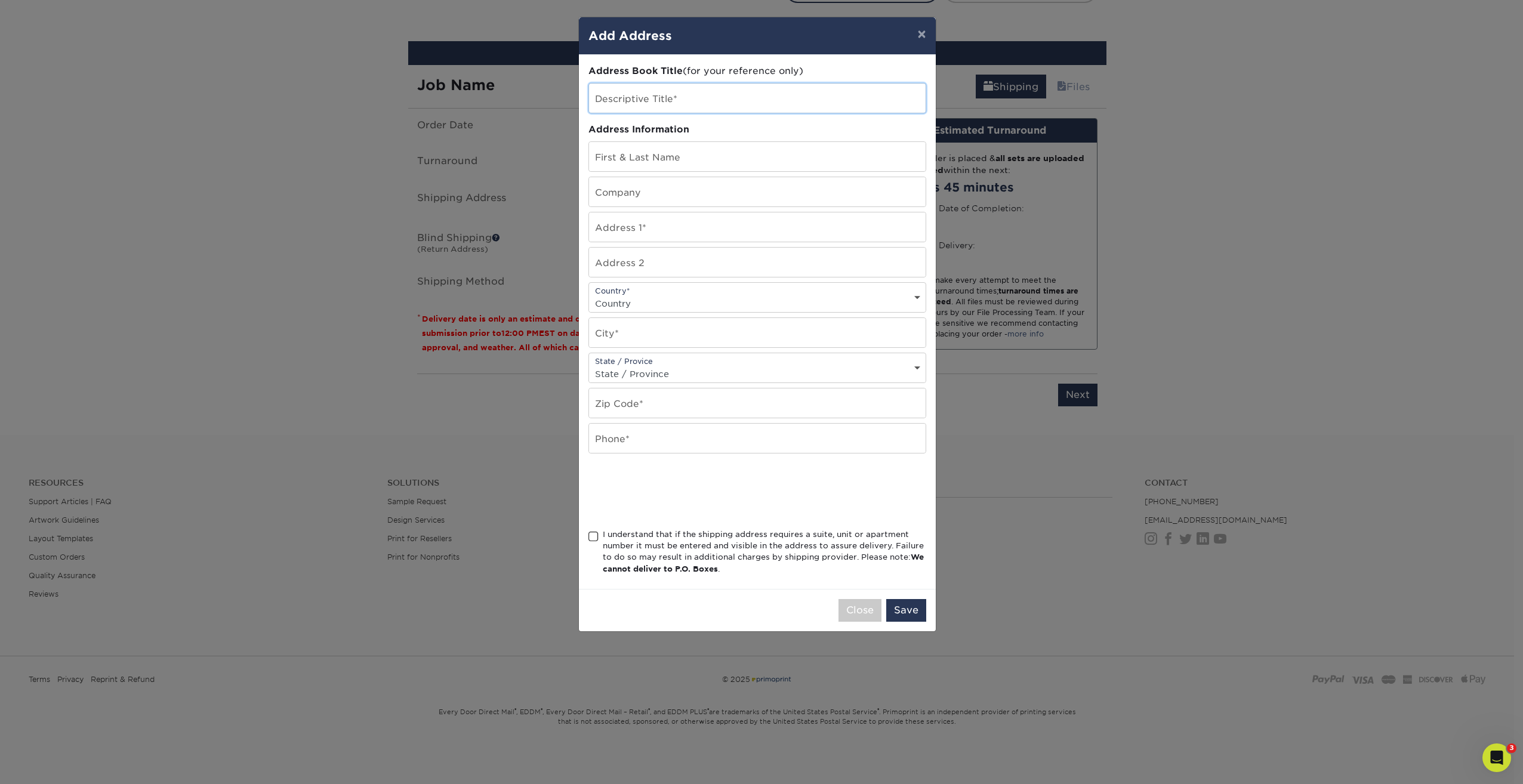
click at [601, 97] on input "text" at bounding box center [757, 98] width 337 height 29
type input "[PERSON_NAME]"
type input "5390 Julington Creek Road"
select select "US"
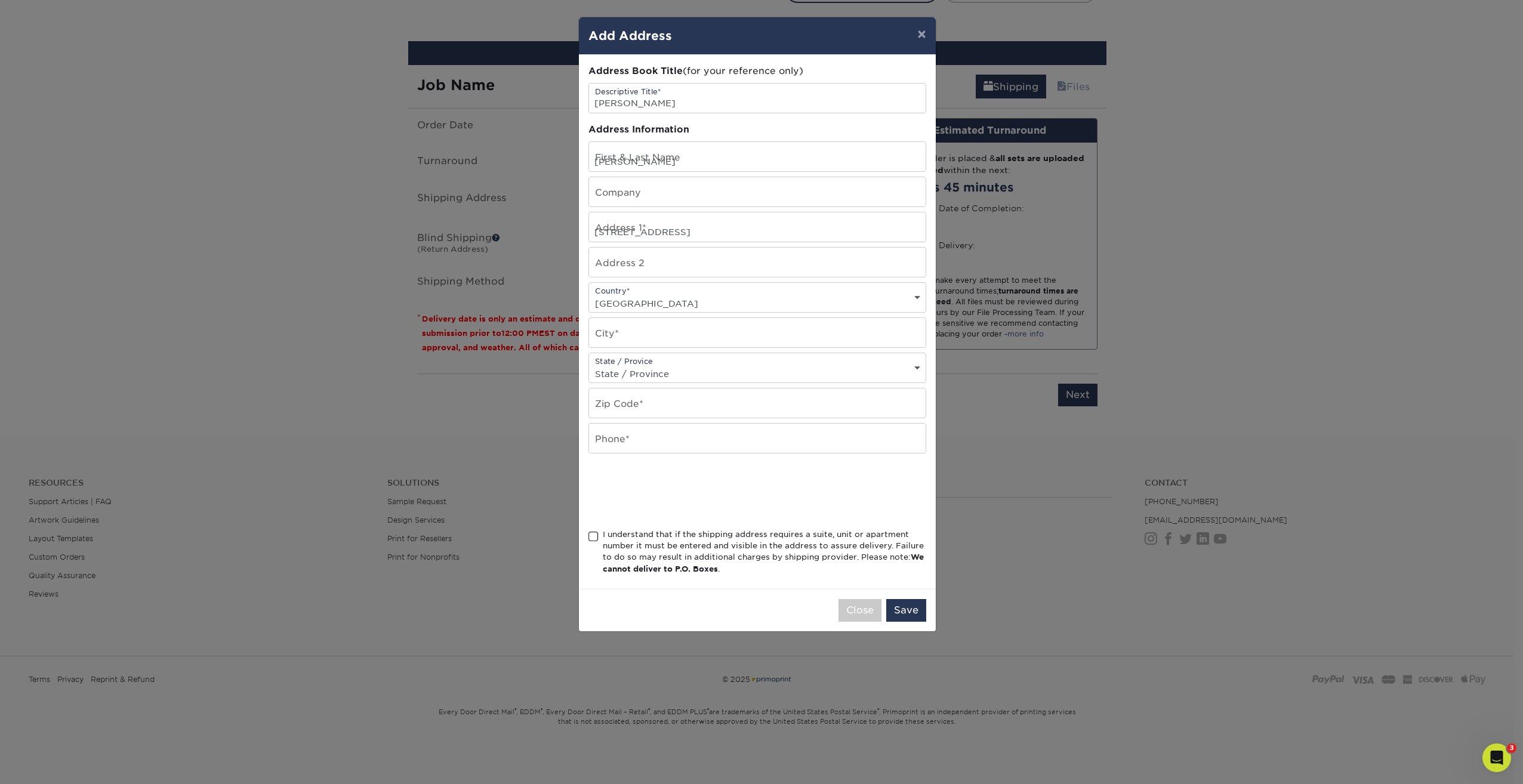
type input "Jacksonville"
select select "FL"
type input "32258"
drag, startPoint x: 650, startPoint y: 440, endPoint x: 597, endPoint y: 440, distance: 53.0
click at [597, 440] on input "8885052827" at bounding box center [757, 438] width 337 height 29
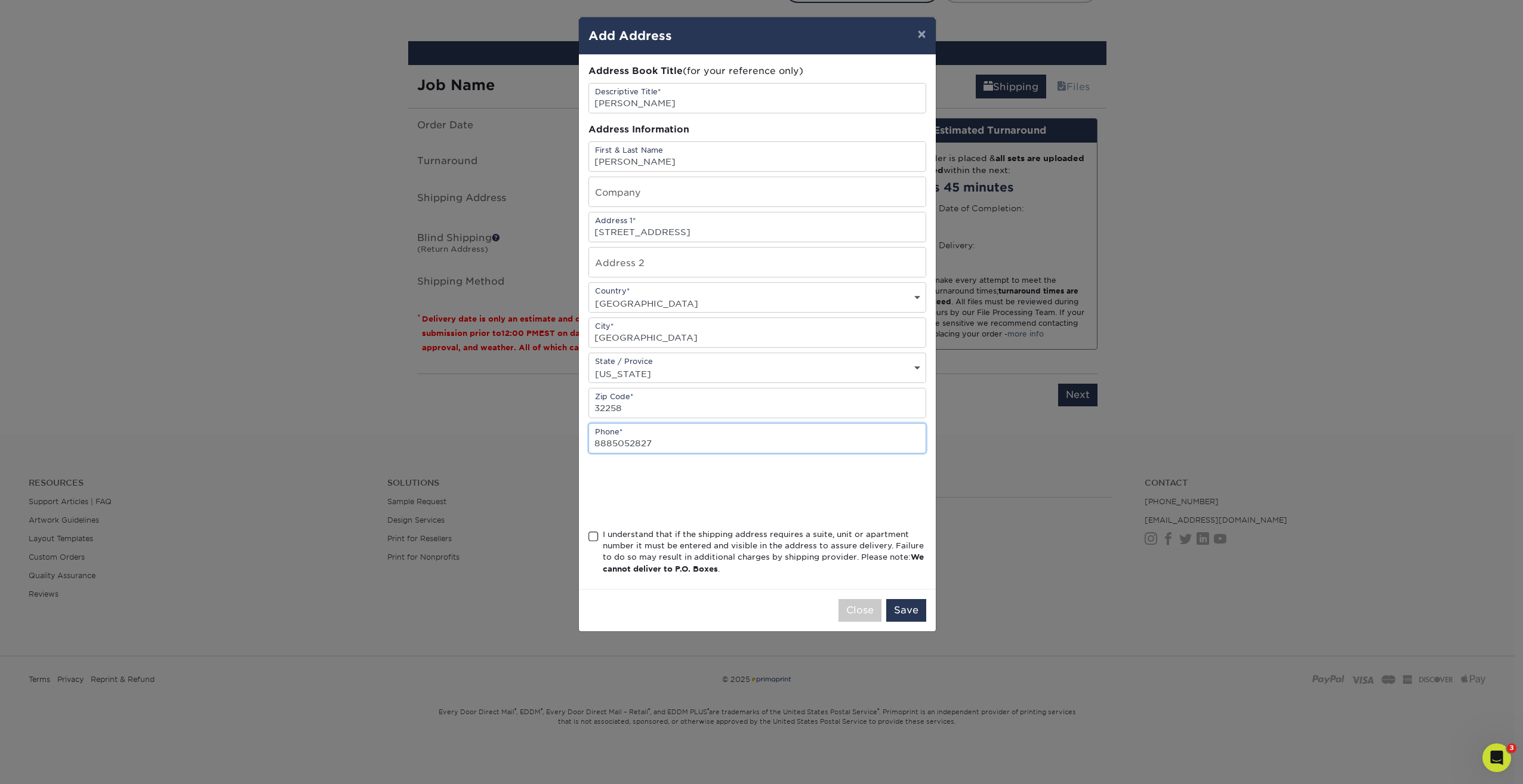
paste input "+1 (850) 708-4602"
click at [605, 443] on input "+1 (850) 708-4602" at bounding box center [757, 438] width 337 height 29
drag, startPoint x: 607, startPoint y: 443, endPoint x: 585, endPoint y: 444, distance: 22.0
click at [585, 444] on div "Address Book Title (for your reference only) Descriptive Title* Lori Clark Addr…" at bounding box center [757, 321] width 357 height 534
click at [601, 445] on input "(850) 708-4602" at bounding box center [757, 438] width 337 height 29
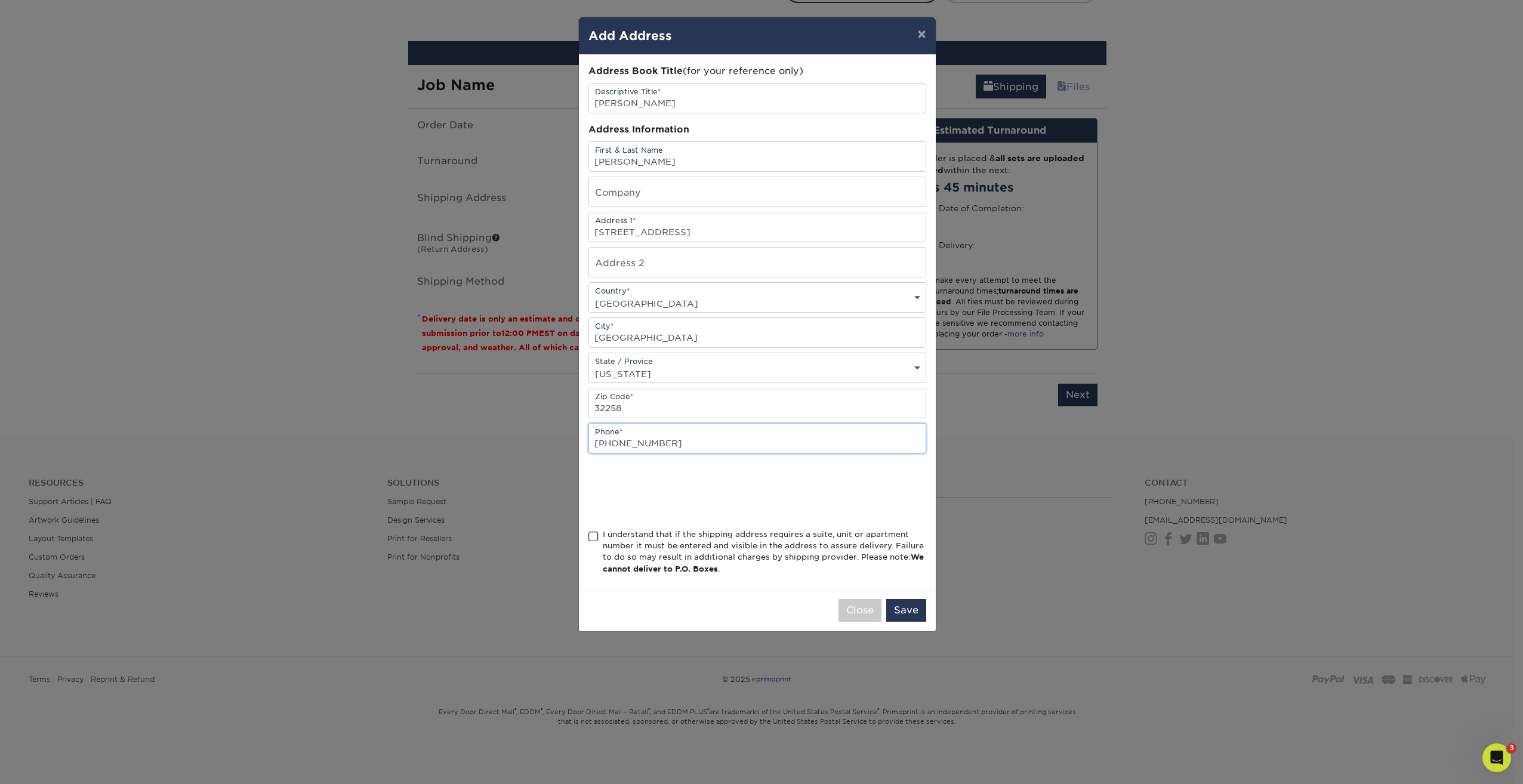
click at [598, 445] on input "(850) 708-4602" at bounding box center [757, 438] width 337 height 29
click at [623, 444] on input "850) 708-4602" at bounding box center [757, 438] width 337 height 29
click at [622, 444] on input "850) 708-4602" at bounding box center [757, 438] width 337 height 29
click at [618, 444] on input "850) 708-4602" at bounding box center [757, 438] width 337 height 29
click at [633, 445] on input "850708-4602" at bounding box center [757, 438] width 337 height 29
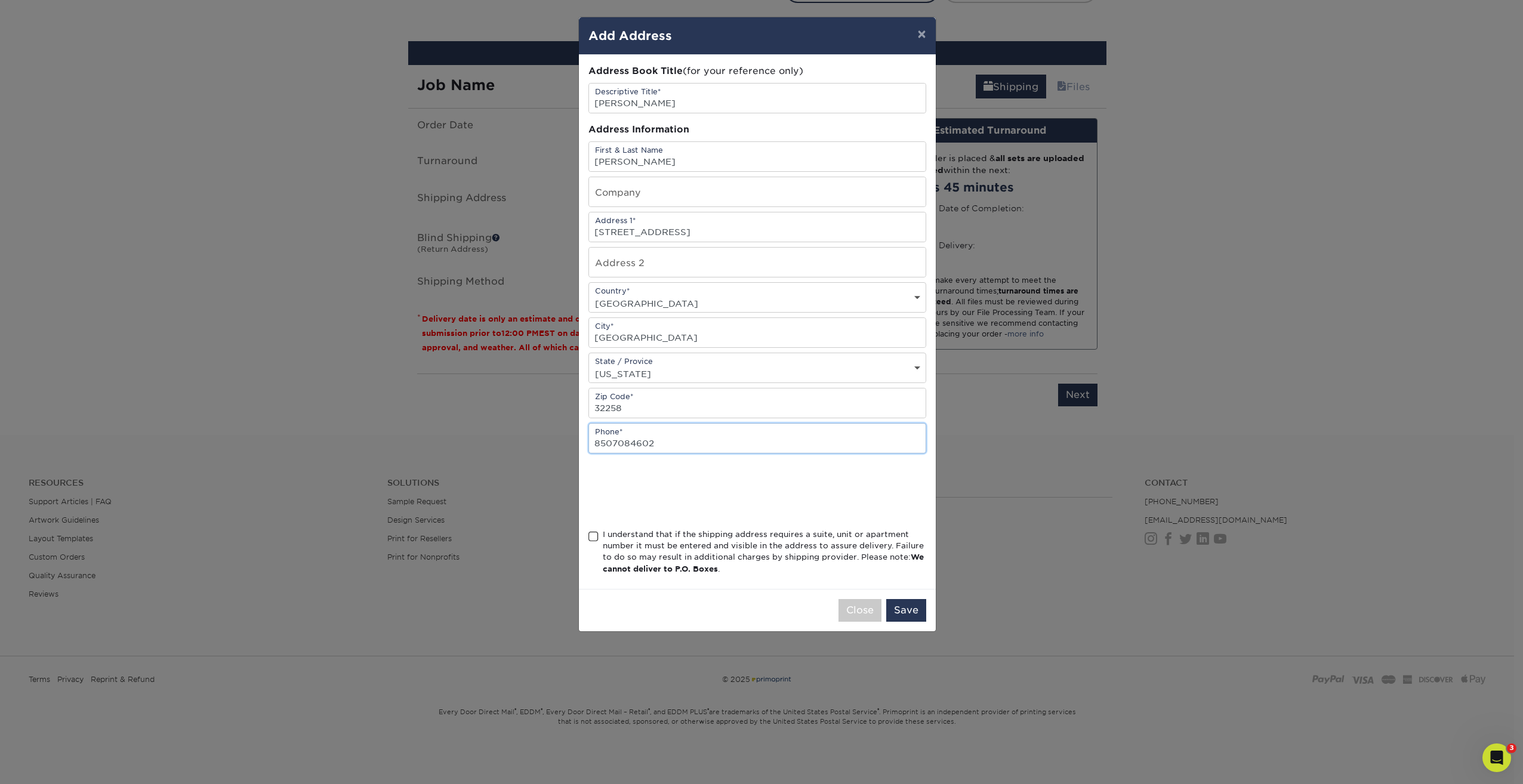
click at [612, 443] on input "8507084602" at bounding box center [757, 438] width 337 height 29
type input "8507084602"
click at [596, 532] on span at bounding box center [593, 537] width 10 height 11
click at [0, 0] on input "I understand that if the shipping address requires a suite, unit or apartment n…" at bounding box center [0, 0] width 0 height 0
click at [905, 606] on button "Save" at bounding box center [906, 610] width 40 height 23
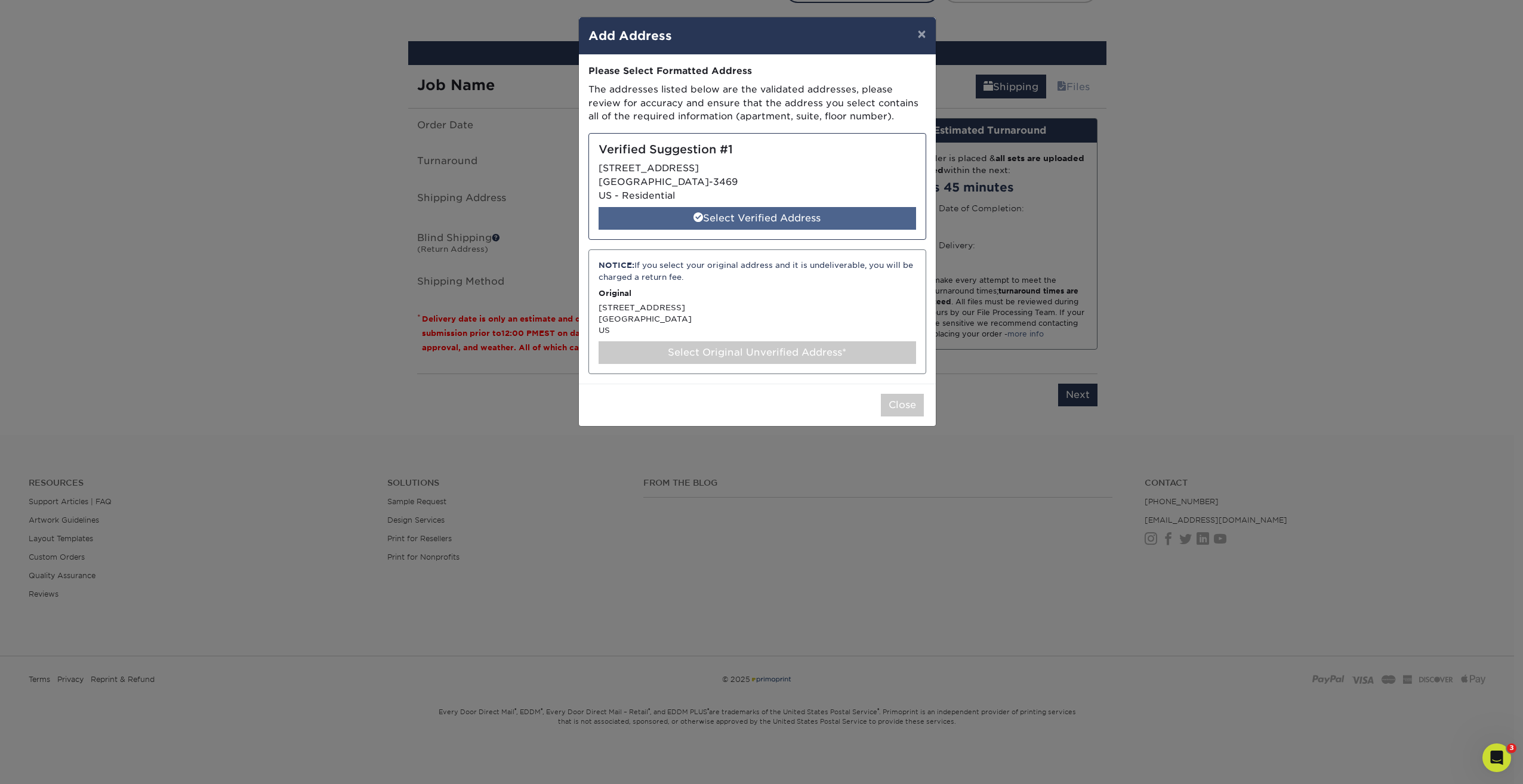
click at [753, 219] on div "Select Verified Address" at bounding box center [757, 218] width 318 height 23
select select "286529"
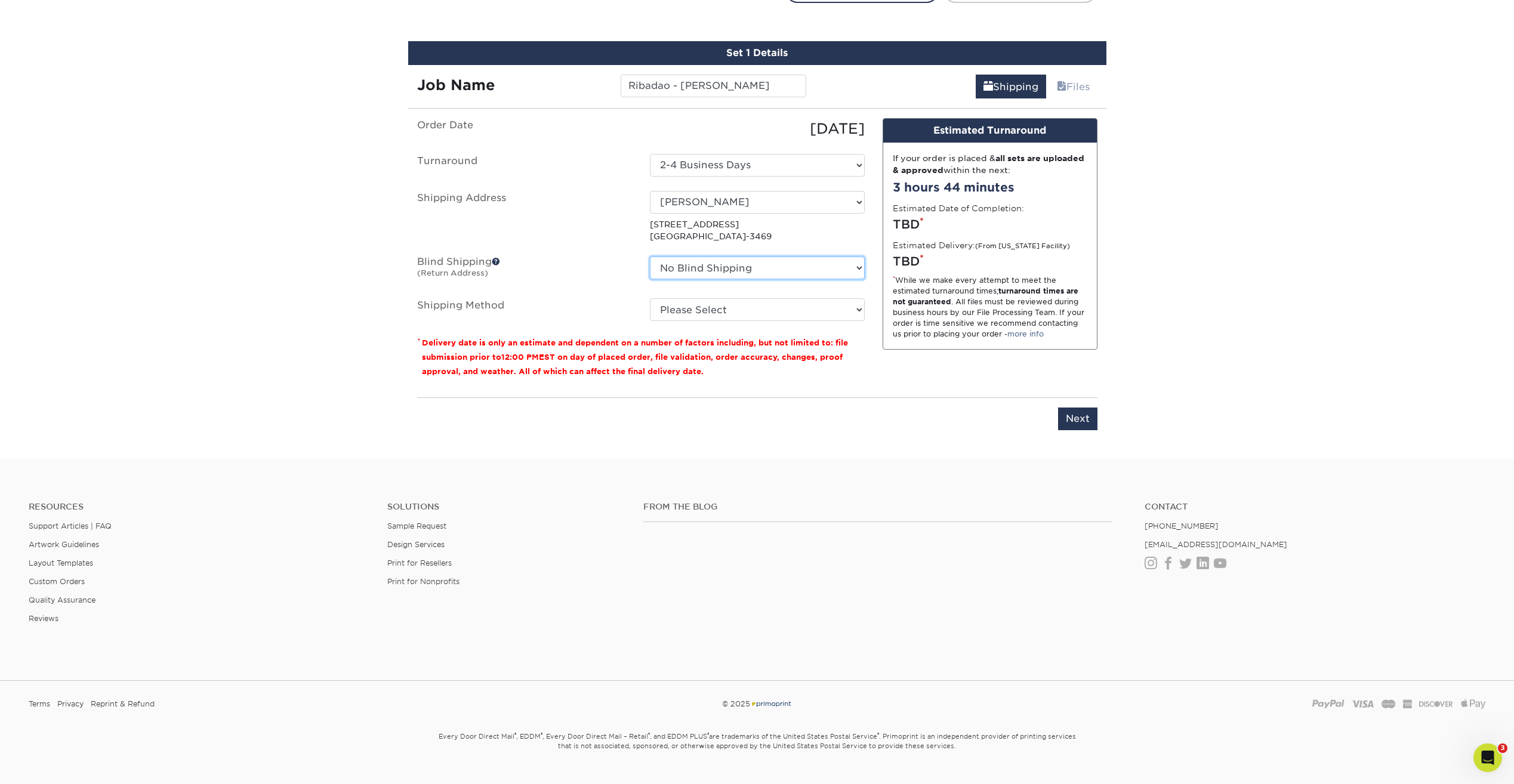
click at [717, 269] on select "No Blind Shipping Carlos Ramirez Ribadao Wood Boutique + Add New Address" at bounding box center [757, 268] width 215 height 23
click at [650, 257] on select "No Blind Shipping Carlos Ramirez Ribadao Wood Boutique + Add New Address" at bounding box center [757, 268] width 215 height 23
click at [764, 317] on select "Please Select Ground Shipping (+$7.84) 3 Day Shipping Service (+$20.06) 2 Day A…" at bounding box center [757, 310] width 215 height 23
select select "03"
click at [650, 298] on select "Please Select Ground Shipping (+$7.84) 3 Day Shipping Service (+$20.06) 2 Day A…" at bounding box center [757, 310] width 215 height 23
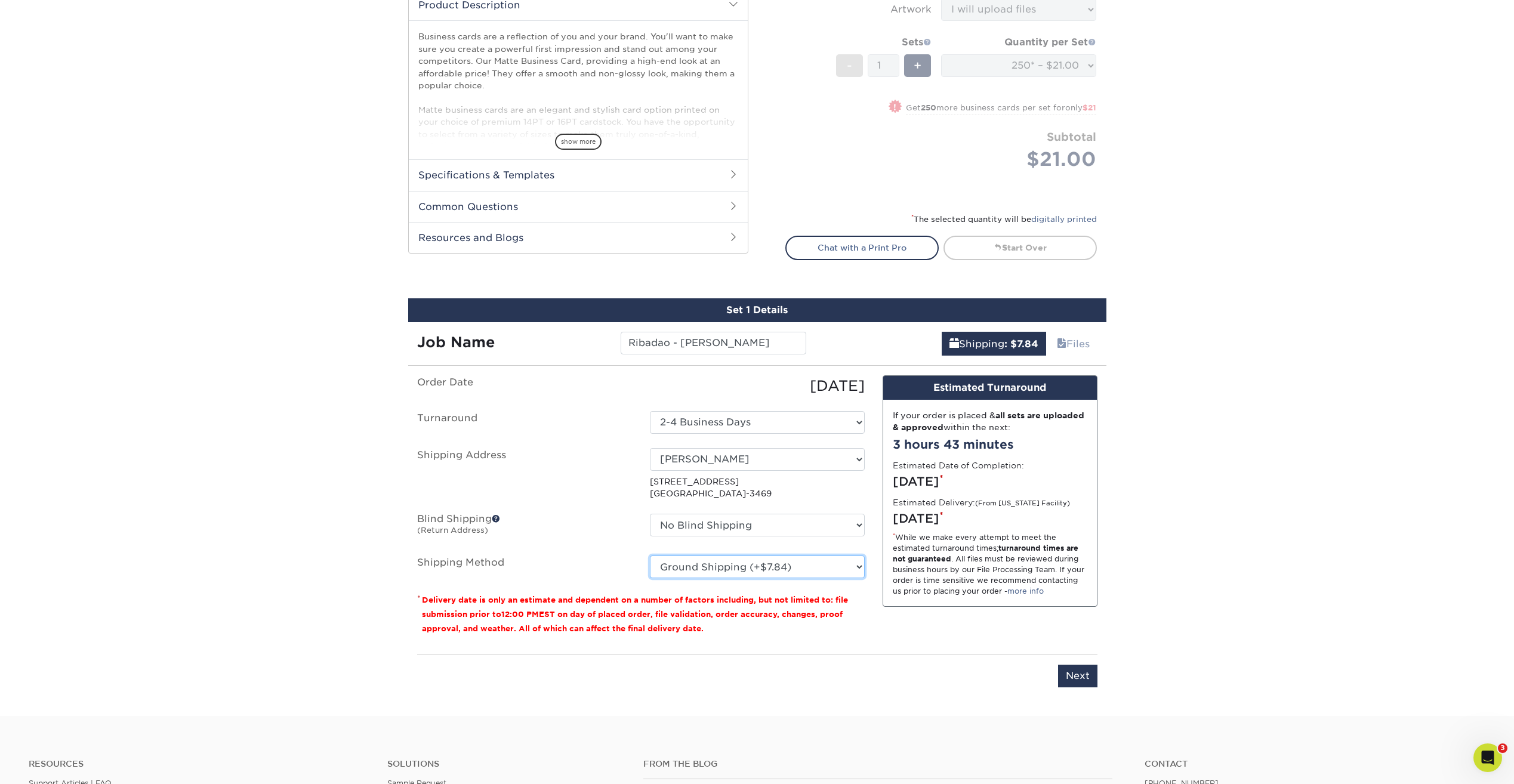
scroll to position [550, 0]
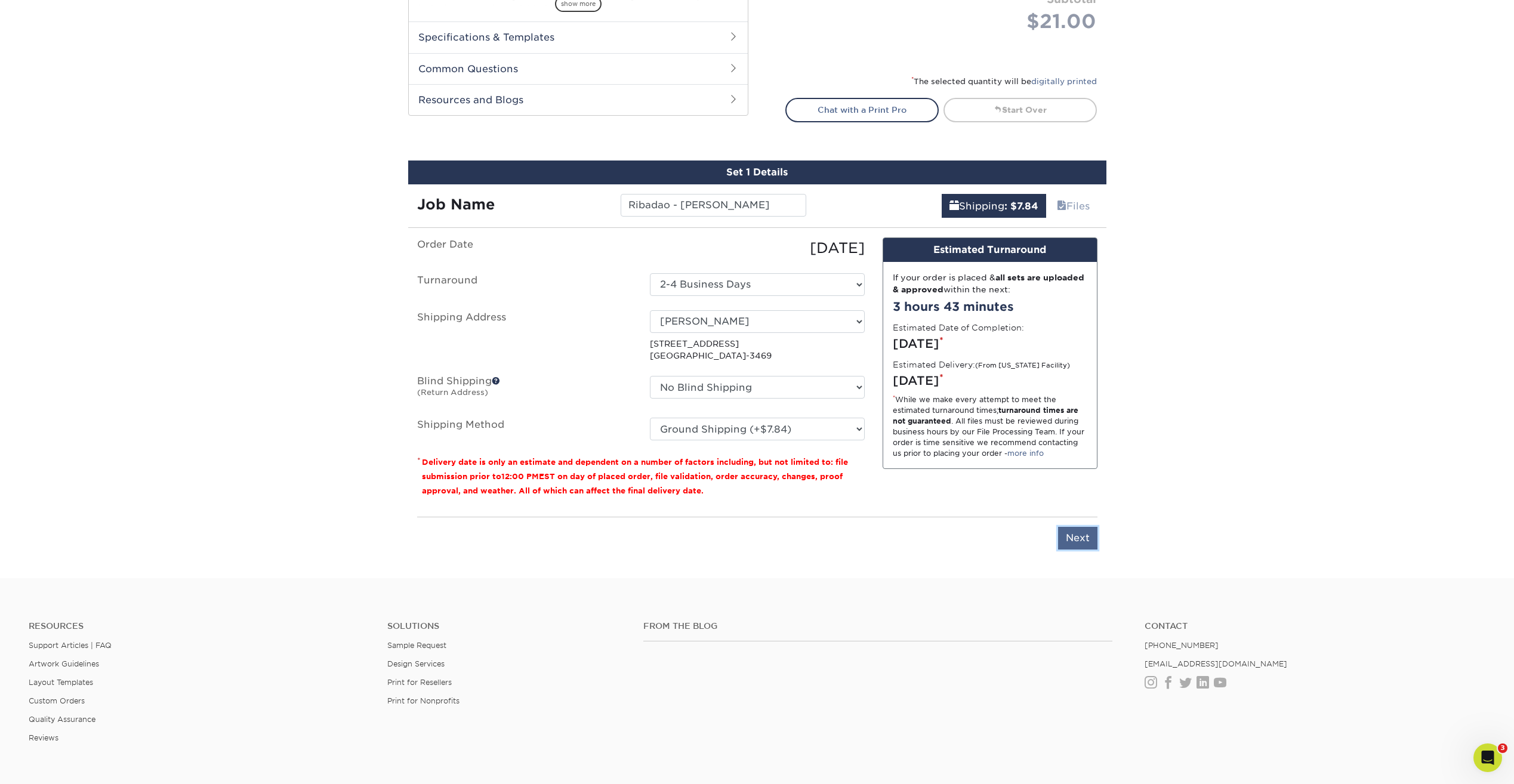
click at [1076, 536] on input "Next" at bounding box center [1078, 538] width 40 height 23
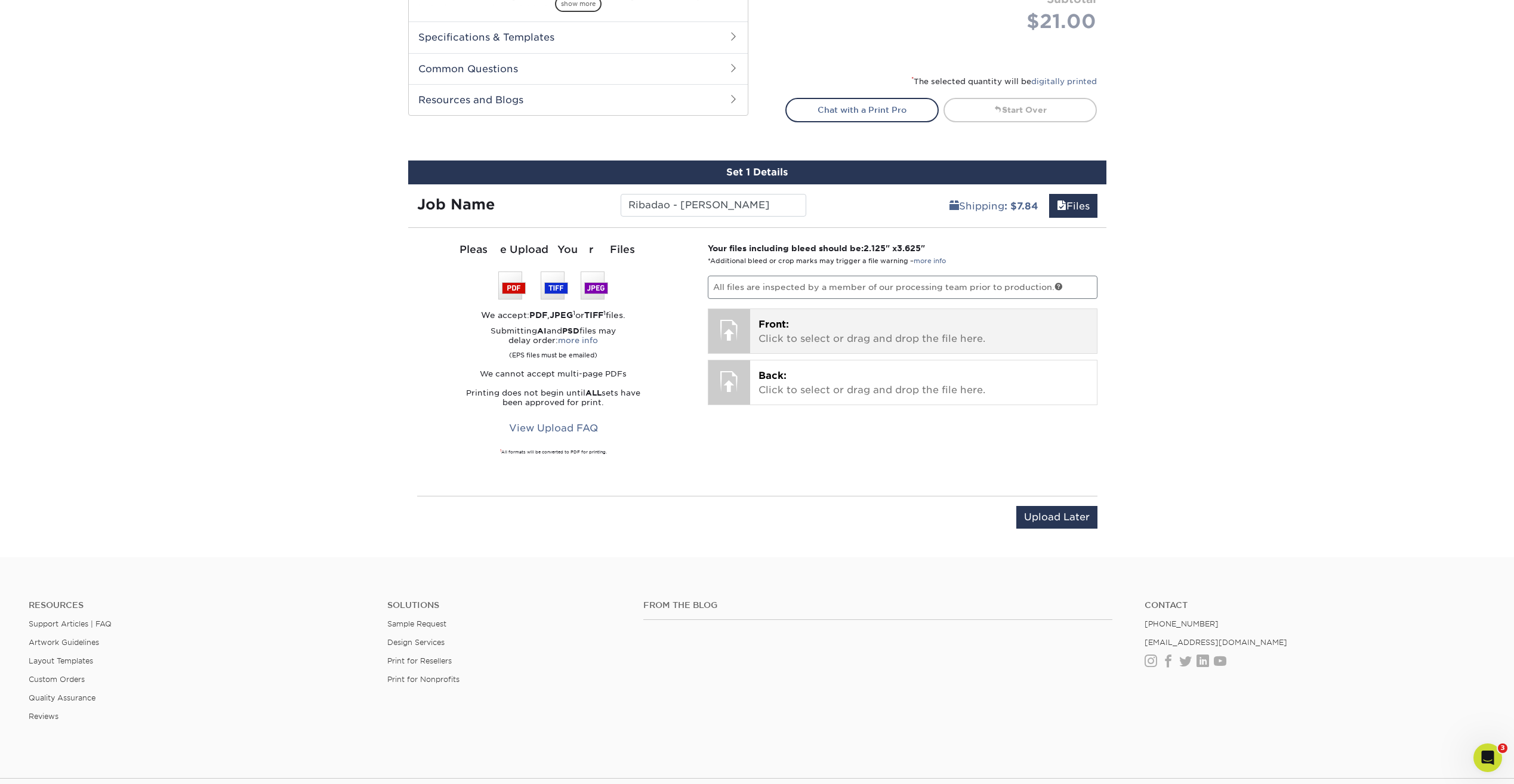
click at [836, 340] on p "Front: Click to select or drag and drop the file here." at bounding box center [923, 332] width 330 height 28
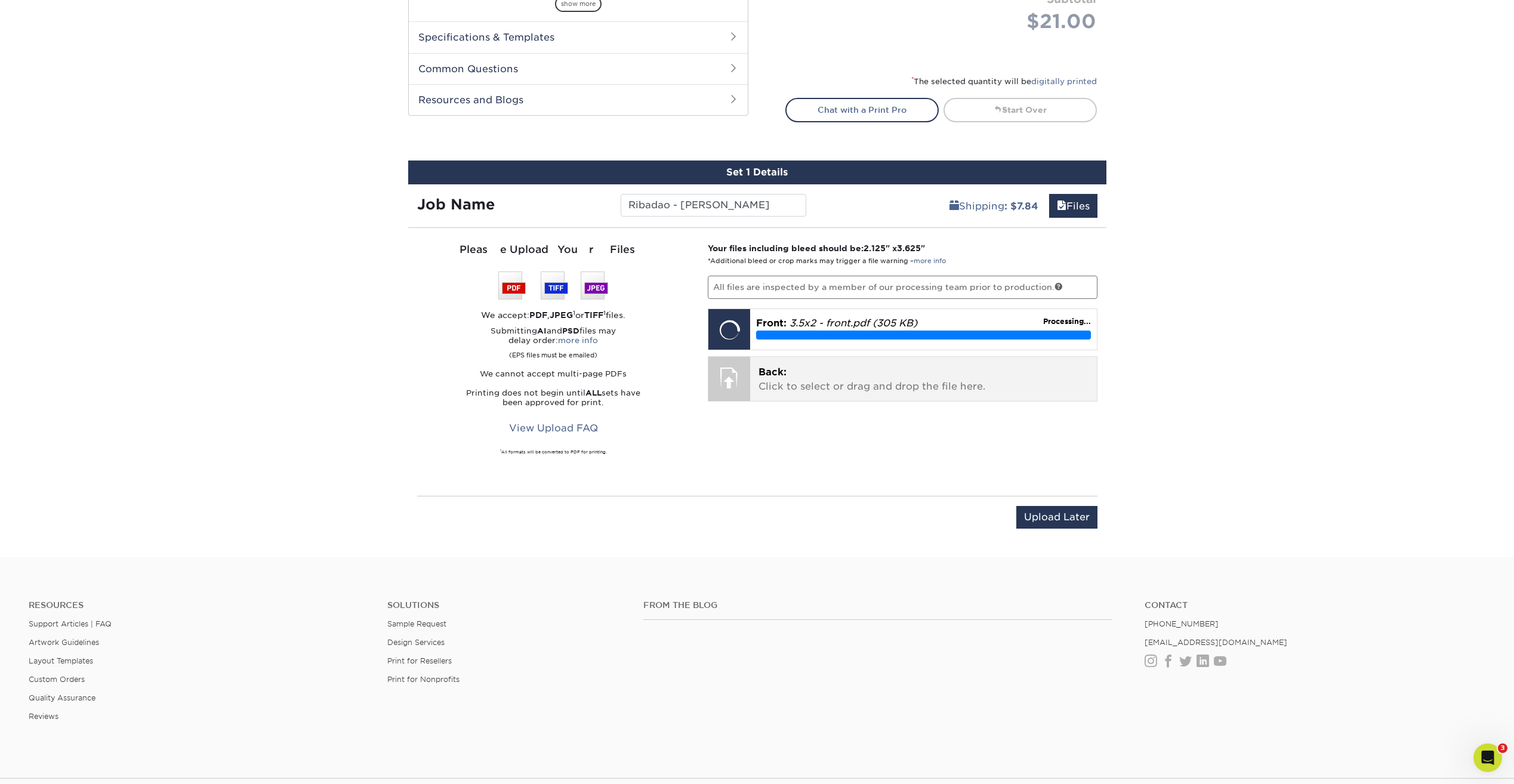
click at [762, 367] on span "Back:" at bounding box center [773, 372] width 28 height 11
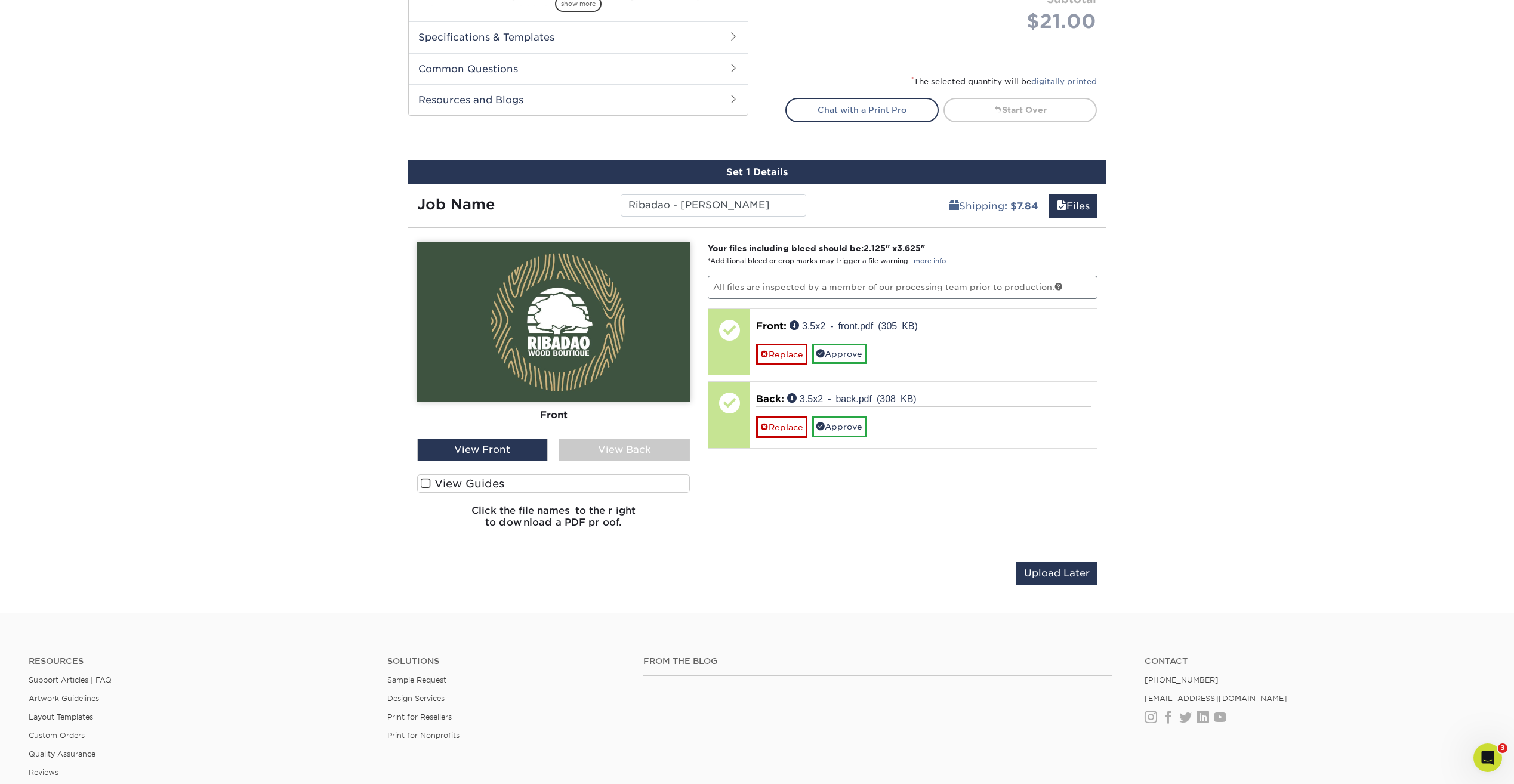
click at [451, 483] on label "View Guides" at bounding box center [553, 483] width 273 height 18
click at [0, 0] on input "View Guides" at bounding box center [0, 0] width 0 height 0
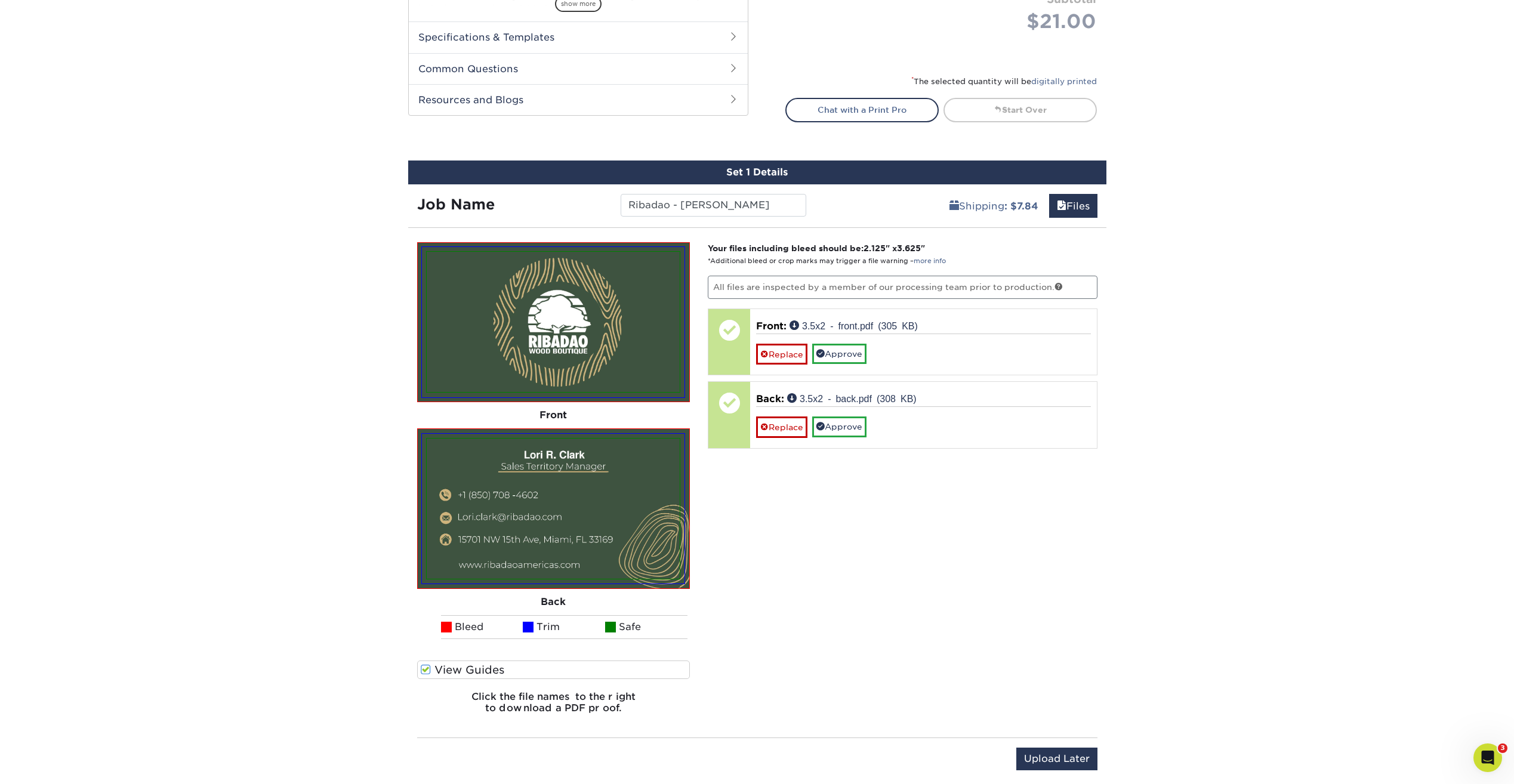
click at [430, 671] on span at bounding box center [425, 670] width 10 height 11
click at [0, 0] on input "View Guides" at bounding box center [0, 0] width 0 height 0
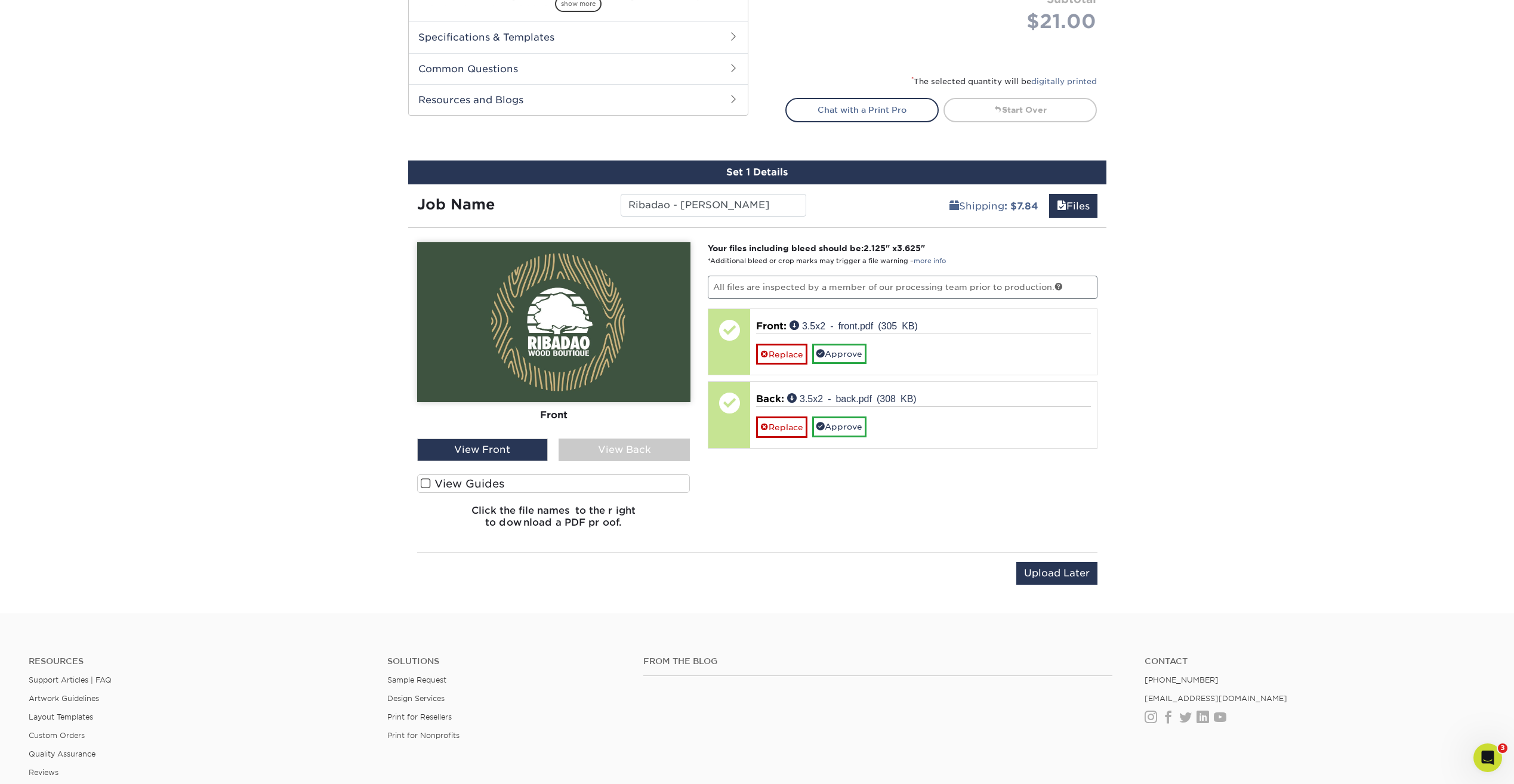
click at [623, 447] on div "View Back" at bounding box center [624, 450] width 131 height 23
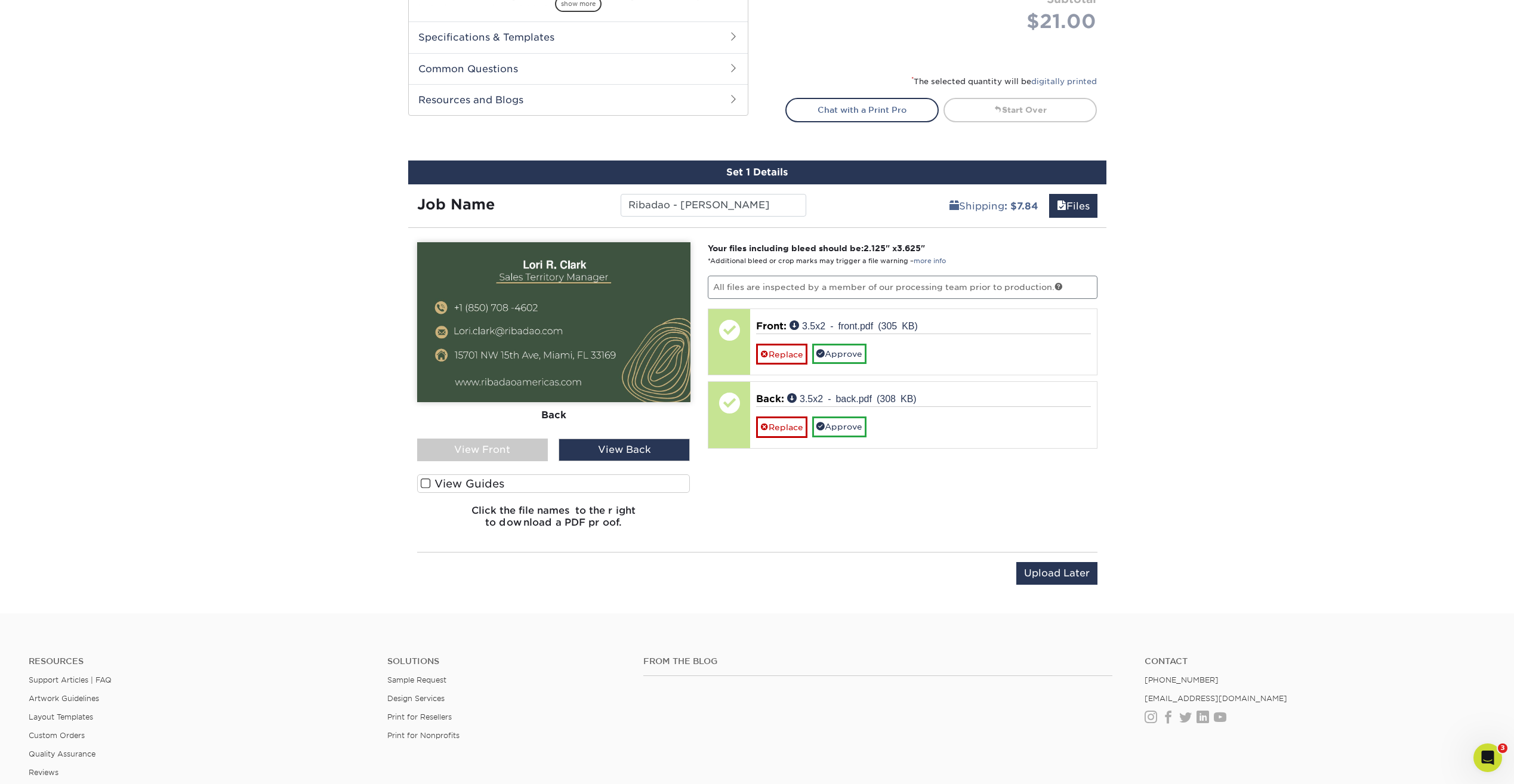
click at [496, 441] on div "View Front" at bounding box center [482, 450] width 131 height 23
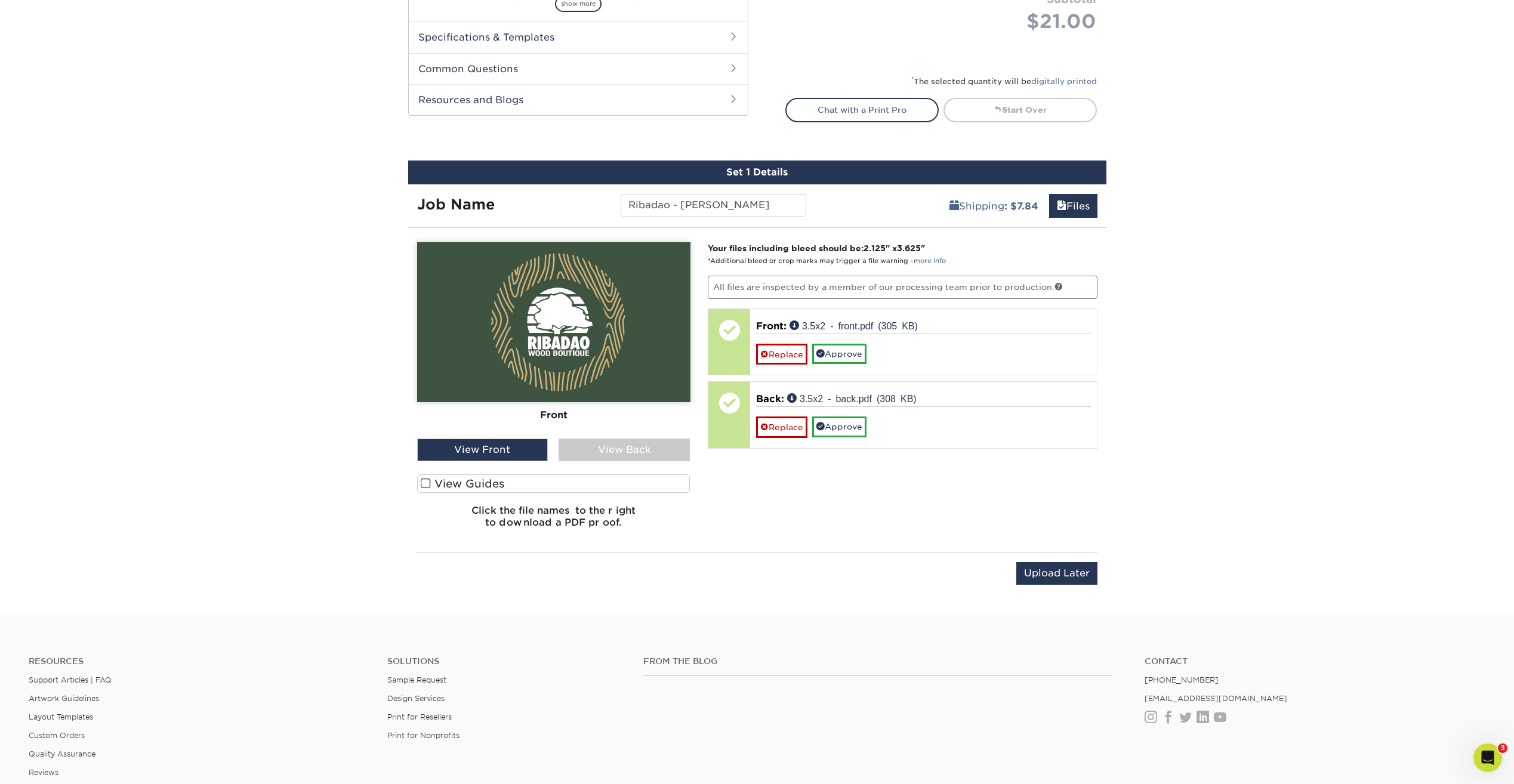
click at [465, 483] on label "View Guides" at bounding box center [553, 483] width 273 height 18
click at [0, 0] on input "View Guides" at bounding box center [0, 0] width 0 height 0
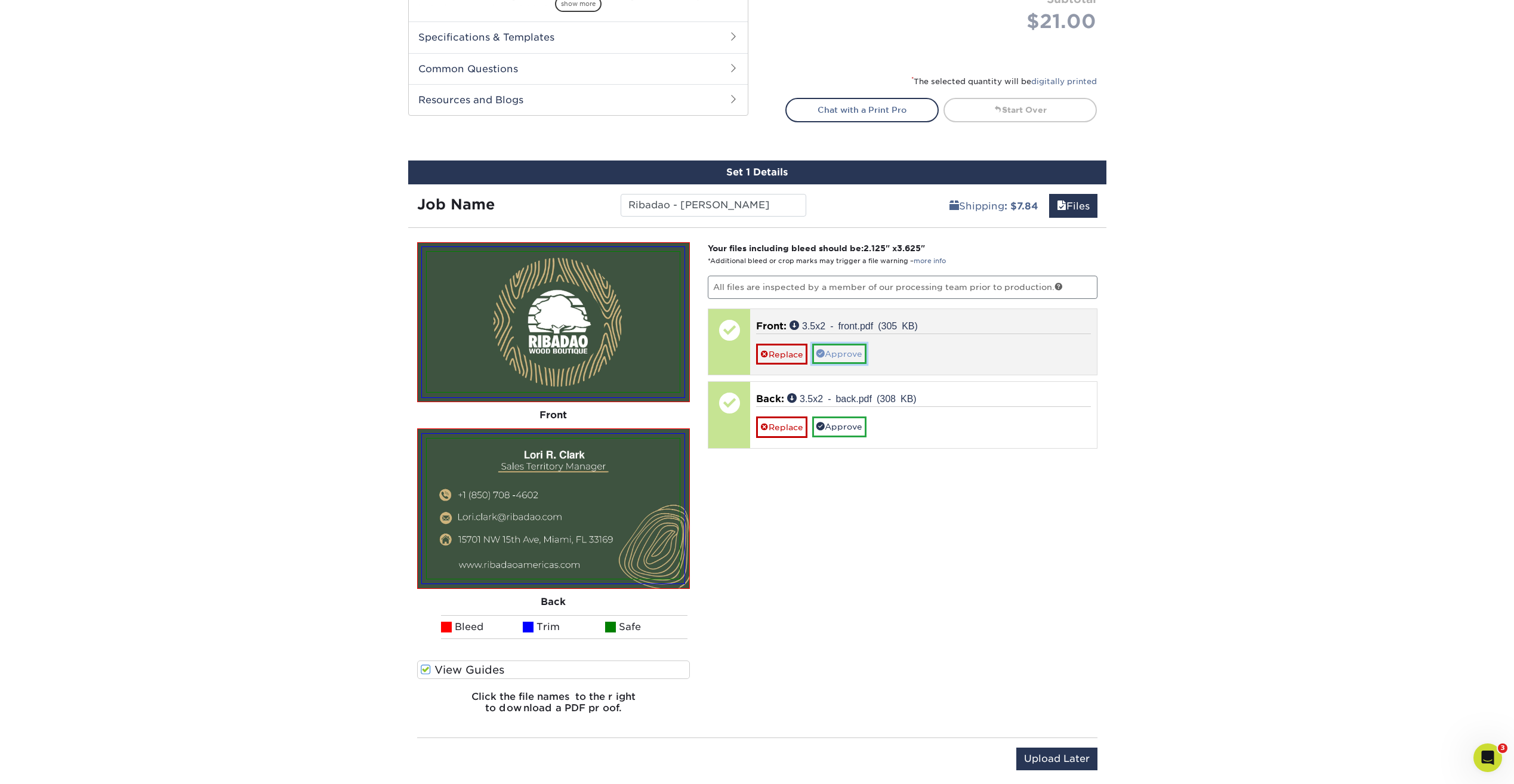
click at [855, 349] on link "Approve" at bounding box center [839, 354] width 55 height 21
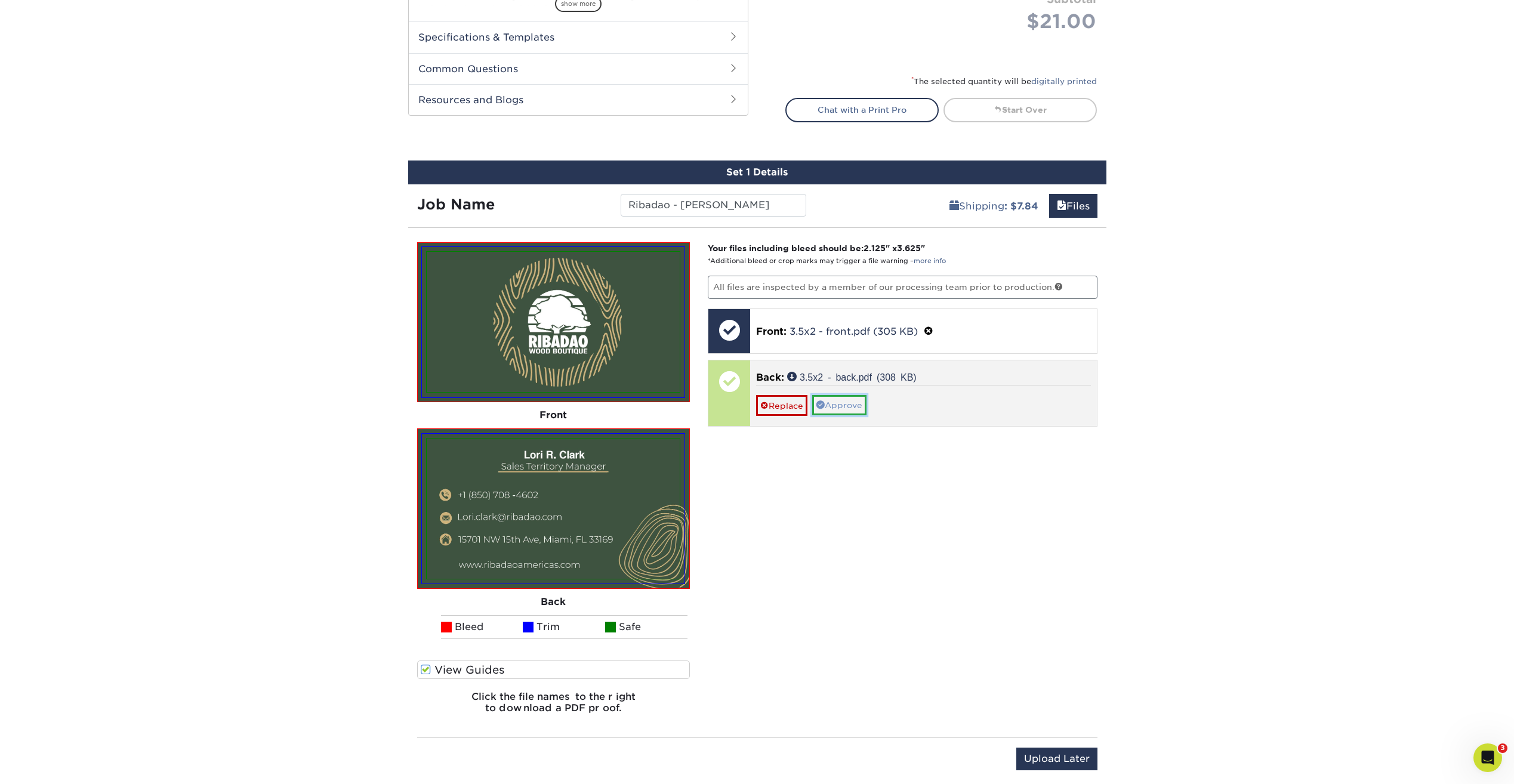
click at [855, 403] on link "Approve" at bounding box center [839, 405] width 55 height 21
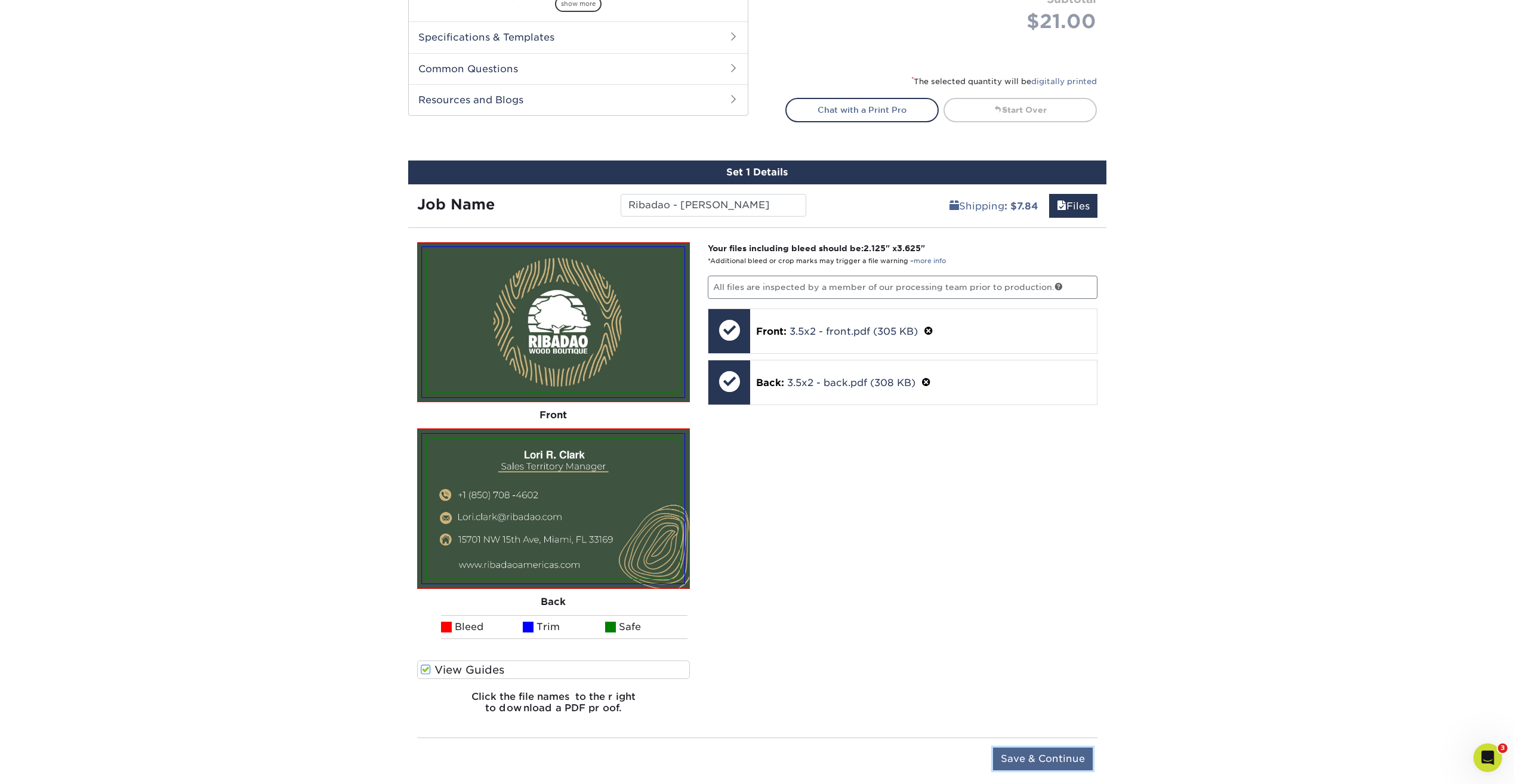
click at [1020, 754] on input "Save & Continue" at bounding box center [1042, 759] width 100 height 23
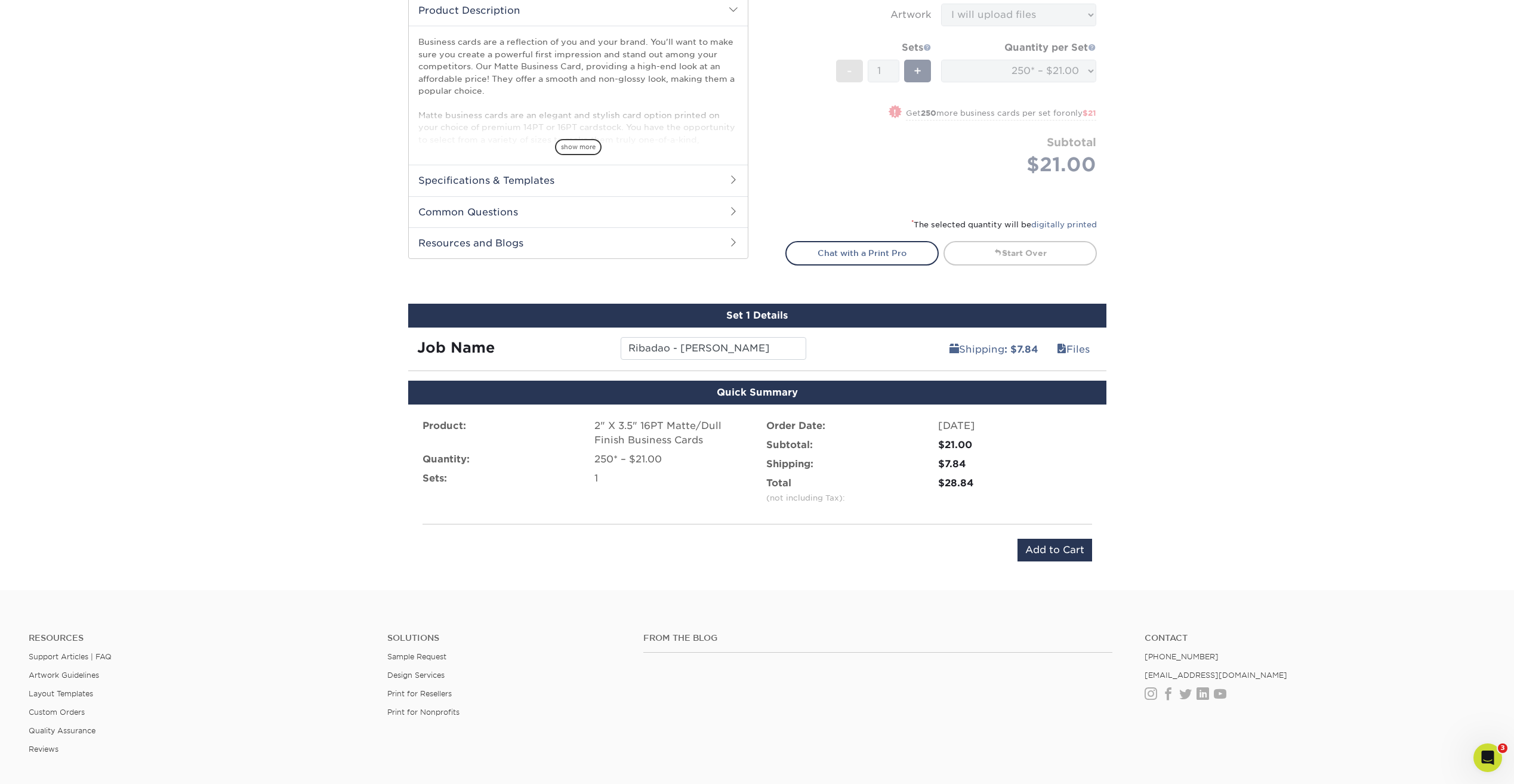
scroll to position [371, 0]
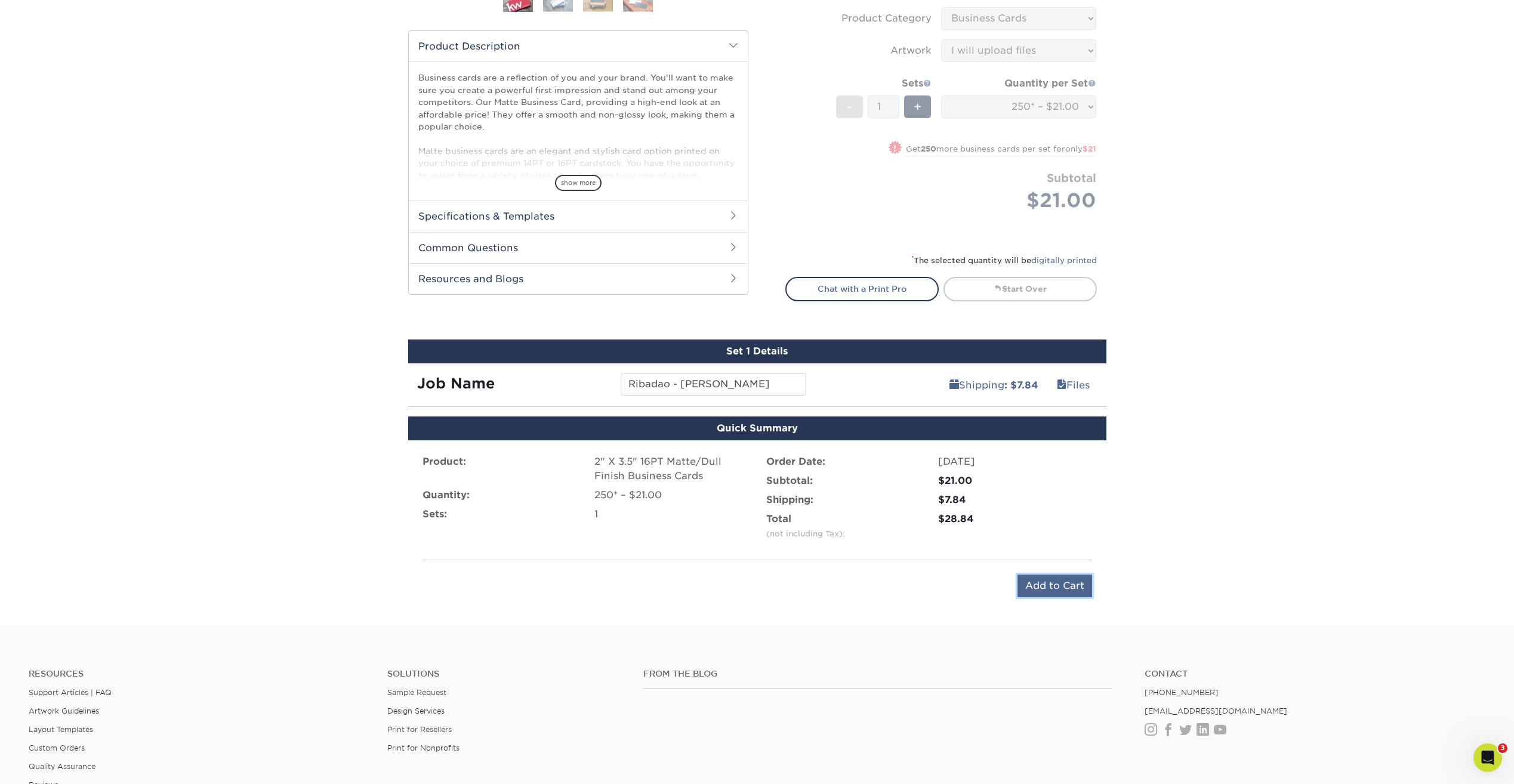
click at [1050, 582] on input "Add to Cart" at bounding box center [1054, 586] width 74 height 23
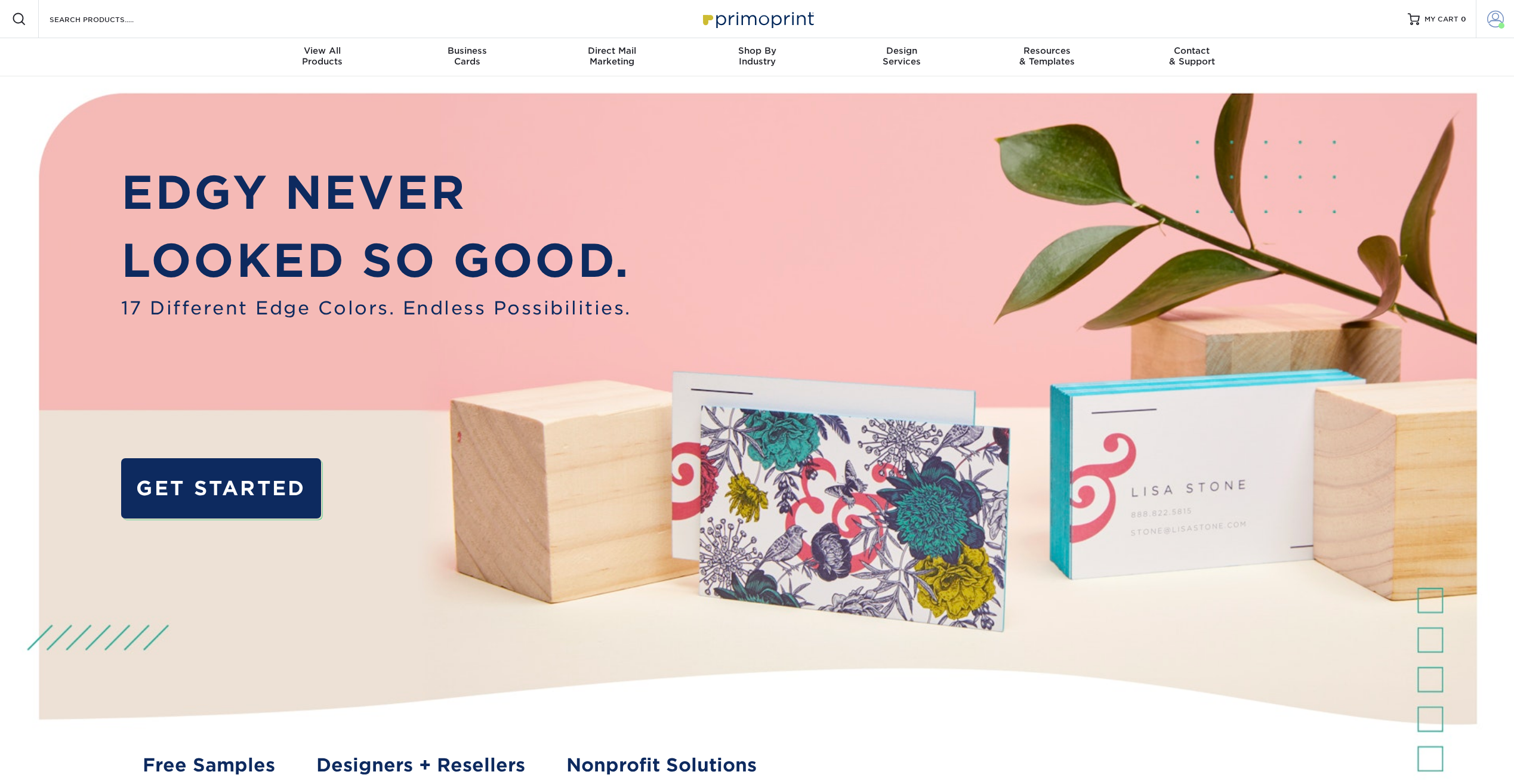
click at [1501, 18] on span at bounding box center [1496, 19] width 17 height 17
click at [1384, 114] on link "Order History" at bounding box center [1425, 116] width 150 height 16
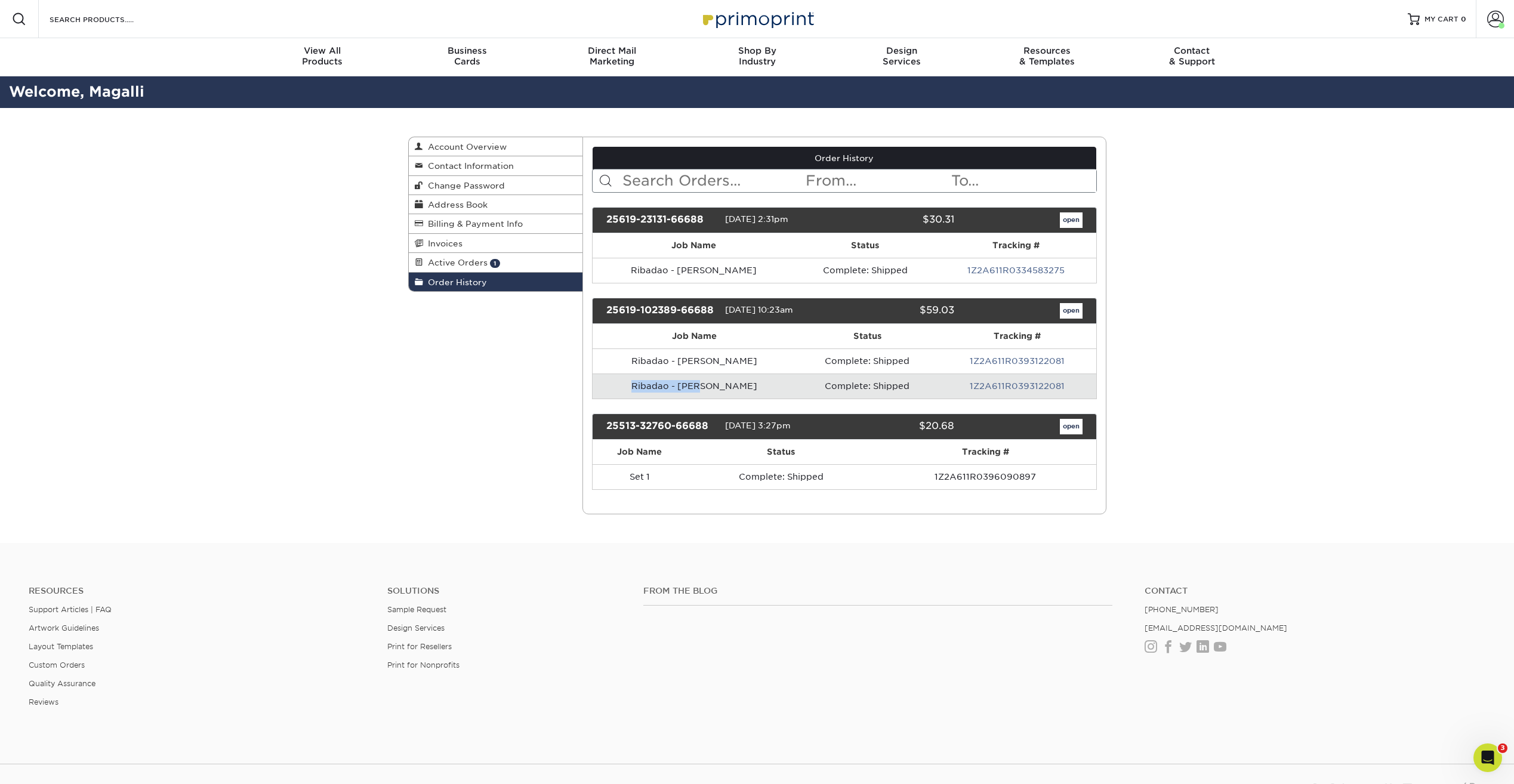
drag, startPoint x: 711, startPoint y: 387, endPoint x: 628, endPoint y: 388, distance: 83.0
click at [628, 388] on td "Ribadao - [PERSON_NAME]" at bounding box center [694, 386] width 204 height 25
drag, startPoint x: 628, startPoint y: 388, endPoint x: 651, endPoint y: 386, distance: 23.1
copy td "Ribadao - Lori"
click at [1074, 310] on link "open" at bounding box center [1072, 311] width 23 height 16
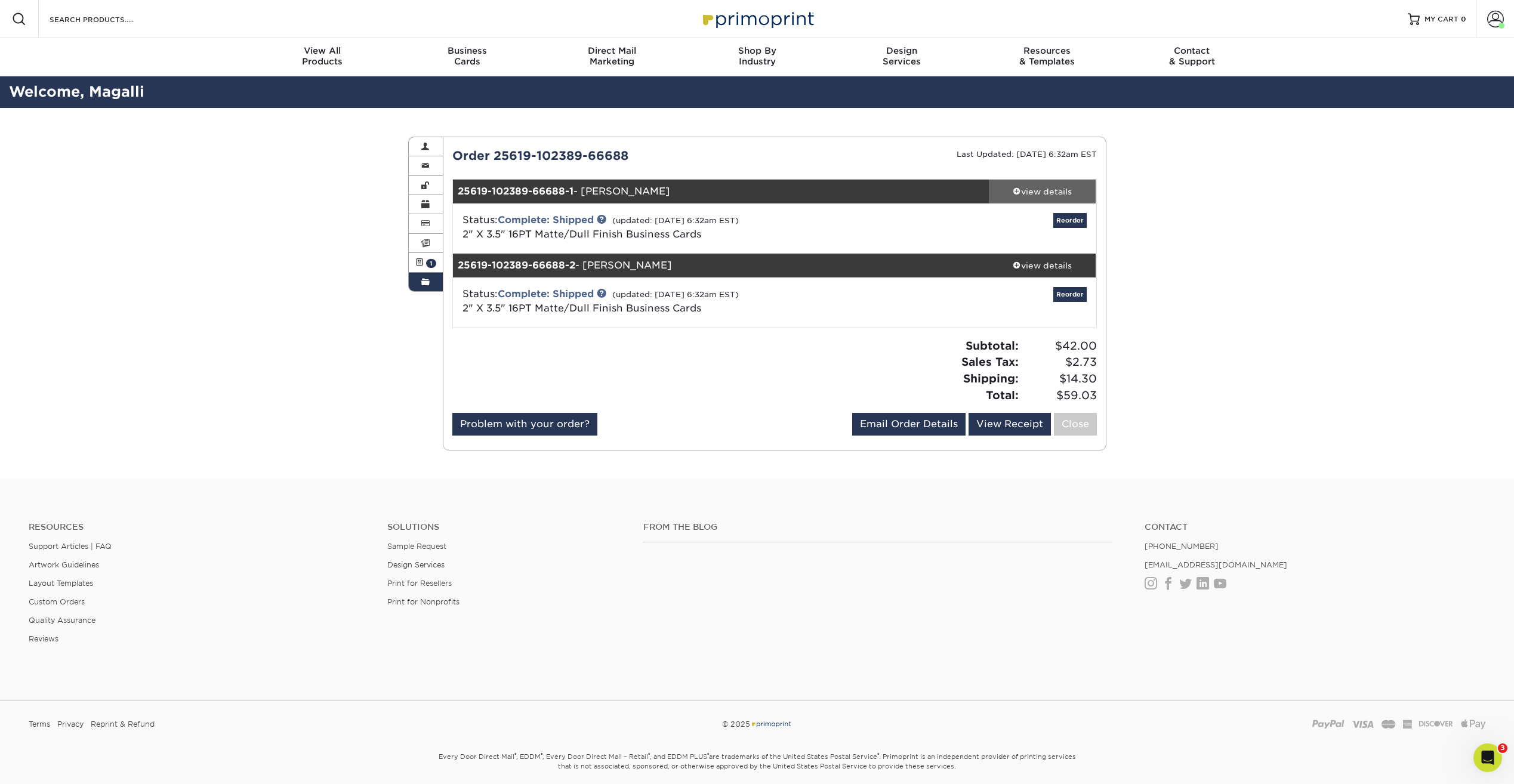
click at [1039, 192] on div "view details" at bounding box center [1042, 191] width 107 height 12
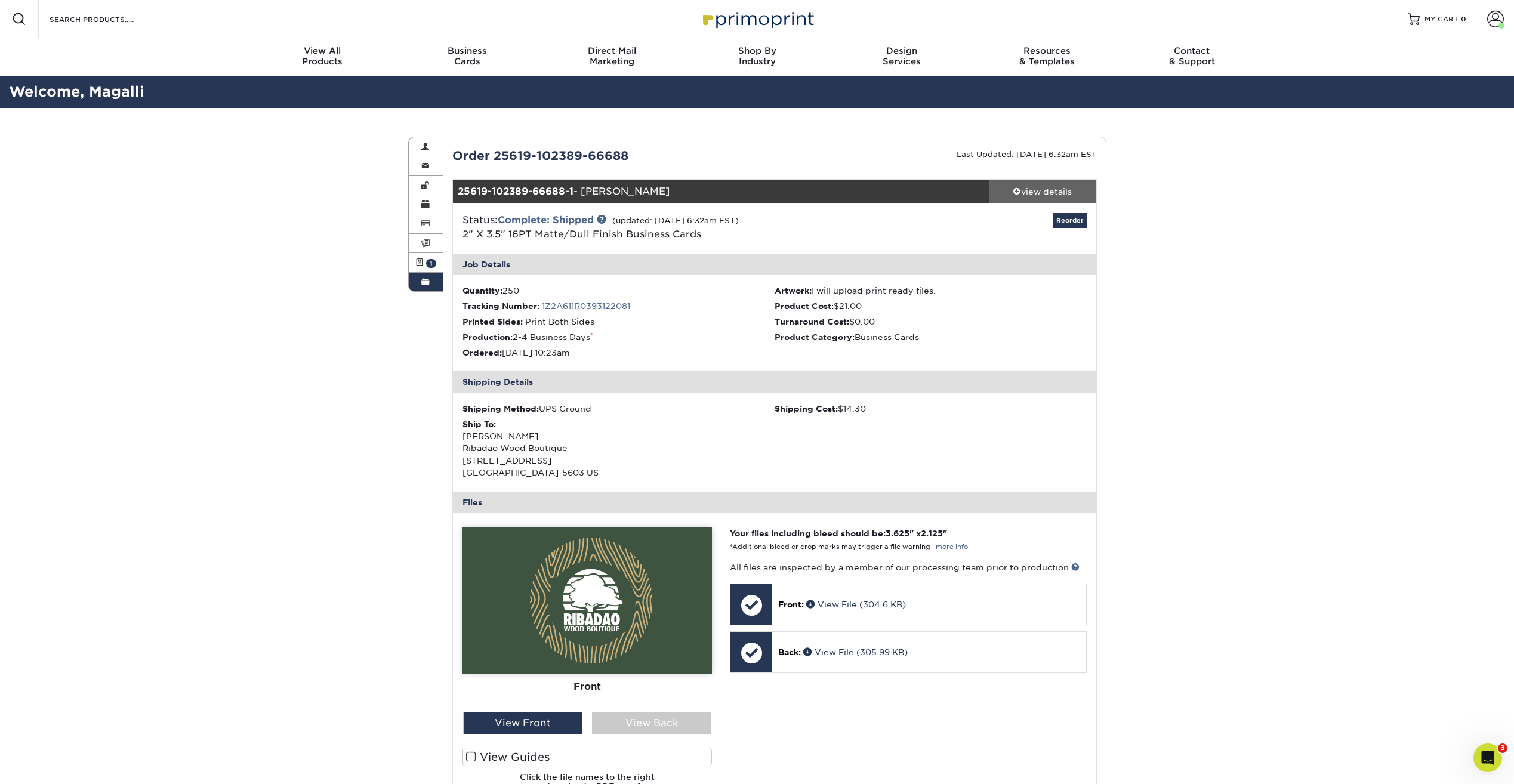
click at [1059, 194] on div "view details" at bounding box center [1042, 191] width 107 height 12
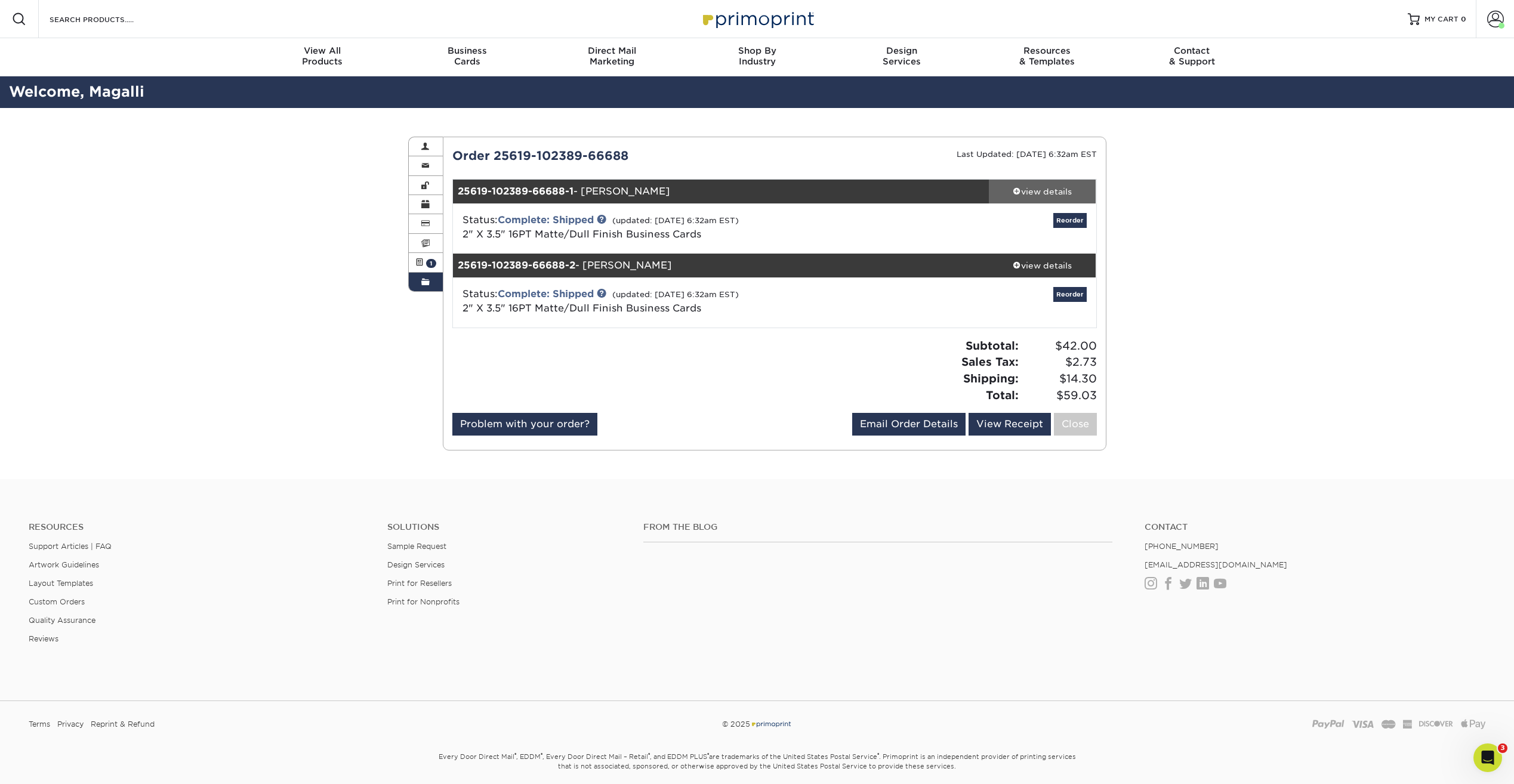
click at [1059, 194] on div "view details" at bounding box center [1042, 191] width 107 height 12
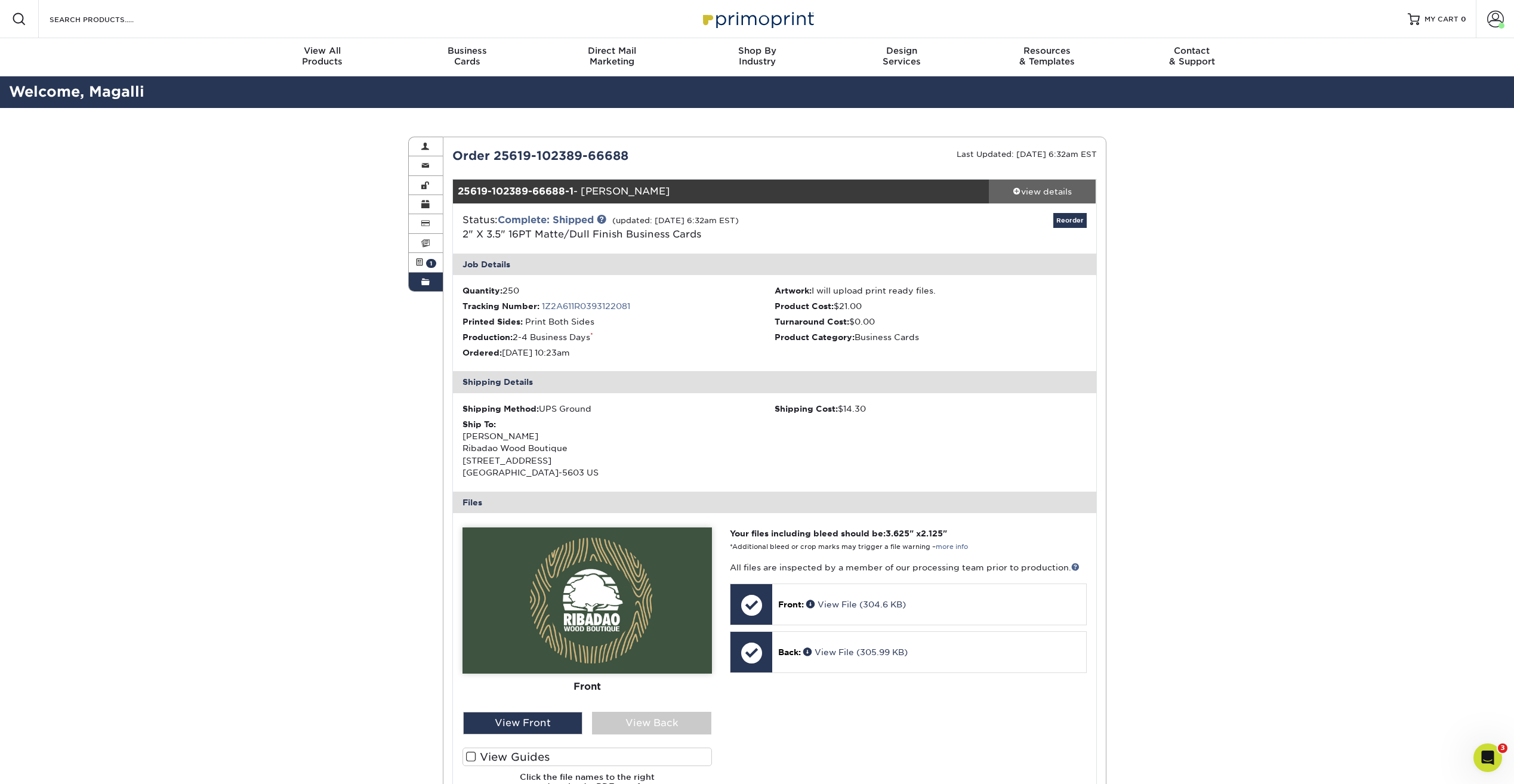
click at [1059, 194] on div "view details" at bounding box center [1042, 191] width 107 height 12
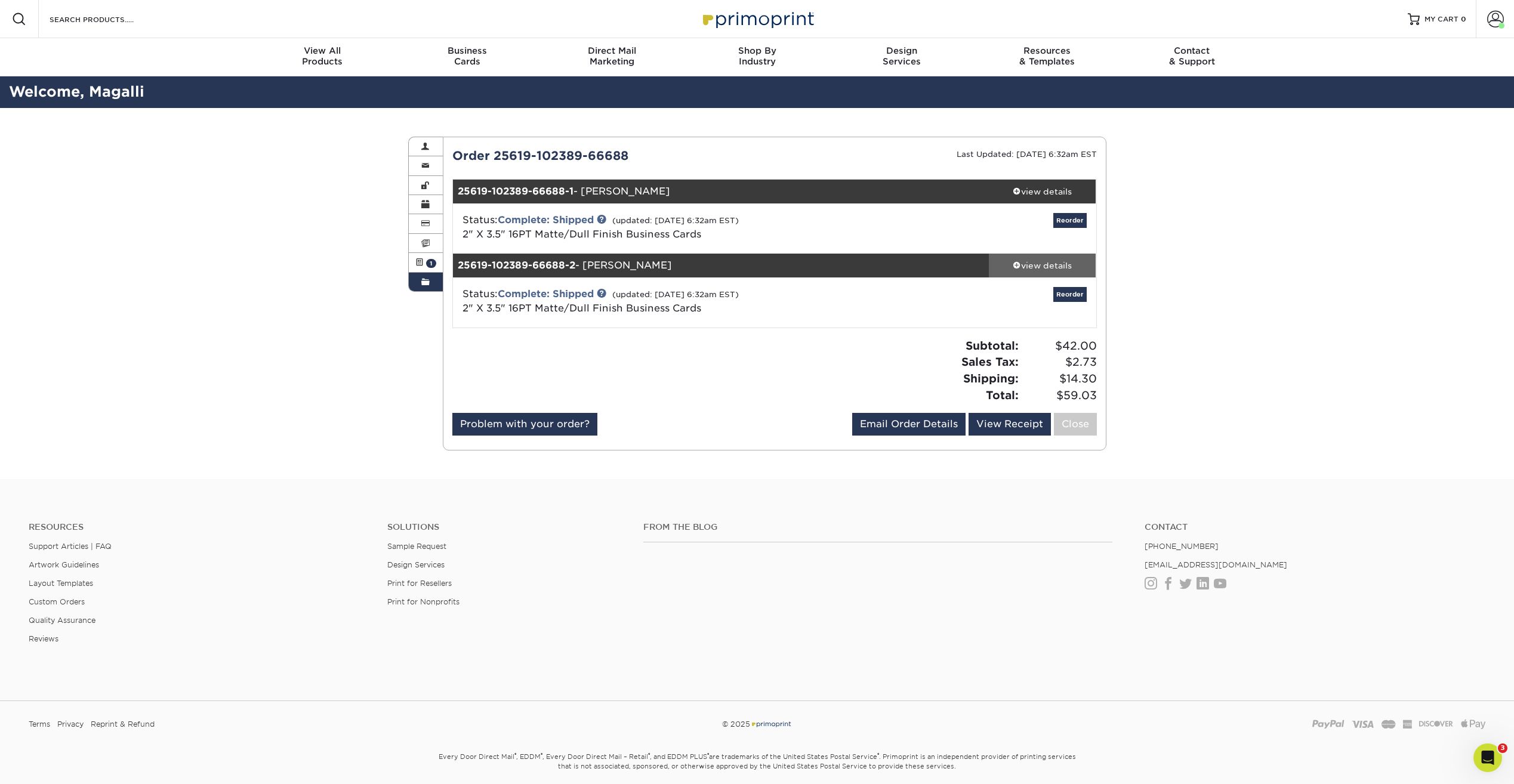
click at [1050, 266] on div "view details" at bounding box center [1042, 265] width 107 height 12
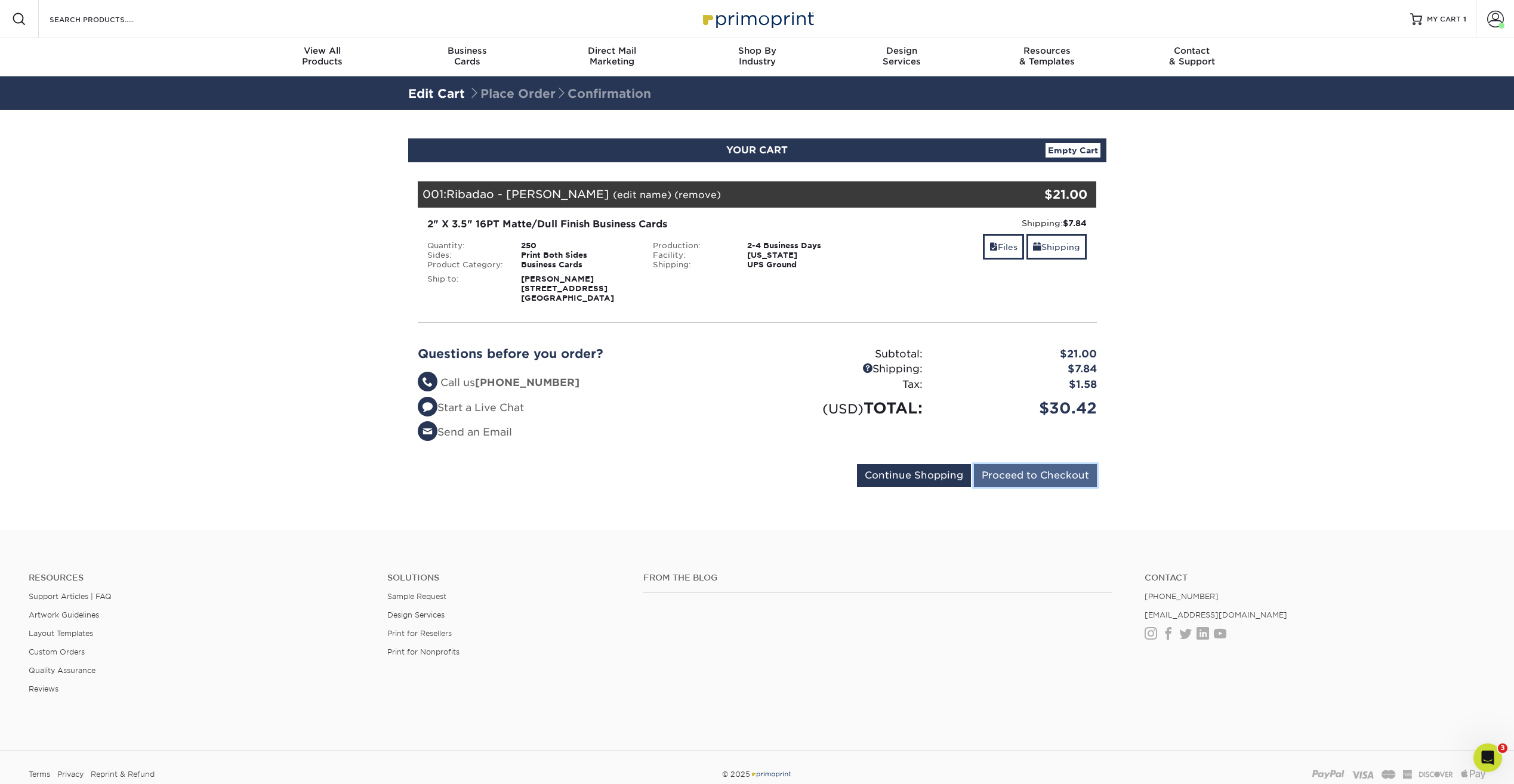
click at [1061, 477] on input "Proceed to Checkout" at bounding box center [1035, 476] width 123 height 23
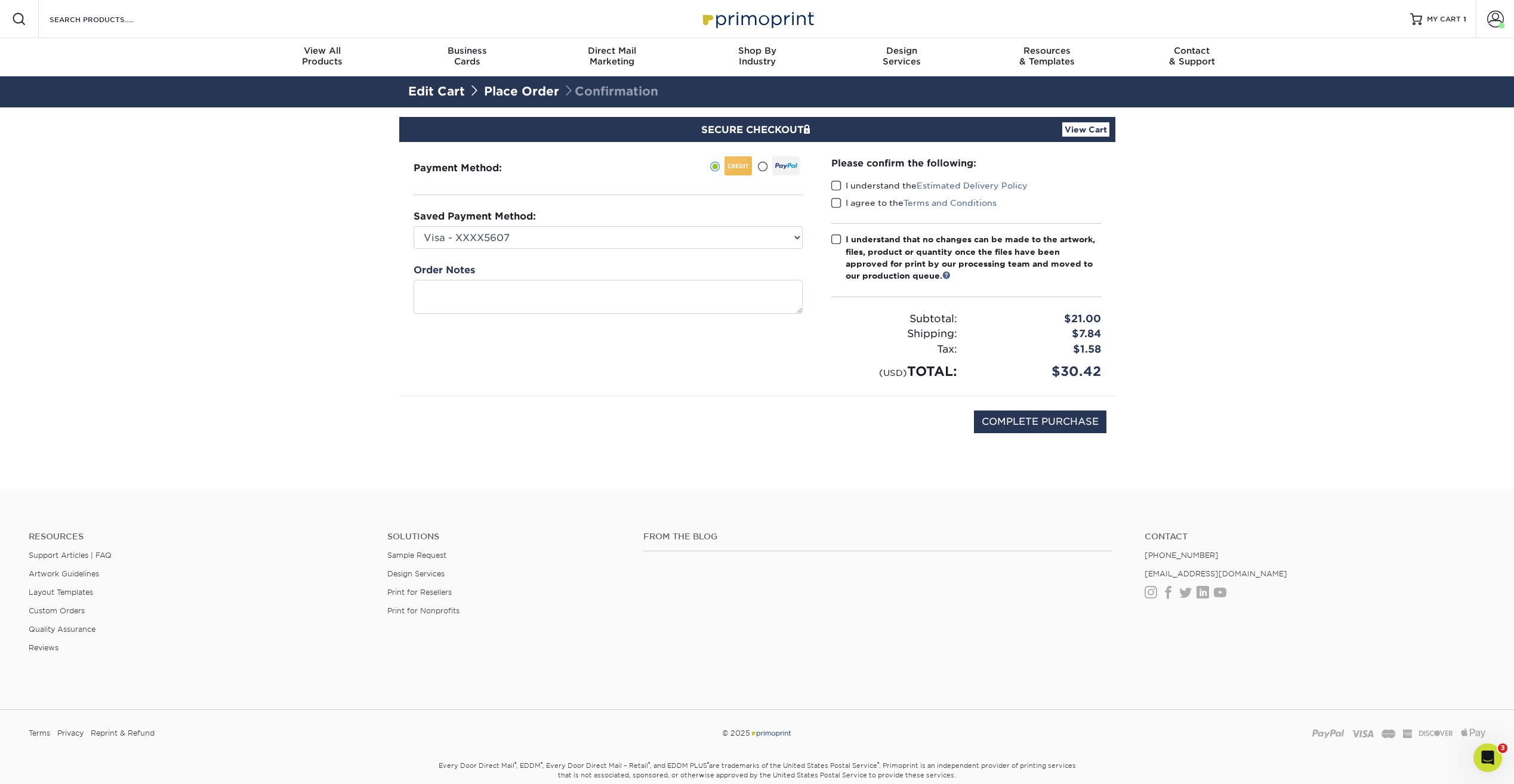
click at [836, 181] on span at bounding box center [836, 186] width 10 height 11
click at [0, 0] on input "I understand the Estimated Delivery Policy" at bounding box center [0, 0] width 0 height 0
click at [835, 203] on span at bounding box center [836, 203] width 10 height 11
click at [0, 0] on input "I agree to the Terms and Conditions" at bounding box center [0, 0] width 0 height 0
click at [838, 239] on span at bounding box center [836, 240] width 10 height 11
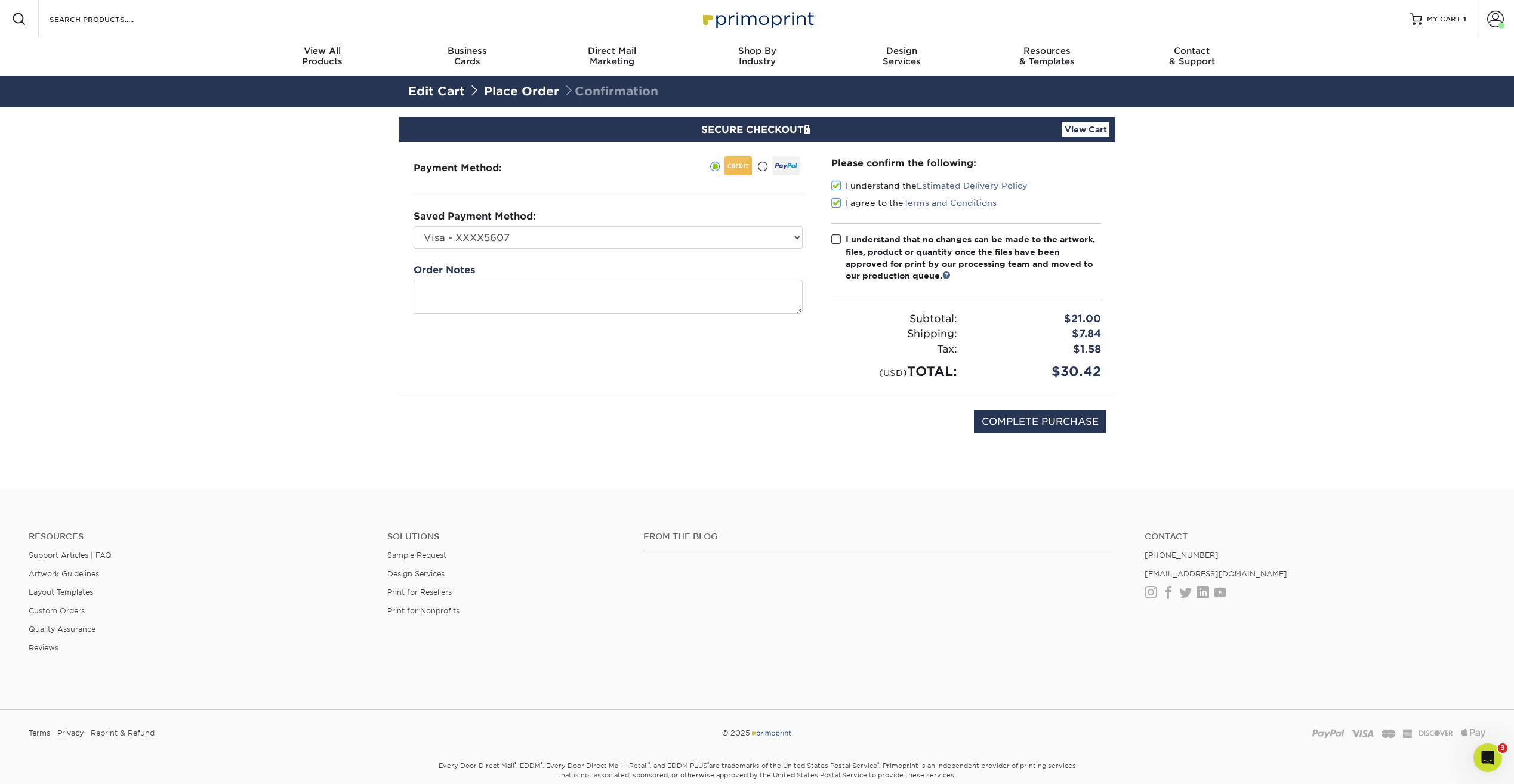
click at [0, 0] on input "I understand that no changes can be made to the artwork, files, product or quan…" at bounding box center [0, 0] width 0 height 0
click at [1079, 425] on input "COMPLETE PURCHASE" at bounding box center [1040, 422] width 133 height 23
type input "PROCESSING, PLEASE WAIT..."
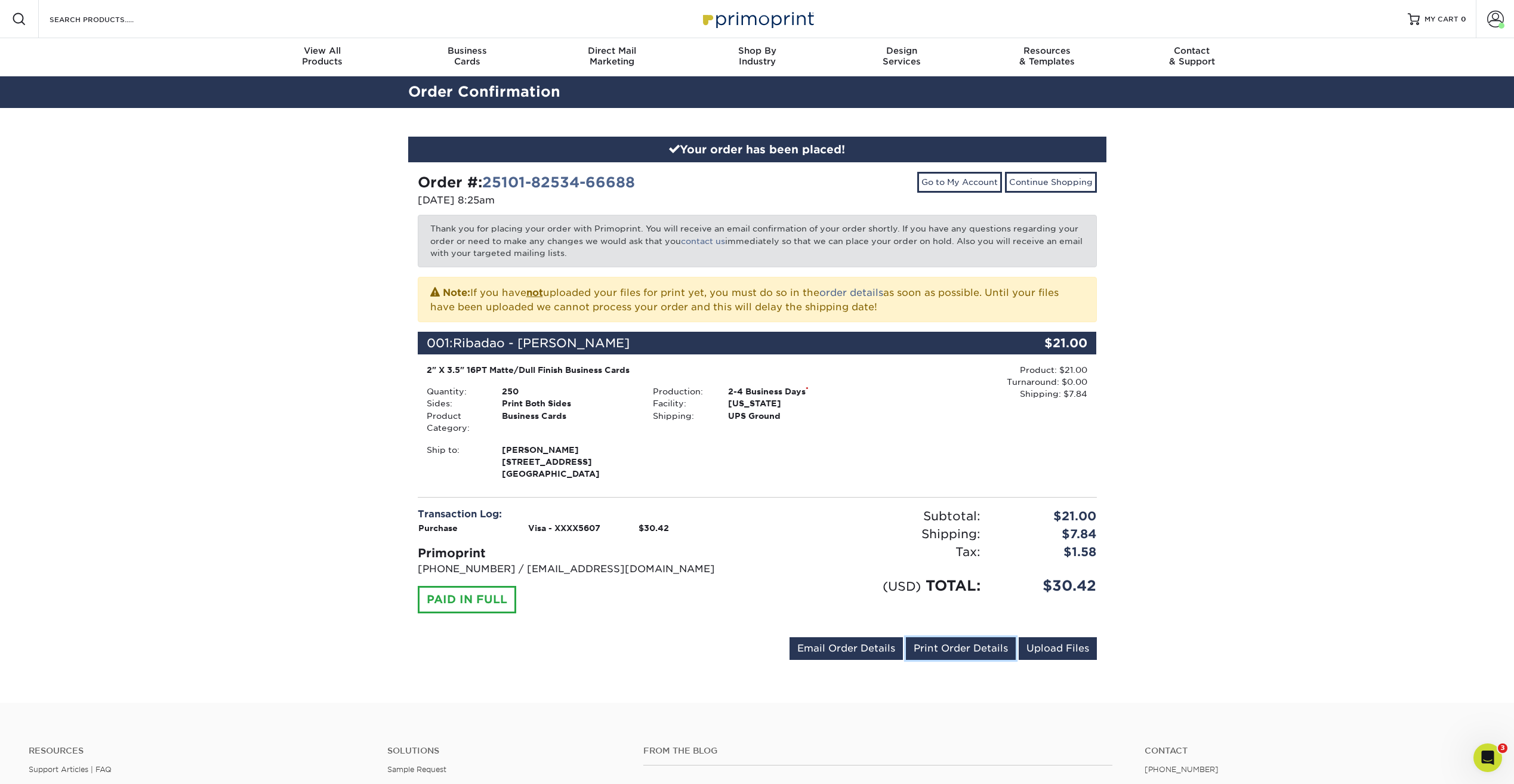
drag, startPoint x: 977, startPoint y: 646, endPoint x: 153, endPoint y: 710, distance: 826.5
click at [977, 646] on link "Print Order Details" at bounding box center [961, 649] width 110 height 23
click at [980, 185] on link "Go to My Account" at bounding box center [960, 181] width 85 height 21
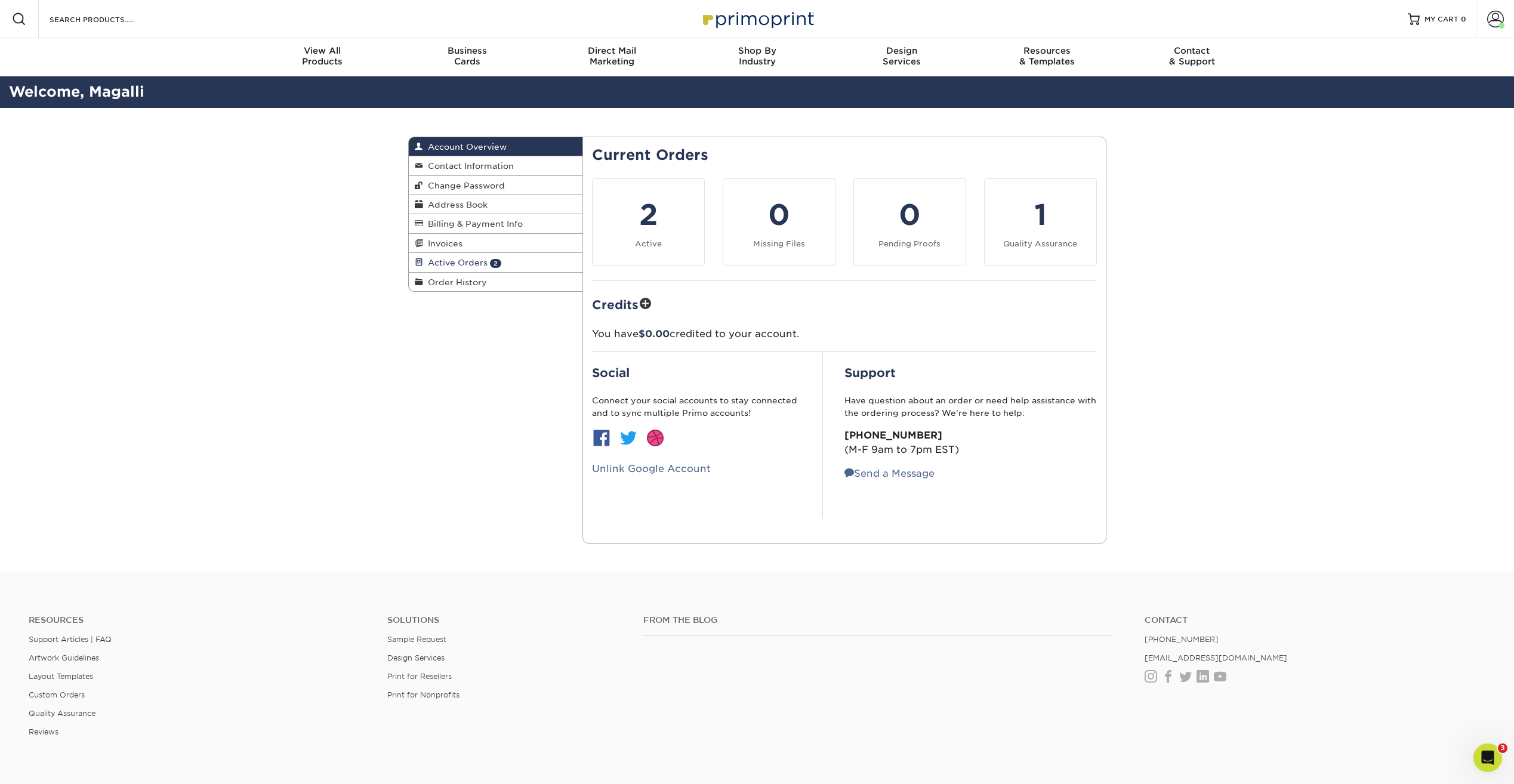
click at [470, 260] on span "Active Orders" at bounding box center [455, 262] width 65 height 9
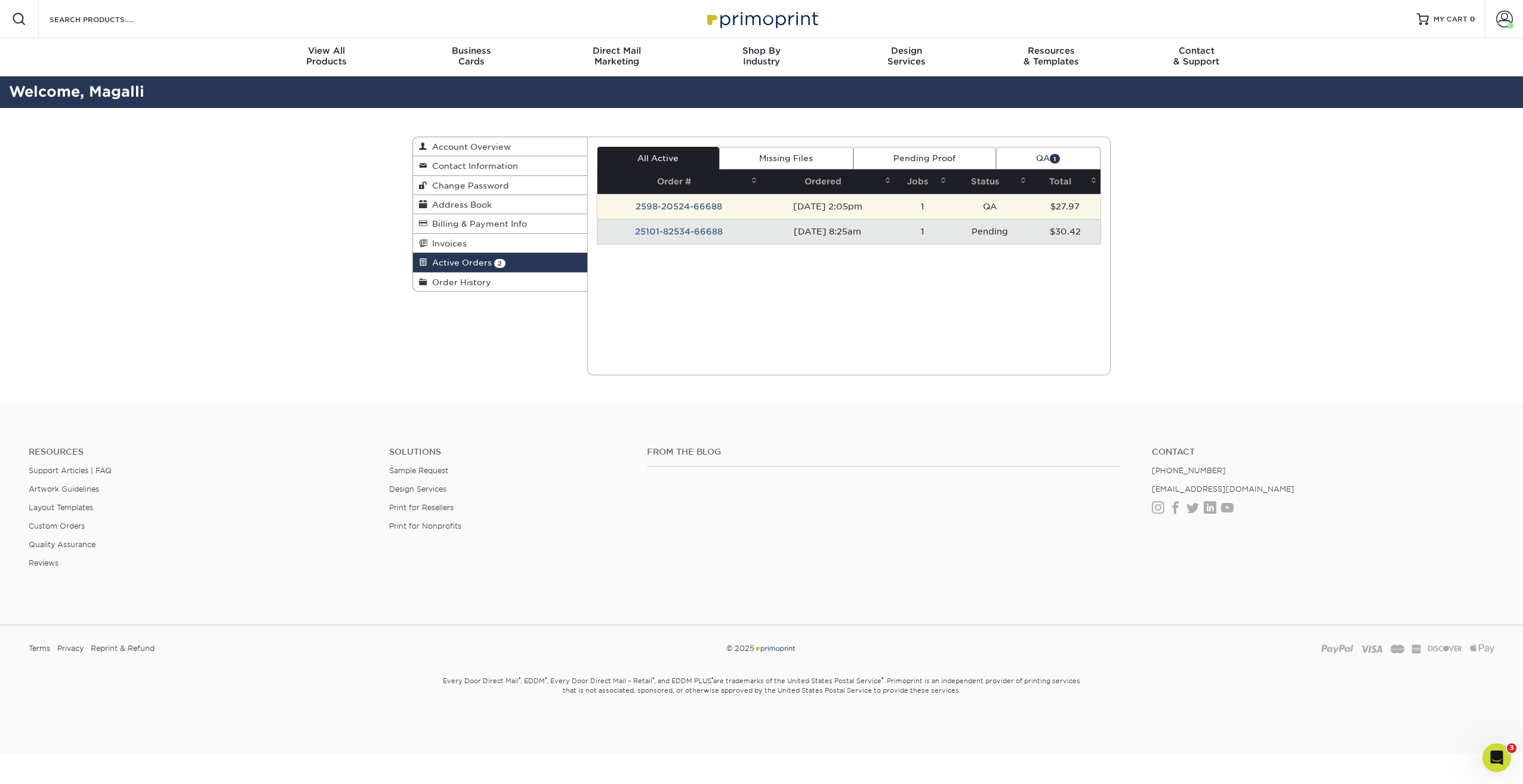
click at [914, 203] on td "1" at bounding box center [922, 206] width 56 height 25
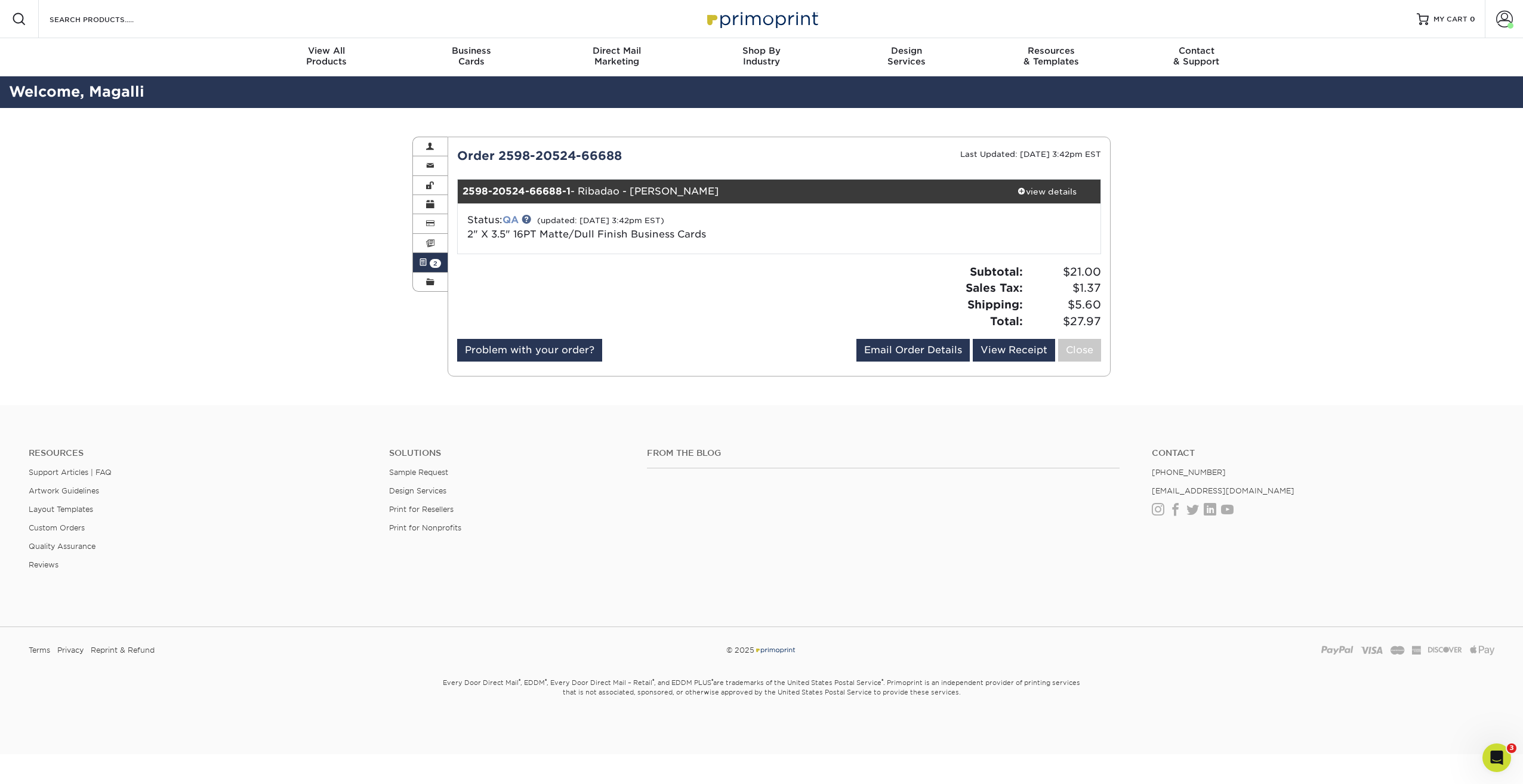
click at [515, 218] on link "QA" at bounding box center [511, 220] width 16 height 11
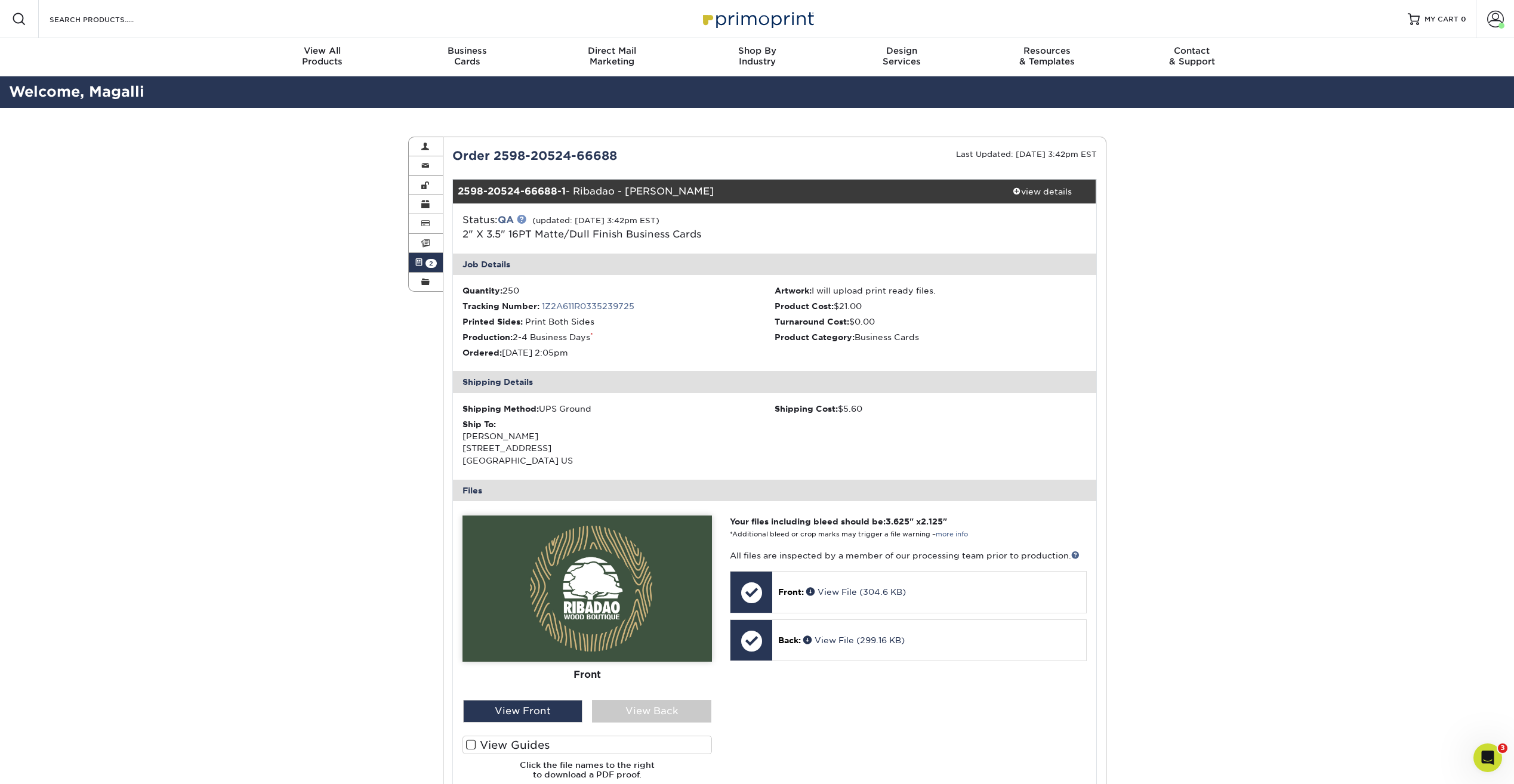
click at [523, 220] on link at bounding box center [521, 218] width 9 height 9
click at [420, 262] on span at bounding box center [419, 262] width 9 height 9
